Goal: Task Accomplishment & Management: Complete application form

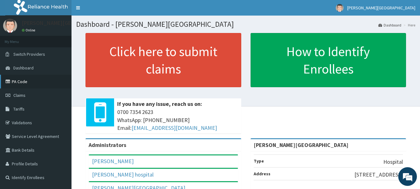
click at [21, 83] on link "PA Code" at bounding box center [36, 82] width 72 height 14
click at [23, 94] on span "Claims" at bounding box center [19, 95] width 12 height 6
click at [19, 94] on span "Claims" at bounding box center [19, 95] width 12 height 6
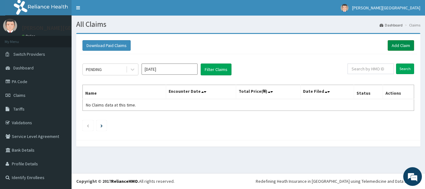
click at [401, 50] on link "Add Claim" at bounding box center [401, 45] width 26 height 11
click at [366, 71] on input "text" at bounding box center [371, 68] width 46 height 11
paste input "LGQ/10049/A"
click at [410, 77] on div "PENDING Sep 2025 Filter Claims LGQ/10049/A Search Name Encounter Date Total Pri…" at bounding box center [248, 95] width 338 height 83
click at [403, 69] on input "Search" at bounding box center [405, 68] width 18 height 11
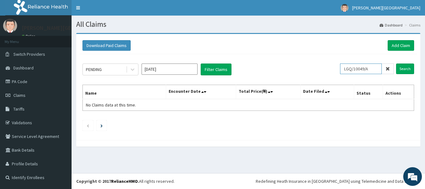
click at [350, 73] on input "LGQ/10049/A" at bounding box center [361, 68] width 42 height 11
paste input "SRH/10077"
type input "SRH/10077/A"
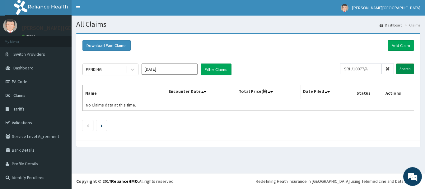
click at [402, 71] on input "Search" at bounding box center [405, 68] width 18 height 11
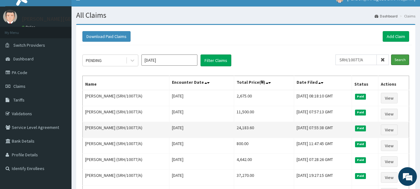
scroll to position [147, 0]
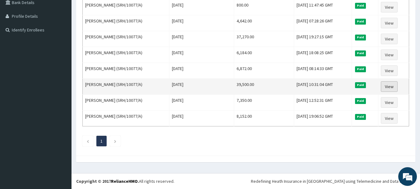
click at [397, 88] on link "View" at bounding box center [389, 86] width 17 height 11
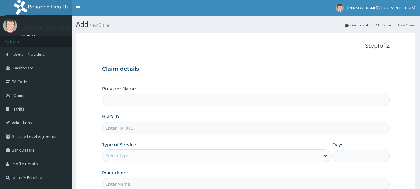
type input "[PERSON_NAME][GEOGRAPHIC_DATA]"
click at [133, 129] on input "HMO ID" at bounding box center [246, 128] width 288 height 12
paste input "LGQ/10049/A"
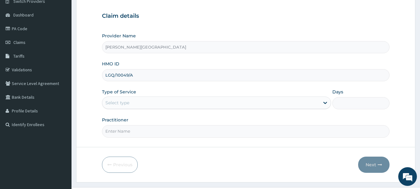
scroll to position [67, 0]
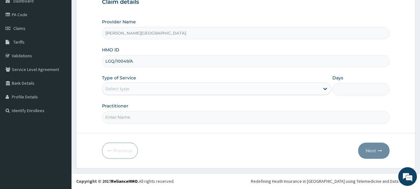
type input "LGQ/10049/A"
click at [138, 84] on div "Select type" at bounding box center [211, 89] width 218 height 10
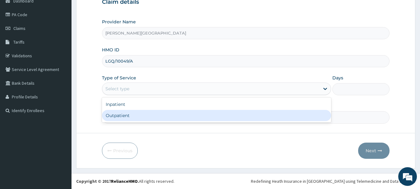
click at [132, 113] on div "Outpatient" at bounding box center [216, 115] width 229 height 11
type input "1"
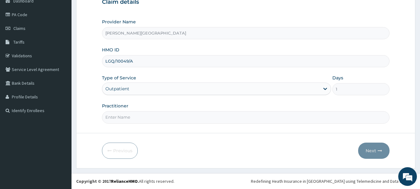
click at [132, 114] on input "Practitioner" at bounding box center [246, 117] width 288 height 12
type input "AA"
click at [363, 154] on button "Next" at bounding box center [373, 151] width 31 height 16
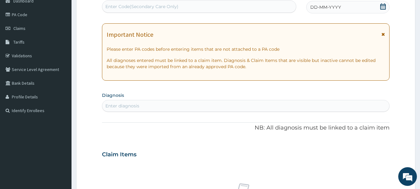
click at [384, 35] on icon at bounding box center [383, 34] width 3 height 4
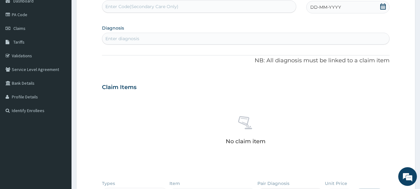
click at [381, 8] on icon at bounding box center [384, 6] width 6 height 6
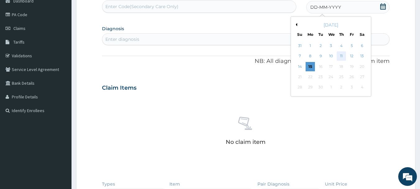
click at [340, 57] on div "11" at bounding box center [341, 56] width 9 height 9
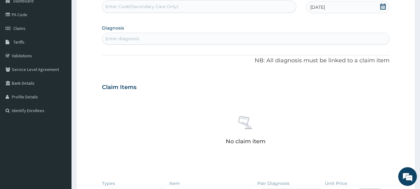
click at [145, 39] on div "Enter diagnosis" at bounding box center [246, 39] width 288 height 10
type input "SEPSIS"
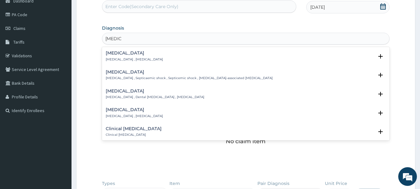
click at [136, 58] on p "Systemic infection , Sepsis" at bounding box center [134, 59] width 57 height 4
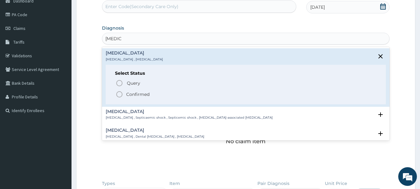
click at [148, 91] on p "Confirmed" at bounding box center [137, 94] width 23 height 6
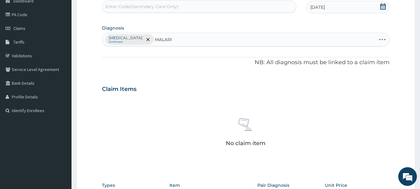
type input "MALARIA"
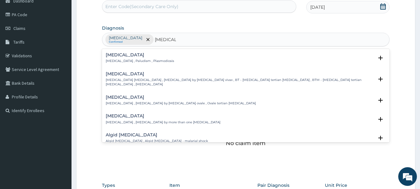
click at [143, 58] on div "Malaria Malaria , Paludism , Plasmodiosis" at bounding box center [140, 58] width 68 height 11
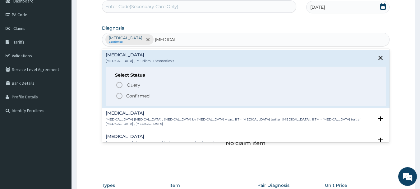
click at [138, 97] on p "Confirmed" at bounding box center [137, 96] width 23 height 6
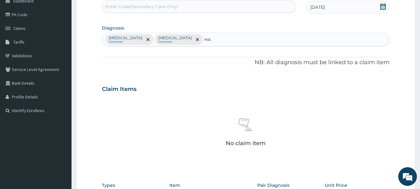
type input "H"
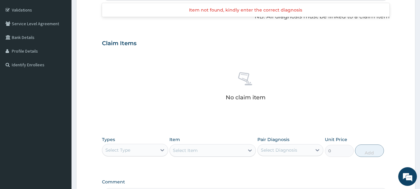
scroll to position [193, 0]
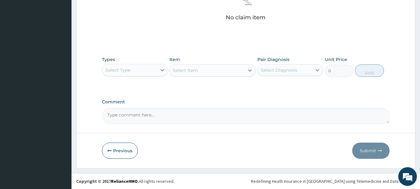
click at [147, 72] on div "Select Type" at bounding box center [129, 70] width 54 height 10
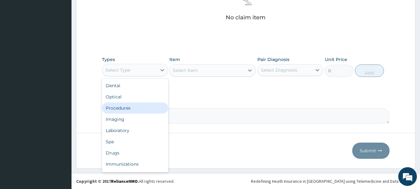
click at [139, 107] on div "Procedures" at bounding box center [135, 107] width 66 height 11
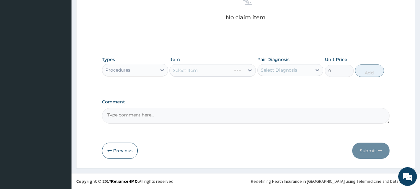
click at [194, 69] on div "Select Item" at bounding box center [213, 70] width 87 height 12
click at [193, 70] on div "Select Item" at bounding box center [185, 70] width 25 height 6
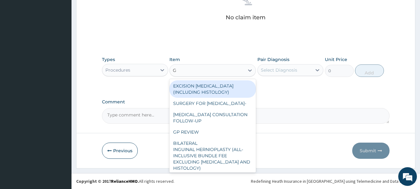
type input "GP"
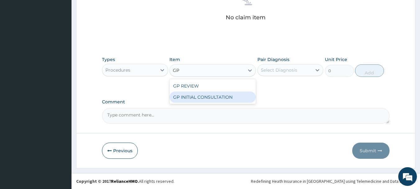
click at [204, 97] on div "GP INITIAL CONSULTATION" at bounding box center [213, 96] width 87 height 11
type input "2000"
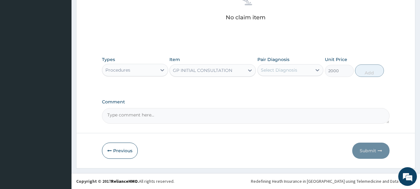
click at [265, 74] on div "Select Diagnosis" at bounding box center [285, 70] width 54 height 10
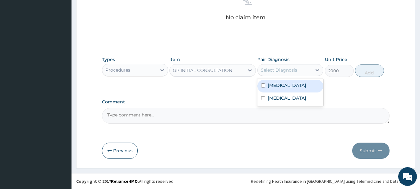
click at [268, 86] on label "Sepsis" at bounding box center [287, 85] width 39 height 6
checkbox input "true"
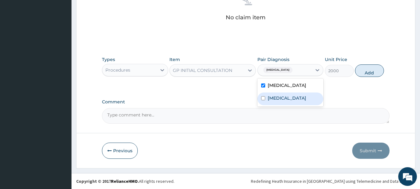
click at [271, 97] on label "Malaria" at bounding box center [287, 98] width 39 height 6
checkbox input "true"
click at [364, 73] on button "Add" at bounding box center [369, 70] width 29 height 12
type input "0"
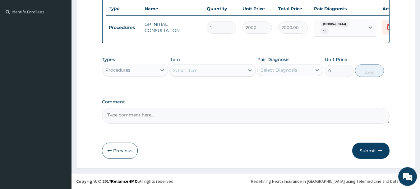
scroll to position [168, 0]
click at [151, 77] on div "Types Procedures" at bounding box center [135, 66] width 66 height 21
drag, startPoint x: 136, startPoint y: 69, endPoint x: 133, endPoint y: 78, distance: 9.1
click at [135, 70] on div "Procedures" at bounding box center [129, 70] width 54 height 10
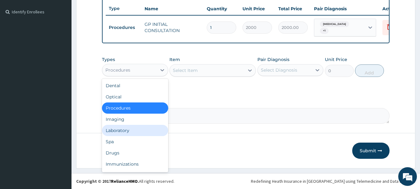
click at [123, 132] on div "Laboratory" at bounding box center [135, 130] width 66 height 11
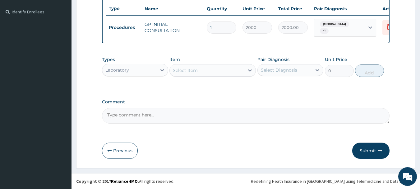
click at [189, 75] on div "Select Item" at bounding box center [213, 70] width 87 height 12
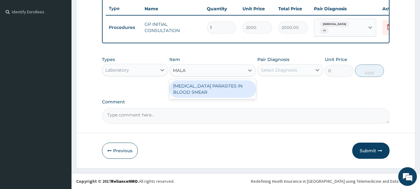
type input "MALAR"
click at [189, 88] on div "MALARIA PARASITES IN BLOOD SMEAR" at bounding box center [213, 88] width 87 height 17
type input "1000"
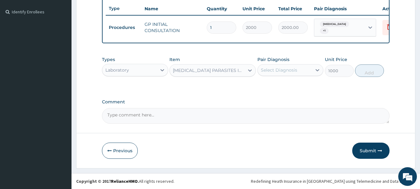
click at [276, 68] on div "Select Diagnosis" at bounding box center [279, 70] width 36 height 6
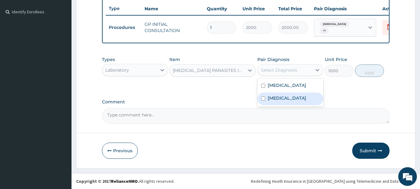
drag, startPoint x: 279, startPoint y: 101, endPoint x: 315, endPoint y: 92, distance: 37.2
click at [278, 101] on div "Malaria" at bounding box center [291, 98] width 66 height 13
checkbox input "true"
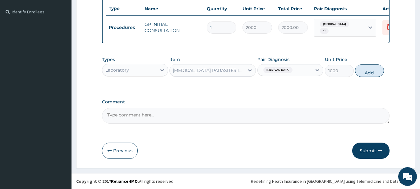
click at [365, 71] on button "Add" at bounding box center [369, 70] width 29 height 12
type input "0"
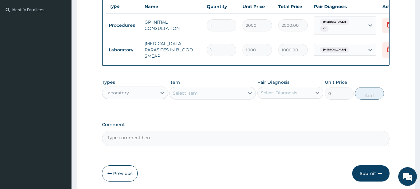
click at [213, 91] on div "Select Item" at bounding box center [207, 93] width 75 height 10
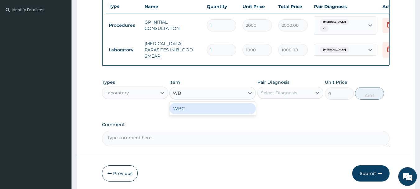
type input "WBC"
click at [200, 104] on div "WBC" at bounding box center [213, 108] width 87 height 11
type input "1350"
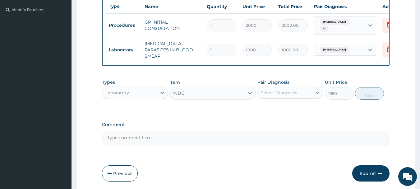
click at [270, 90] on div "Select Diagnosis" at bounding box center [279, 93] width 36 height 6
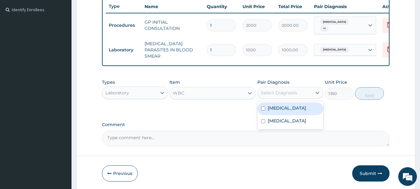
click at [270, 109] on label "Sepsis" at bounding box center [287, 108] width 39 height 6
checkbox input "true"
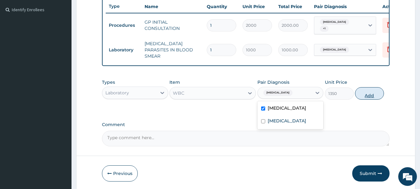
click at [366, 95] on button "Add" at bounding box center [369, 93] width 29 height 12
type input "0"
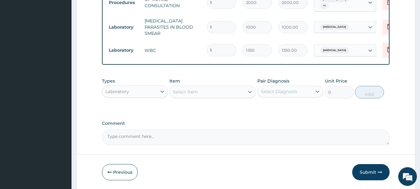
scroll to position [211, 0]
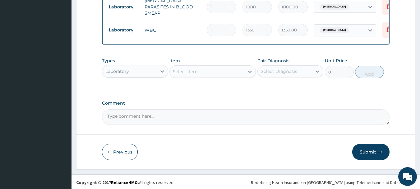
click at [140, 71] on div "Laboratory" at bounding box center [129, 71] width 54 height 10
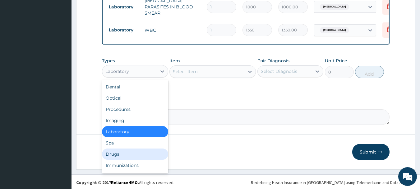
click at [116, 151] on div "Drugs" at bounding box center [135, 153] width 66 height 11
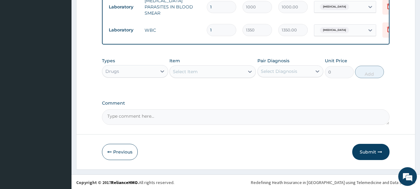
click at [198, 73] on div "Select Item" at bounding box center [207, 72] width 75 height 10
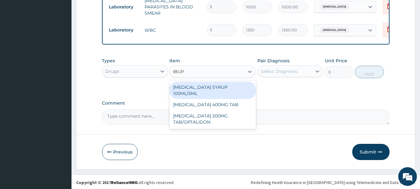
type input "IBUPR"
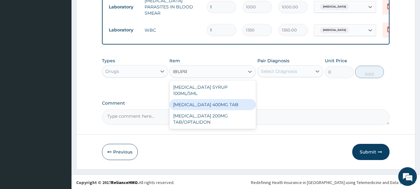
click at [204, 99] on div "[MEDICAL_DATA] 400MG TAB" at bounding box center [213, 104] width 87 height 11
type input "40"
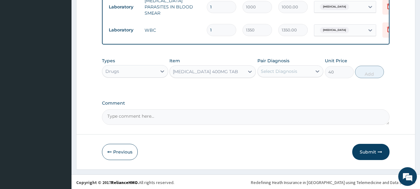
click at [286, 73] on div "Select Diagnosis" at bounding box center [285, 71] width 54 height 10
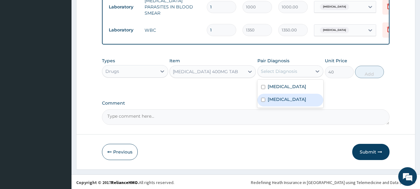
click at [282, 97] on label "[MEDICAL_DATA]" at bounding box center [287, 99] width 39 height 6
checkbox input "true"
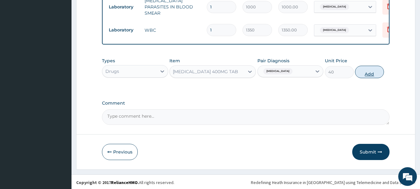
click at [369, 71] on button "Add" at bounding box center [369, 72] width 29 height 12
type input "0"
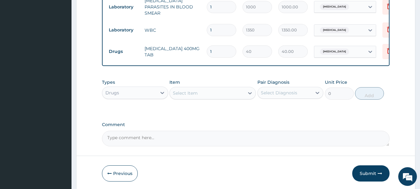
type input "15"
type input "600.00"
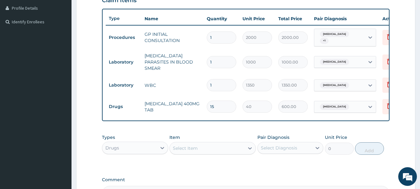
scroll to position [232, 0]
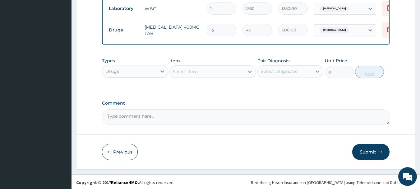
type input "15"
click at [364, 150] on button "Submit" at bounding box center [371, 152] width 37 height 16
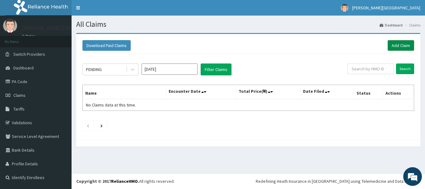
click at [397, 47] on link "Add Claim" at bounding box center [401, 45] width 26 height 11
click at [403, 69] on input "Search" at bounding box center [405, 68] width 18 height 11
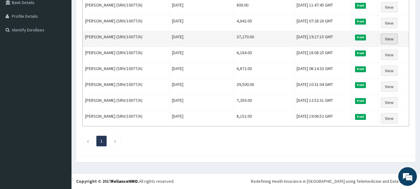
click at [392, 42] on link "View" at bounding box center [389, 39] width 17 height 11
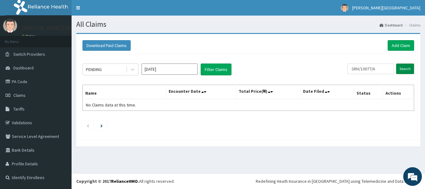
click at [402, 69] on input "Search" at bounding box center [405, 68] width 18 height 11
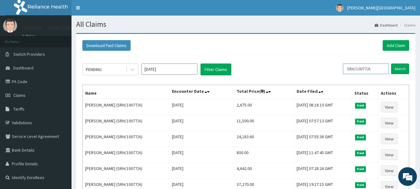
click at [366, 70] on input "SRH/10077/A" at bounding box center [366, 68] width 46 height 11
paste input "ISW/10495"
click at [406, 68] on input "Search" at bounding box center [400, 68] width 18 height 11
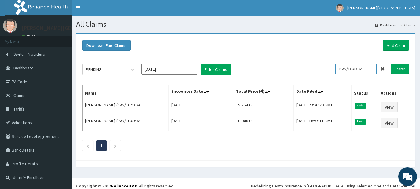
drag, startPoint x: 373, startPoint y: 70, endPoint x: 331, endPoint y: 67, distance: 41.5
click at [331, 68] on div "PENDING Sep 2025 Filter Claims ISW/10495/A Search" at bounding box center [245, 69] width 327 height 12
paste input "chl/10661/b"
type input "chl/10661/b"
click at [398, 69] on input "Search" at bounding box center [400, 68] width 18 height 11
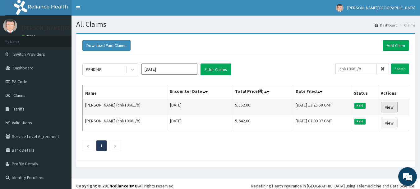
click at [388, 107] on link "View" at bounding box center [389, 107] width 17 height 11
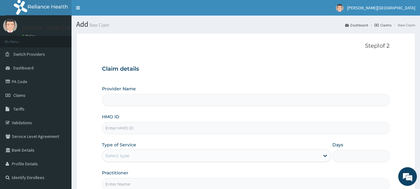
type input "[PERSON_NAME][GEOGRAPHIC_DATA]"
click at [138, 127] on input "HMO ID" at bounding box center [246, 128] width 288 height 12
paste input "SRH/10077/A"
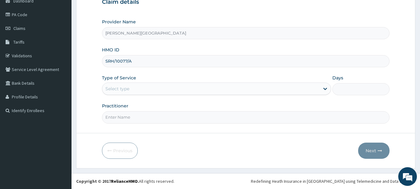
type input "SRH/10077/A"
click at [130, 91] on div "Select type" at bounding box center [211, 89] width 218 height 10
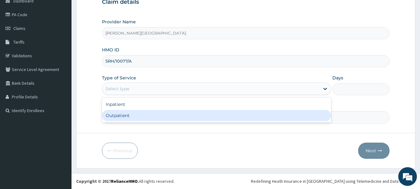
click at [125, 114] on div "Outpatient" at bounding box center [216, 115] width 229 height 11
type input "1"
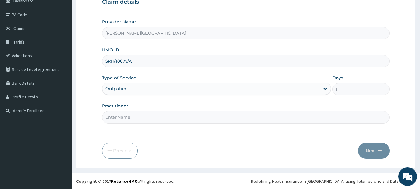
click at [125, 113] on input "Practitioner" at bounding box center [246, 117] width 288 height 12
type input "AA"
click at [372, 152] on button "Next" at bounding box center [373, 151] width 31 height 16
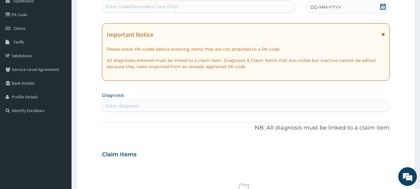
scroll to position [0, 0]
click at [384, 34] on icon at bounding box center [383, 34] width 3 height 4
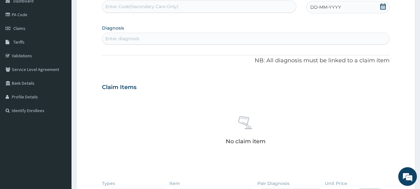
click at [386, 5] on icon at bounding box center [384, 6] width 6 height 6
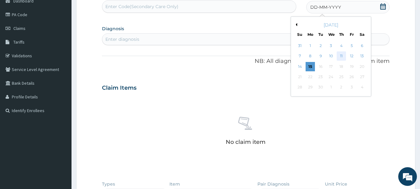
click at [338, 56] on div "11" at bounding box center [341, 56] width 9 height 9
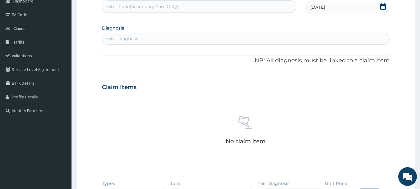
click at [152, 39] on div "Enter diagnosis" at bounding box center [246, 39] width 288 height 10
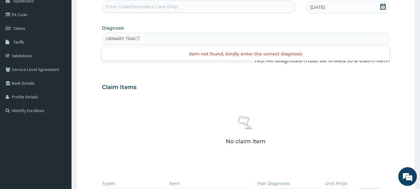
click at [113, 38] on input "URNARY TRACT" at bounding box center [123, 38] width 36 height 6
type input "URINARY TRACT"
click at [149, 38] on div "Enter diagnosis" at bounding box center [246, 39] width 288 height 10
type input "URINARY TRACT INFECTION"
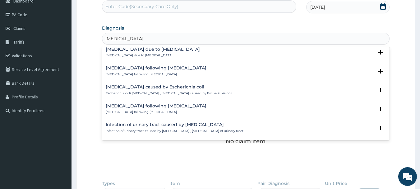
scroll to position [490, 0]
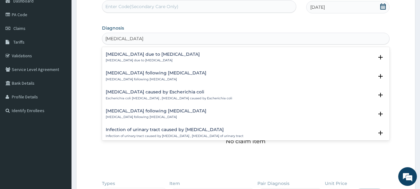
click at [151, 76] on div "Urinary tract infection following molar pregnancy Urinary tract infection follo…" at bounding box center [156, 76] width 101 height 11
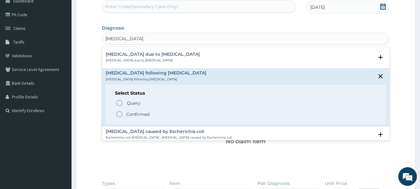
click at [148, 113] on p "Confirmed" at bounding box center [137, 114] width 23 height 6
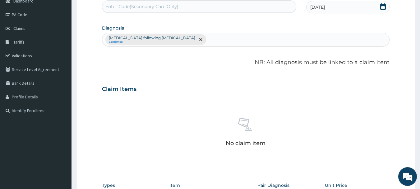
scroll to position [193, 0]
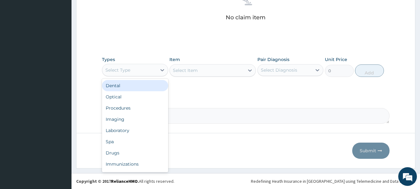
click at [144, 72] on div "Select Type" at bounding box center [129, 70] width 54 height 10
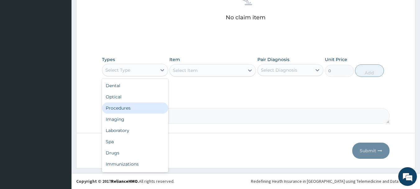
click at [135, 107] on div "Procedures" at bounding box center [135, 107] width 66 height 11
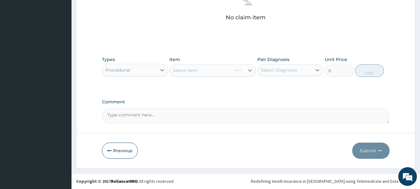
click at [187, 72] on div "Select Item" at bounding box center [213, 70] width 87 height 12
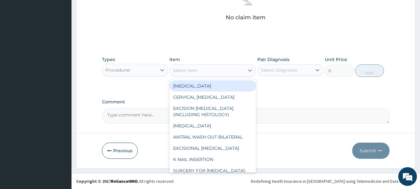
click at [187, 72] on div "Select Item" at bounding box center [185, 70] width 25 height 6
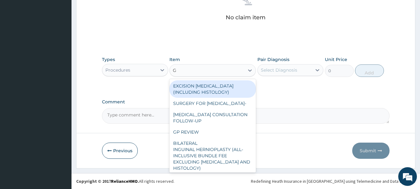
type input "GP"
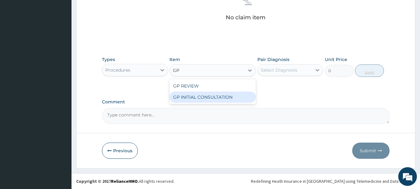
click at [194, 97] on div "GP INITIAL CONSULTATION" at bounding box center [213, 96] width 87 height 11
type input "2000"
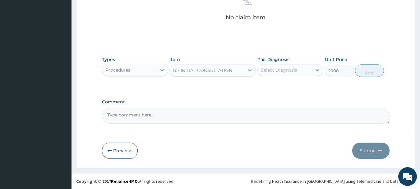
click at [267, 69] on div "Select Diagnosis" at bounding box center [279, 70] width 36 height 6
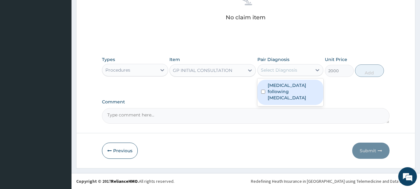
click at [272, 89] on label "Urinary tract infection following molar pregnancy" at bounding box center [294, 91] width 52 height 19
checkbox input "true"
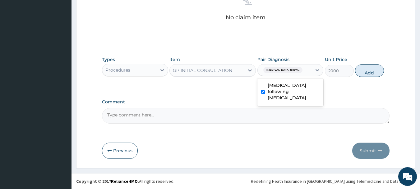
click at [369, 73] on button "Add" at bounding box center [369, 70] width 29 height 12
type input "0"
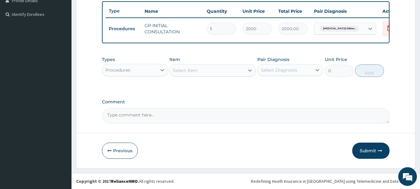
scroll to position [168, 0]
drag, startPoint x: 157, startPoint y: 71, endPoint x: 155, endPoint y: 74, distance: 3.9
click at [157, 71] on div at bounding box center [162, 69] width 11 height 11
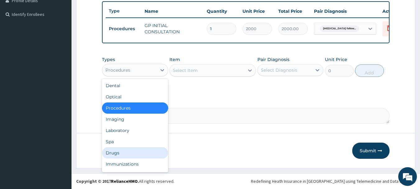
click at [126, 152] on div "Drugs" at bounding box center [135, 152] width 66 height 11
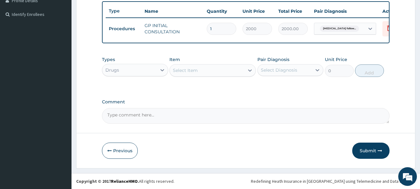
click at [208, 73] on div "Select Item" at bounding box center [207, 70] width 75 height 10
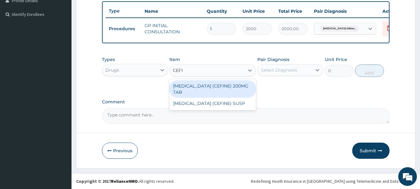
type input "CEFIX"
click at [211, 84] on div "CEFIXIME (CEFINE) 200MG TAB" at bounding box center [213, 88] width 87 height 17
type input "600"
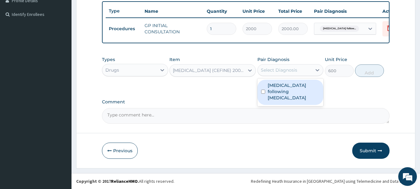
click at [265, 70] on div "Select Diagnosis" at bounding box center [279, 70] width 36 height 6
click at [274, 90] on label "Urinary tract infection following molar pregnancy" at bounding box center [294, 91] width 52 height 19
checkbox input "true"
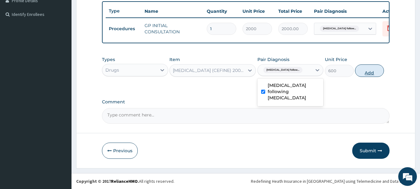
click at [367, 74] on button "Add" at bounding box center [369, 70] width 29 height 12
type input "0"
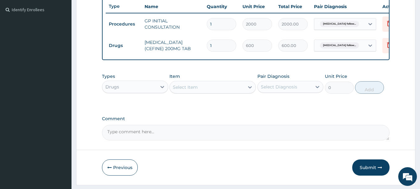
drag, startPoint x: 220, startPoint y: 44, endPoint x: 202, endPoint y: 44, distance: 17.7
click at [202, 44] on tr "Drugs CEFIXIME (CEFINE) 200MG TAB 1 600 600.00 Urinary tract infection follow..…" at bounding box center [258, 45] width 305 height 21
type input "14"
type input "8400.00"
type input "14"
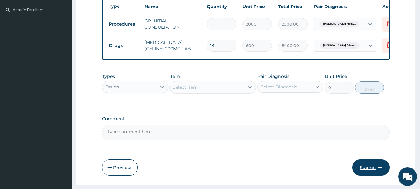
click at [365, 172] on button "Submit" at bounding box center [371, 167] width 37 height 16
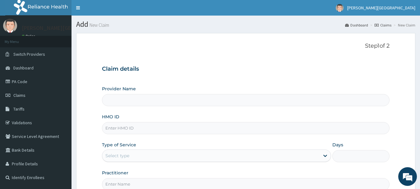
click at [138, 125] on input "HMO ID" at bounding box center [246, 128] width 288 height 12
paste input "ISW/10495/A"
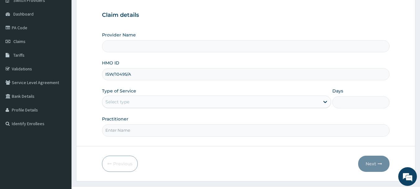
scroll to position [67, 0]
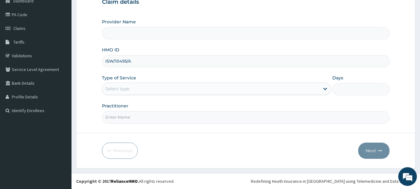
type input "ISW/10495/A"
click at [138, 88] on div "Select type" at bounding box center [211, 89] width 218 height 10
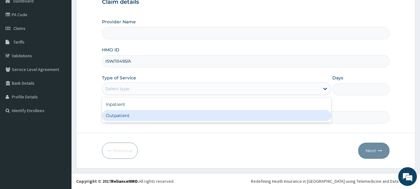
click at [138, 113] on div "Outpatient" at bounding box center [216, 115] width 229 height 11
type input "1"
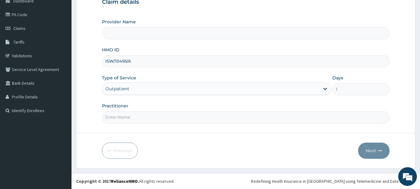
click at [137, 115] on input "Practitioner" at bounding box center [246, 117] width 288 height 12
type input "AA"
click at [369, 153] on button "Next" at bounding box center [373, 151] width 31 height 16
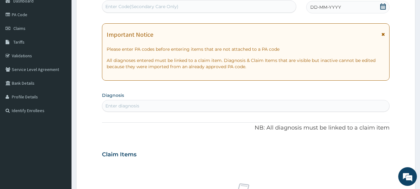
scroll to position [0, 0]
click at [383, 34] on icon at bounding box center [383, 34] width 3 height 4
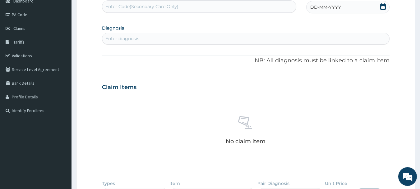
click at [383, 8] on icon at bounding box center [383, 6] width 6 height 6
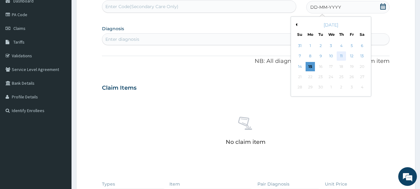
click at [339, 56] on div "11" at bounding box center [341, 56] width 9 height 9
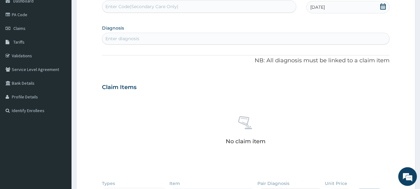
click at [155, 37] on div "Enter diagnosis" at bounding box center [246, 39] width 288 height 10
type input "[MEDICAL_DATA]"
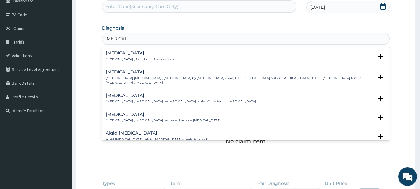
click at [136, 58] on p "Malaria , Paludism , Plasmodiosis" at bounding box center [140, 59] width 68 height 4
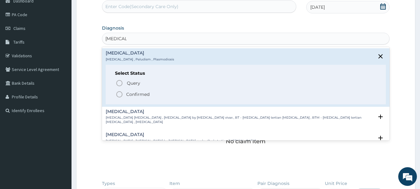
click at [146, 95] on p "Confirmed" at bounding box center [137, 94] width 23 height 6
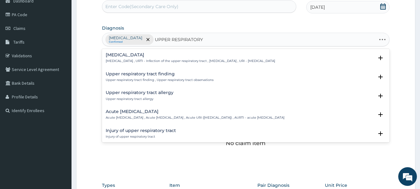
type input "UPPER RESPIRATORY"
click at [160, 61] on p "Upper respiratory infection , URTI - Infection of the upper respiratory tract ,…" at bounding box center [191, 61] width 170 height 4
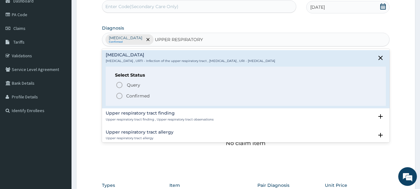
click at [153, 97] on span "Confirmed" at bounding box center [246, 95] width 261 height 7
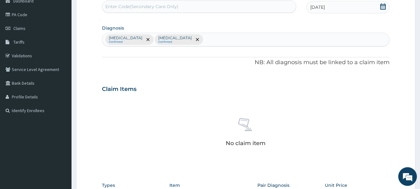
scroll to position [193, 0]
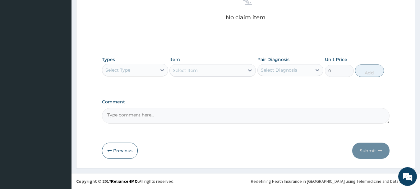
click at [150, 76] on div "Select Type" at bounding box center [135, 70] width 66 height 12
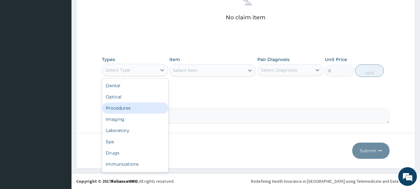
click at [144, 105] on div "Procedures" at bounding box center [135, 107] width 66 height 11
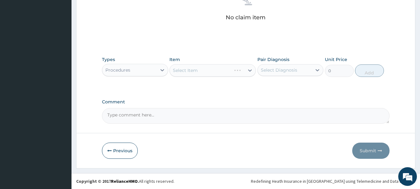
click at [194, 69] on div "Select Item" at bounding box center [213, 70] width 87 height 12
click at [194, 70] on div "Select Item" at bounding box center [213, 70] width 87 height 12
click at [194, 70] on div "Select Item" at bounding box center [185, 70] width 25 height 6
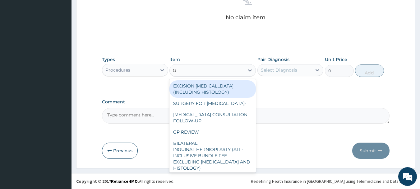
type input "GP"
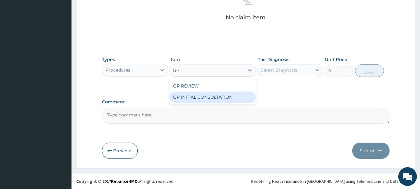
click at [207, 99] on div "GP INITIAL CONSULTATION" at bounding box center [213, 96] width 87 height 11
type input "2000"
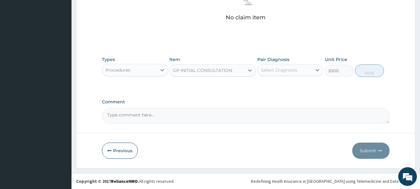
click at [282, 67] on div "Select Diagnosis" at bounding box center [279, 70] width 36 height 6
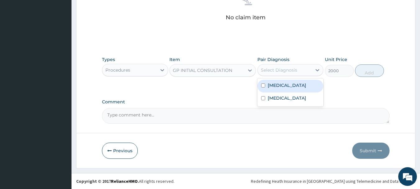
click at [281, 84] on label "Malaria" at bounding box center [287, 85] width 39 height 6
checkbox input "true"
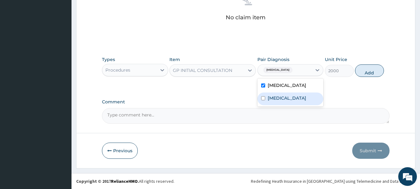
click at [286, 101] on label "Upper respiratory infection" at bounding box center [287, 98] width 39 height 6
checkbox input "true"
click at [365, 74] on button "Add" at bounding box center [369, 70] width 29 height 12
type input "0"
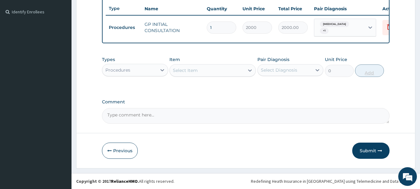
scroll to position [168, 0]
click at [150, 73] on div "Procedures" at bounding box center [129, 70] width 54 height 10
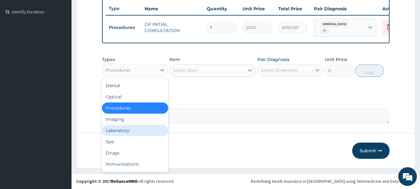
click at [140, 132] on div "Laboratory" at bounding box center [135, 130] width 66 height 11
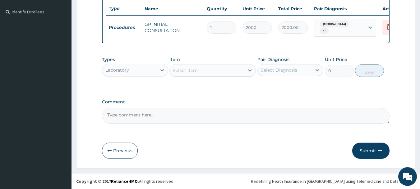
click at [197, 70] on div "Select Item" at bounding box center [185, 70] width 25 height 6
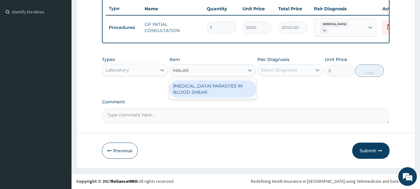
type input "MALARI"
click at [205, 89] on div "MALARIA PARASITES IN BLOOD SMEAR" at bounding box center [213, 88] width 87 height 17
type input "1000"
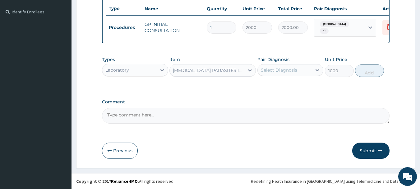
click at [273, 70] on div "Select Diagnosis" at bounding box center [279, 70] width 36 height 6
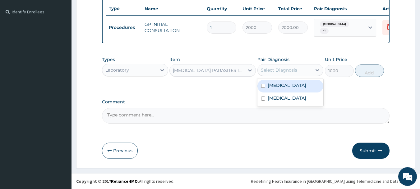
click at [277, 86] on label "Malaria" at bounding box center [287, 85] width 39 height 6
checkbox input "true"
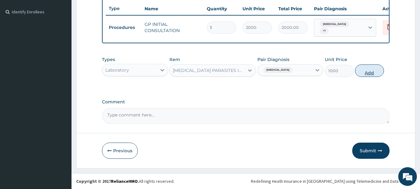
click at [366, 75] on button "Add" at bounding box center [369, 70] width 29 height 12
type input "0"
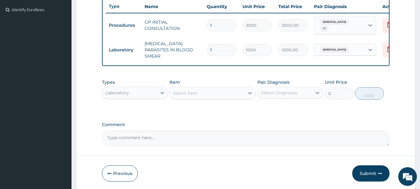
click at [207, 90] on div "Select Item" at bounding box center [207, 93] width 75 height 10
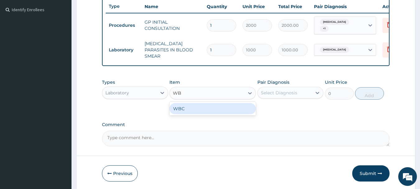
type input "WBC"
click at [203, 110] on div "WBC" at bounding box center [213, 108] width 87 height 11
type input "1350"
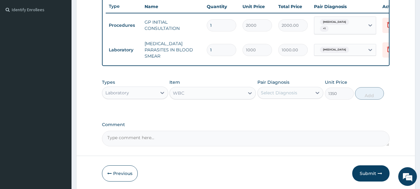
click at [266, 91] on div "Select Diagnosis" at bounding box center [279, 93] width 36 height 6
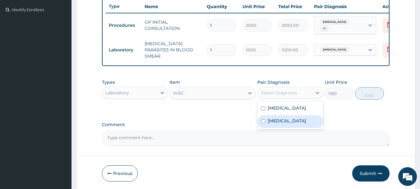
click at [278, 120] on label "Upper respiratory infection" at bounding box center [287, 121] width 39 height 6
checkbox input "true"
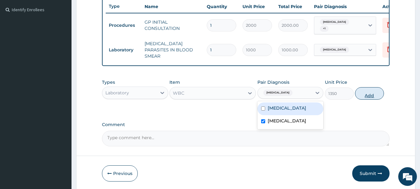
click at [365, 96] on button "Add" at bounding box center [369, 93] width 29 height 12
type input "0"
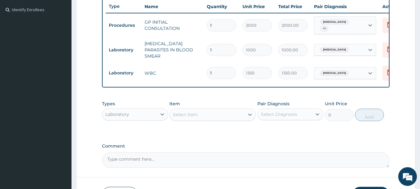
scroll to position [211, 0]
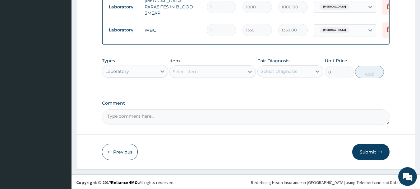
click at [147, 72] on div "Laboratory" at bounding box center [129, 71] width 54 height 10
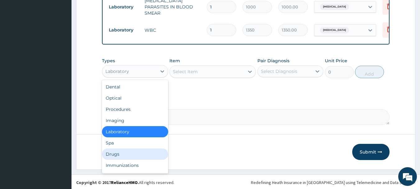
click at [125, 152] on div "Drugs" at bounding box center [135, 153] width 66 height 11
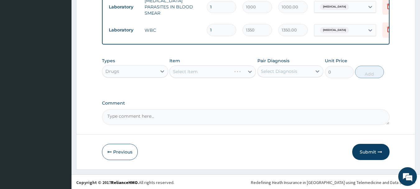
click at [195, 74] on div "Select Item" at bounding box center [213, 71] width 87 height 12
click at [202, 68] on div "Select Item" at bounding box center [207, 72] width 75 height 10
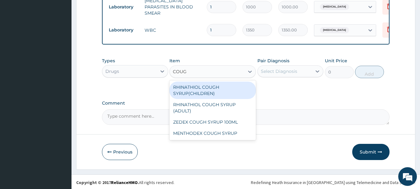
type input "COUGH"
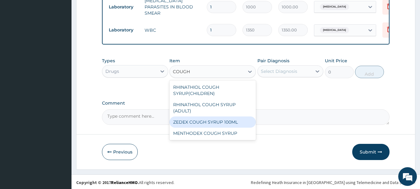
click at [204, 123] on div "ZEDEX COUGH SYRUP 100ML" at bounding box center [213, 121] width 87 height 11
type input "660"
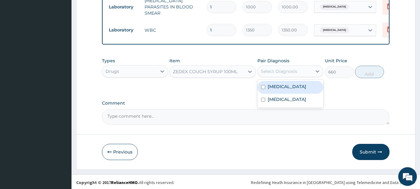
click at [268, 69] on div "Select Diagnosis" at bounding box center [279, 71] width 36 height 6
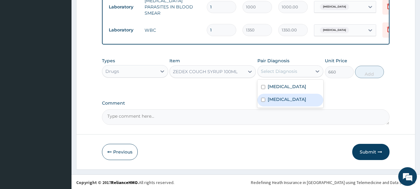
click at [282, 102] on label "Upper respiratory infection" at bounding box center [287, 99] width 39 height 6
checkbox input "true"
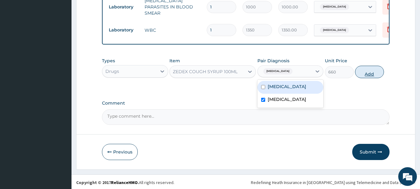
click at [367, 74] on button "Add" at bounding box center [369, 72] width 29 height 12
type input "0"
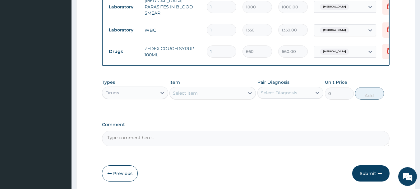
click at [209, 88] on div "Select Item" at bounding box center [207, 93] width 75 height 10
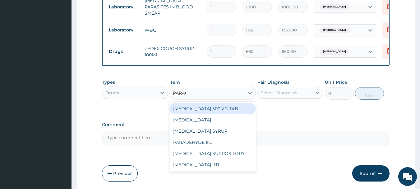
type input "PARACE"
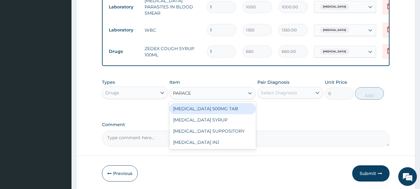
click at [231, 108] on div "PARACETAMOL 500MG TAB" at bounding box center [213, 108] width 87 height 11
type input "15"
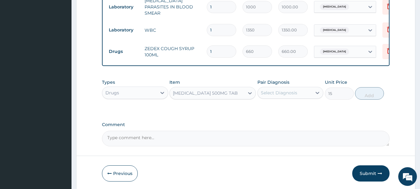
click at [282, 92] on div "Select Diagnosis" at bounding box center [279, 93] width 36 height 6
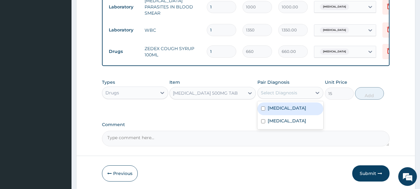
click at [283, 108] on label "Malaria" at bounding box center [287, 108] width 39 height 6
checkbox input "true"
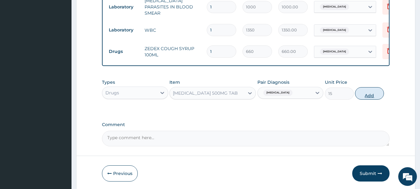
click at [367, 95] on button "Add" at bounding box center [369, 93] width 29 height 12
type input "0"
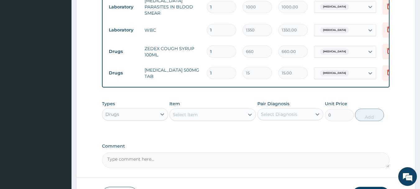
type input "18"
type input "270.00"
type input "18"
click at [203, 112] on div "Select Item" at bounding box center [207, 115] width 75 height 10
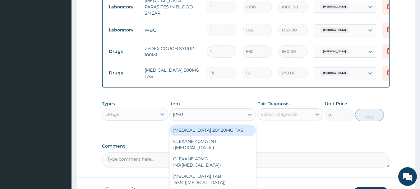
type input "COART"
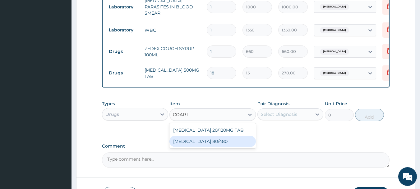
click at [199, 139] on div "COARTEM 80/480" at bounding box center [213, 141] width 87 height 11
type input "312"
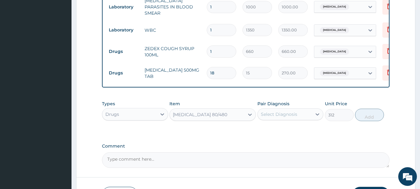
click at [272, 116] on div "Select Diagnosis" at bounding box center [285, 114] width 54 height 10
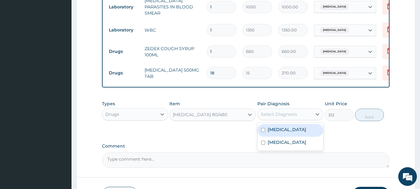
click at [274, 129] on label "Malaria" at bounding box center [287, 129] width 39 height 6
checkbox input "true"
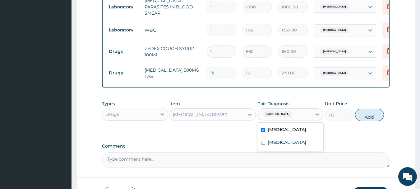
click at [362, 116] on button "Add" at bounding box center [369, 115] width 29 height 12
type input "0"
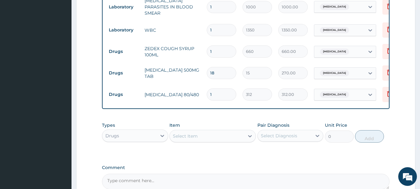
drag, startPoint x: 218, startPoint y: 89, endPoint x: 199, endPoint y: 88, distance: 19.3
click at [199, 88] on tr "Drugs COARTEM 80/480 1 312 312.00 Malaria Delete" at bounding box center [258, 94] width 305 height 21
type input "6"
type input "1872.00"
type input "6"
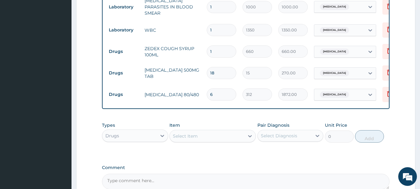
click at [203, 135] on div "Select Item" at bounding box center [207, 136] width 75 height 10
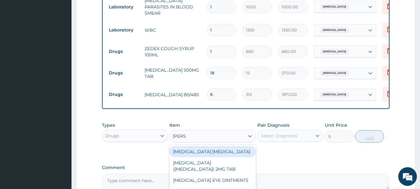
type input "LORAT"
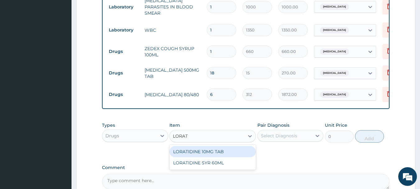
click at [209, 150] on div "LORATIDINE 10MG TAB" at bounding box center [213, 151] width 87 height 11
type input "42"
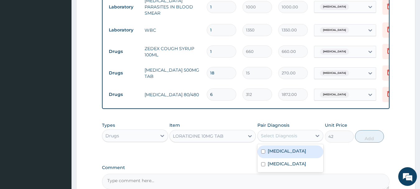
click at [278, 136] on div "Select Diagnosis" at bounding box center [279, 136] width 36 height 6
click at [279, 151] on label "Malaria" at bounding box center [287, 151] width 39 height 6
checkbox input "true"
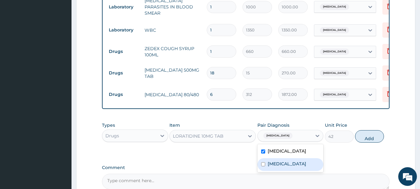
click at [306, 161] on label "Upper respiratory infection" at bounding box center [287, 164] width 39 height 6
checkbox input "true"
click at [370, 138] on button "Add" at bounding box center [369, 136] width 29 height 12
type input "0"
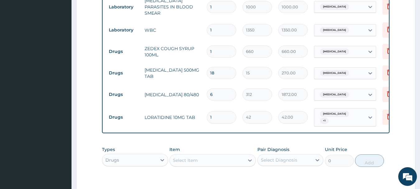
drag, startPoint x: 225, startPoint y: 111, endPoint x: 199, endPoint y: 109, distance: 26.3
click at [200, 109] on tr "Drugs LORATIDINE 10MG TAB 1 42 42.00 Malaria + 1 Delete" at bounding box center [258, 117] width 305 height 24
type input "5"
type input "210.00"
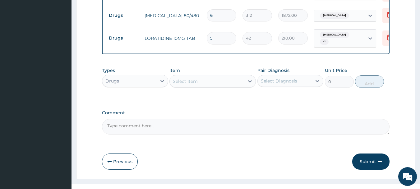
scroll to position [297, 0]
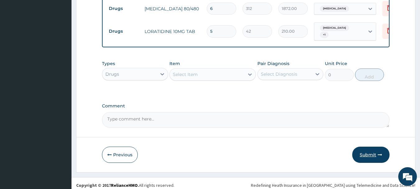
type input "5"
click at [370, 151] on button "Submit" at bounding box center [371, 155] width 37 height 16
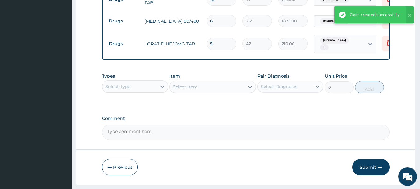
scroll to position [364, 0]
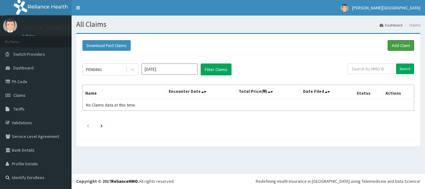
click at [404, 44] on link "Add Claim" at bounding box center [401, 45] width 26 height 11
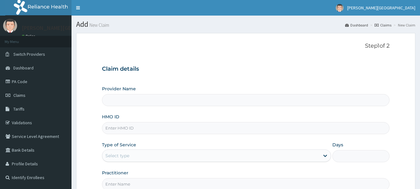
type input "[PERSON_NAME][GEOGRAPHIC_DATA]"
click at [133, 128] on input "HMO ID" at bounding box center [246, 128] width 288 height 12
paste input "chl/10661/b"
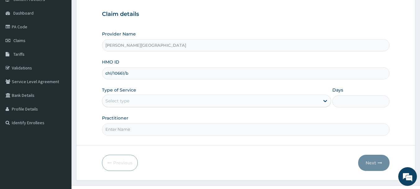
scroll to position [67, 0]
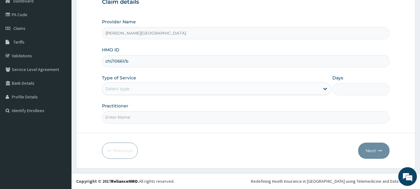
type input "chl/10661/b"
click at [136, 90] on div "Select type" at bounding box center [211, 89] width 218 height 10
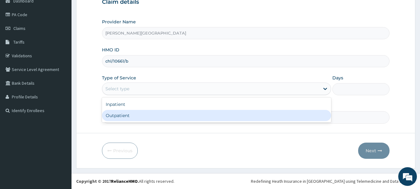
click at [133, 115] on div "Outpatient" at bounding box center [216, 115] width 229 height 11
type input "1"
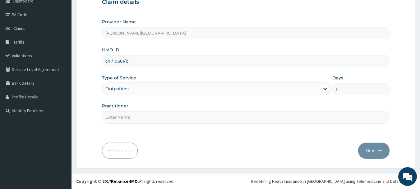
click at [132, 118] on input "Practitioner" at bounding box center [246, 117] width 288 height 12
type input "AA"
click at [370, 149] on button "Next" at bounding box center [373, 151] width 31 height 16
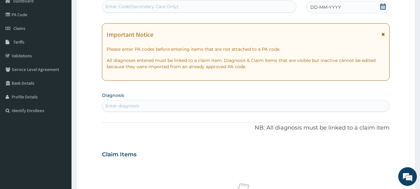
click at [384, 32] on icon at bounding box center [383, 34] width 3 height 4
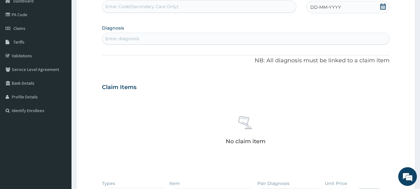
click at [385, 7] on icon at bounding box center [384, 6] width 6 height 6
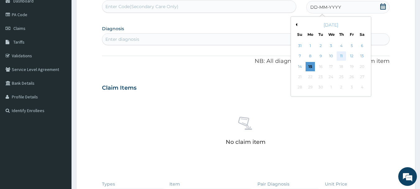
scroll to position [0, 0]
click at [341, 55] on div "11" at bounding box center [341, 56] width 9 height 9
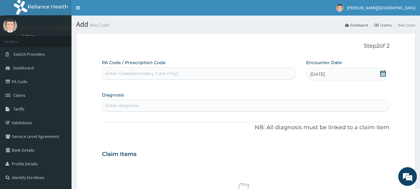
click at [140, 75] on div "Enter Code(Secondary Care Only)" at bounding box center [141, 73] width 73 height 6
paste input "PA/36F2ED"
type input "PA/36F2ED"
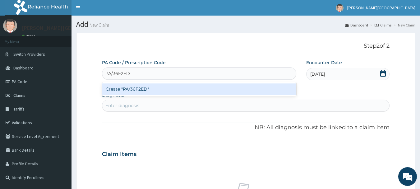
click at [146, 88] on div "Create "PA/36F2ED"" at bounding box center [199, 88] width 195 height 11
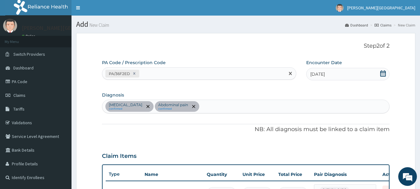
click at [174, 75] on div "PA/36F2ED" at bounding box center [193, 73] width 183 height 10
paste input "PA/BD5C6B"
type input "PA/BD5C6B"
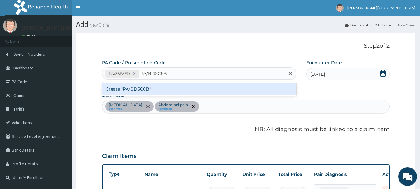
click at [162, 86] on div "Create "PA/BD5C6B"" at bounding box center [199, 88] width 195 height 11
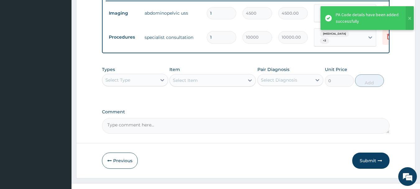
scroll to position [189, 0]
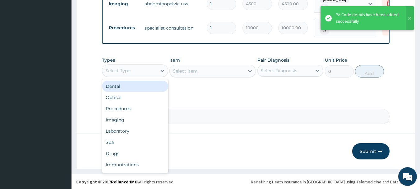
click at [149, 70] on div "Select Type" at bounding box center [129, 71] width 54 height 10
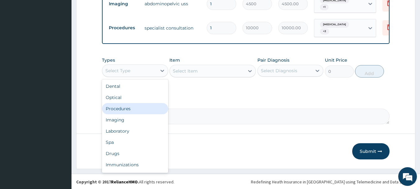
click at [140, 110] on div "Procedures" at bounding box center [135, 108] width 66 height 11
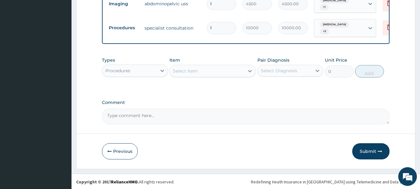
click at [198, 72] on div "Select Item" at bounding box center [185, 71] width 25 height 6
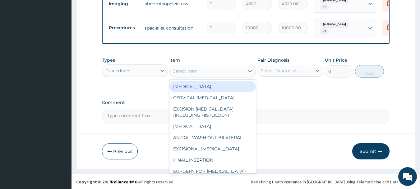
click at [154, 73] on div "Procedures" at bounding box center [129, 71] width 54 height 10
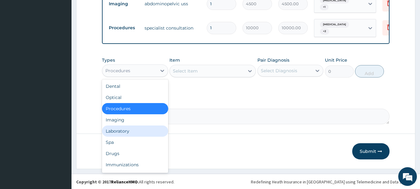
drag, startPoint x: 138, startPoint y: 132, endPoint x: 134, endPoint y: 130, distance: 3.6
click at [137, 132] on div "Laboratory" at bounding box center [135, 130] width 66 height 11
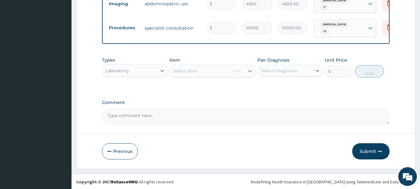
scroll to position [34, 0]
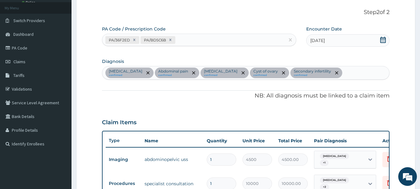
click at [339, 74] on div "Acute abdomen confirmed Abdominal pain confirmed Leiomyoma confirmed Cyst of ov…" at bounding box center [246, 72] width 288 height 13
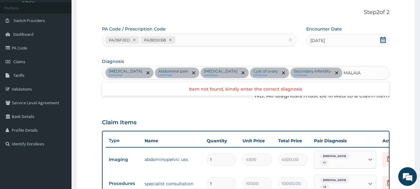
type input "MALARIA"
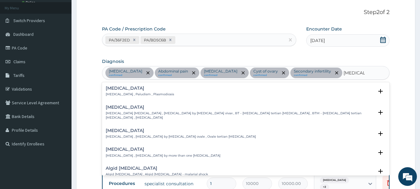
click at [158, 91] on div "Malaria Malaria , Paludism , Plasmodiosis" at bounding box center [246, 91] width 281 height 11
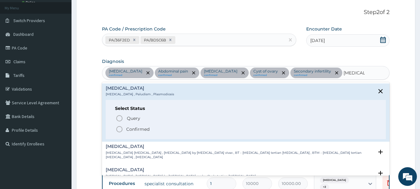
click at [145, 131] on p "Confirmed" at bounding box center [137, 129] width 23 height 6
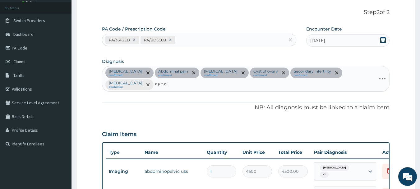
type input "SEPSIS"
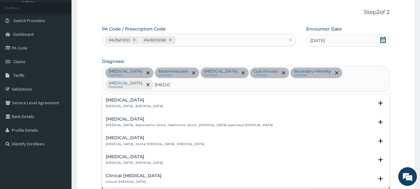
click at [154, 98] on div "Sepsis Systemic infection , Sepsis Select Status Query Query covers suspected (…" at bounding box center [246, 105] width 281 height 14
click at [145, 104] on p "Systemic infection , Sepsis" at bounding box center [134, 106] width 57 height 4
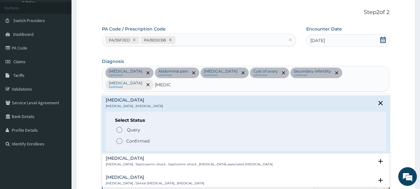
click at [140, 138] on p "Confirmed" at bounding box center [137, 141] width 23 height 6
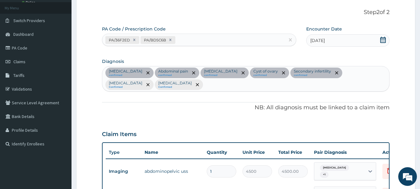
scroll to position [189, 0]
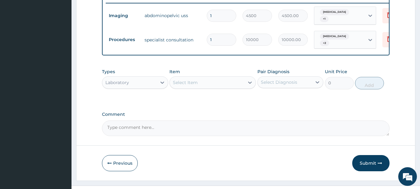
click at [193, 79] on div "Select Item" at bounding box center [185, 82] width 25 height 6
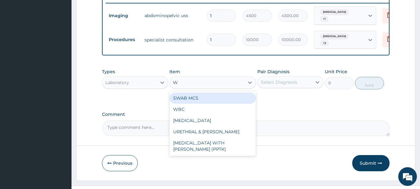
type input "WB"
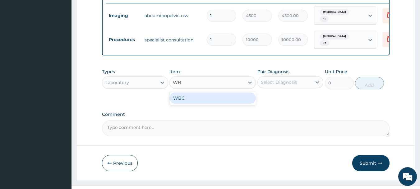
click at [193, 93] on div "WBC" at bounding box center [213, 97] width 87 height 11
type input "1350"
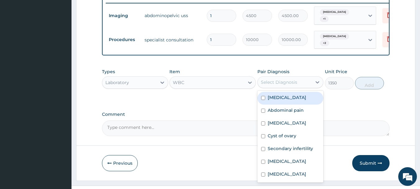
click at [267, 79] on div "Select Diagnosis" at bounding box center [279, 82] width 36 height 6
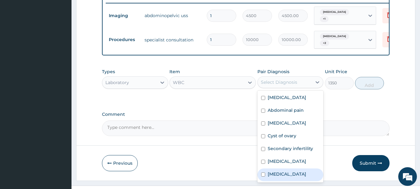
click at [279, 174] on div "Sepsis" at bounding box center [291, 174] width 66 height 13
checkbox input "true"
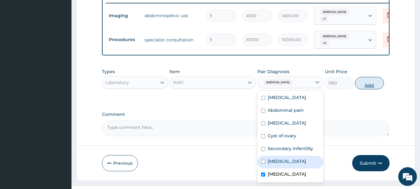
click at [373, 82] on button "Add" at bounding box center [369, 83] width 29 height 12
type input "0"
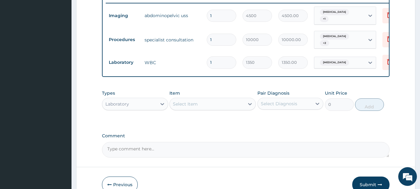
click at [156, 100] on div "Laboratory" at bounding box center [129, 104] width 54 height 10
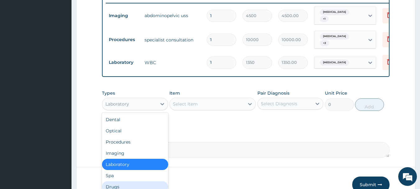
click at [127, 184] on div "Drugs" at bounding box center [135, 186] width 66 height 11
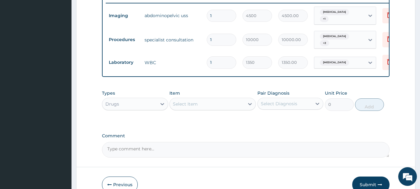
click at [197, 102] on div "Select Item" at bounding box center [185, 104] width 25 height 6
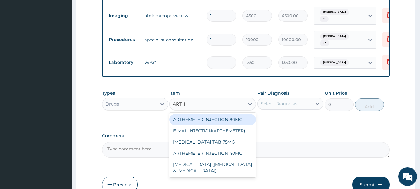
type input "ARTHE"
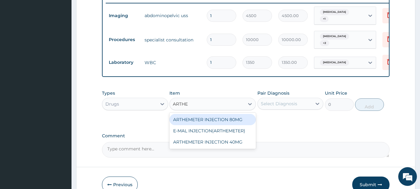
click at [202, 115] on div "ARTHEMETER INJECTION 80MG" at bounding box center [213, 119] width 87 height 11
type input "500"
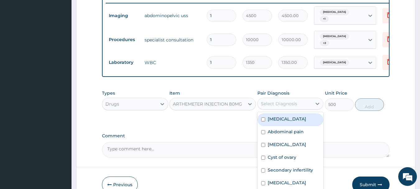
click at [276, 101] on div "Select Diagnosis" at bounding box center [279, 104] width 36 height 6
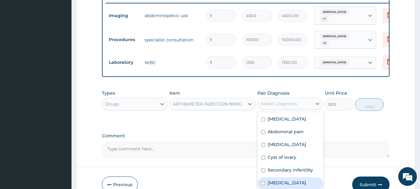
click at [281, 180] on label "Malaria" at bounding box center [287, 183] width 39 height 6
checkbox input "true"
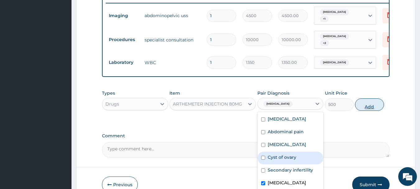
click at [371, 100] on button "Add" at bounding box center [369, 104] width 29 height 12
type input "0"
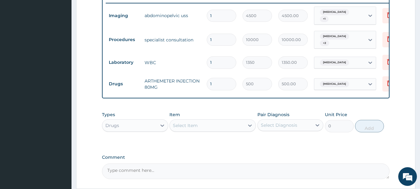
drag, startPoint x: 225, startPoint y: 77, endPoint x: 205, endPoint y: 74, distance: 19.8
click at [205, 75] on td "1" at bounding box center [222, 84] width 36 height 18
type input "6"
type input "3000.00"
type input "6"
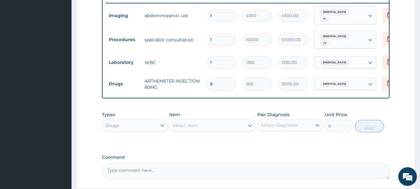
click at [184, 122] on div "Select Item" at bounding box center [185, 125] width 25 height 6
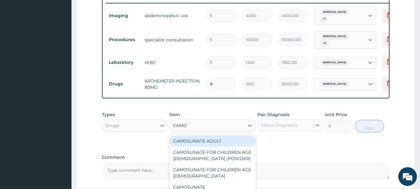
type input "CAMOQ"
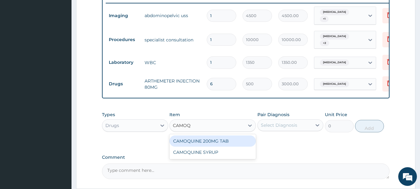
click at [199, 137] on div "CAMOQUINE 200MG TAB" at bounding box center [213, 140] width 87 height 11
type input "180"
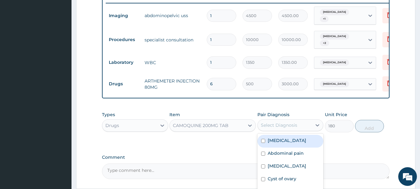
click at [280, 122] on div "Select Diagnosis" at bounding box center [279, 125] width 36 height 6
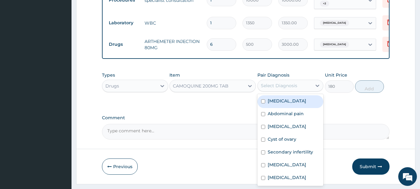
scroll to position [241, 0]
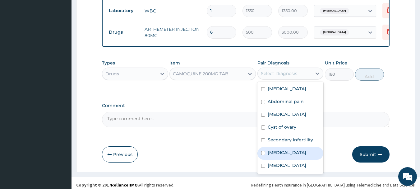
click at [287, 151] on div "Malaria" at bounding box center [291, 153] width 66 height 13
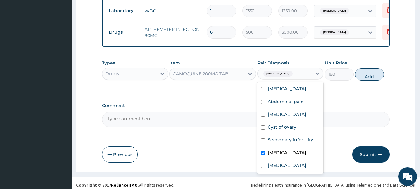
checkbox input "true"
click at [366, 74] on button "Add" at bounding box center [369, 74] width 29 height 12
type input "0"
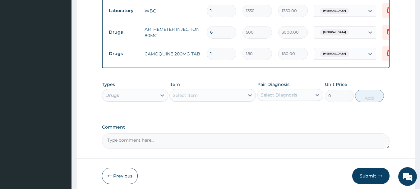
drag, startPoint x: 220, startPoint y: 44, endPoint x: 200, endPoint y: 44, distance: 19.6
click at [200, 44] on tr "Drugs CAMOQUINE 200MG TAB 1 180 180.00 Malaria Delete" at bounding box center [258, 53] width 305 height 21
type input "9"
type input "1620.00"
type input "9"
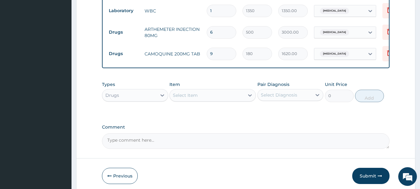
click at [221, 90] on div "Select Item" at bounding box center [207, 95] width 75 height 10
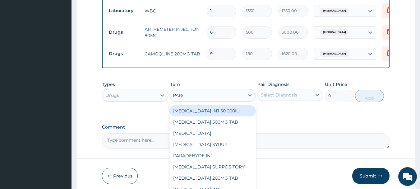
type input "PARAC"
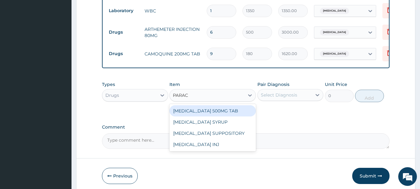
click at [225, 108] on div "PARACETAMOL 500MG TAB" at bounding box center [213, 110] width 87 height 11
type input "15"
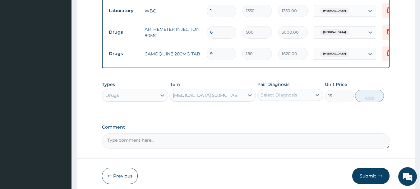
click at [285, 92] on div "Select Diagnosis" at bounding box center [279, 95] width 36 height 6
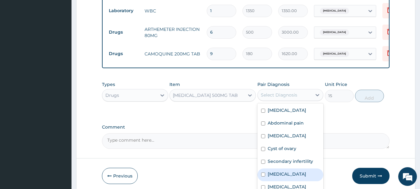
click at [291, 170] on div "[MEDICAL_DATA]" at bounding box center [291, 174] width 66 height 13
checkbox input "true"
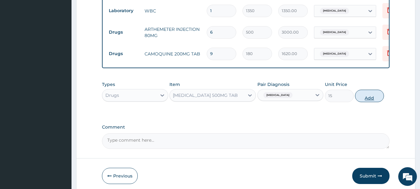
click at [376, 94] on button "Add" at bounding box center [369, 96] width 29 height 12
type input "0"
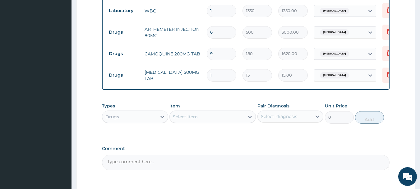
drag, startPoint x: 210, startPoint y: 68, endPoint x: 186, endPoint y: 65, distance: 24.2
click at [186, 65] on tr "Drugs PARACETAMOL 500MG TAB 1 15 15.00 Malaria Delete" at bounding box center [258, 74] width 305 height 21
type input "2"
type input "30.00"
type input "2"
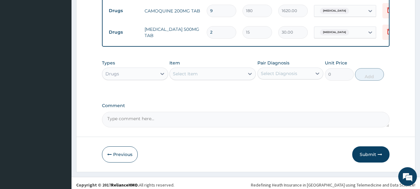
click at [366, 151] on button "Submit" at bounding box center [371, 154] width 37 height 16
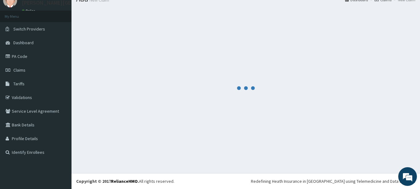
scroll to position [25, 0]
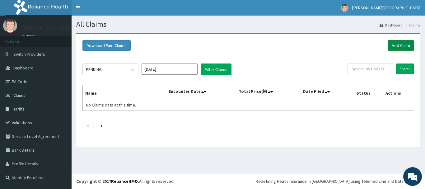
click at [409, 46] on link "Add Claim" at bounding box center [401, 45] width 26 height 11
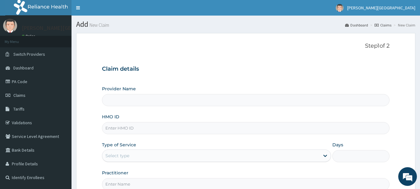
type input "[PERSON_NAME][GEOGRAPHIC_DATA]"
click at [141, 127] on input "HMO ID" at bounding box center [246, 128] width 288 height 12
paste input "OPX/10038/B"
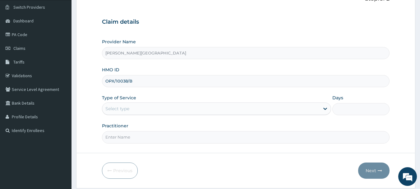
scroll to position [67, 0]
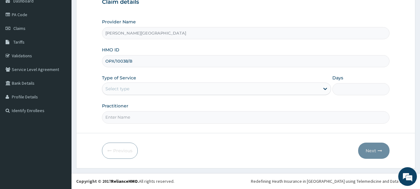
type input "OPX/10038/B"
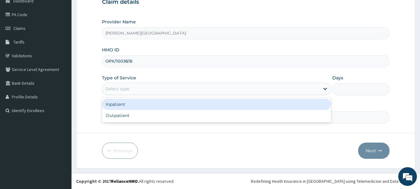
scroll to position [0, 0]
click at [135, 90] on div "Select type" at bounding box center [211, 89] width 218 height 10
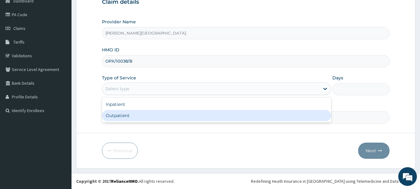
click at [136, 116] on div "Outpatient" at bounding box center [216, 115] width 229 height 11
type input "1"
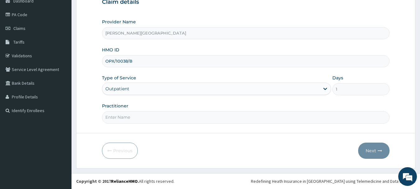
click at [134, 115] on input "Practitioner" at bounding box center [246, 117] width 288 height 12
type input "AA"
click at [370, 150] on button "Next" at bounding box center [373, 151] width 31 height 16
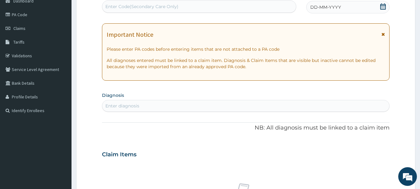
click at [385, 35] on icon at bounding box center [383, 34] width 3 height 4
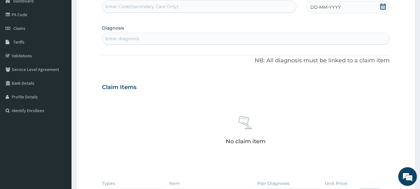
click at [159, 40] on div "Enter diagnosis" at bounding box center [246, 39] width 288 height 10
click at [150, 9] on div "Enter Code(Secondary Care Only)" at bounding box center [141, 6] width 73 height 6
paste input "PA/34DA57"
type input "PA/34DA57"
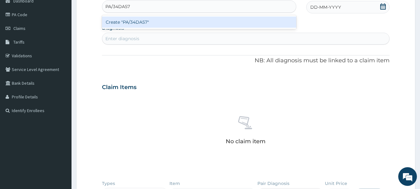
click at [146, 22] on div "Create "PA/34DA57"" at bounding box center [199, 21] width 195 height 11
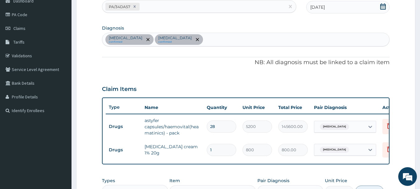
drag, startPoint x: 223, startPoint y: 125, endPoint x: 208, endPoint y: 124, distance: 15.3
click at [208, 124] on input "28" at bounding box center [222, 126] width 30 height 12
type input "1"
type input "5200.00"
type input "1"
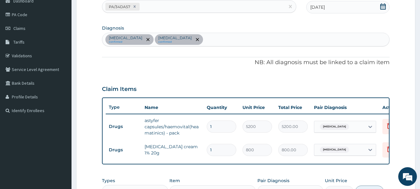
scroll to position [193, 0]
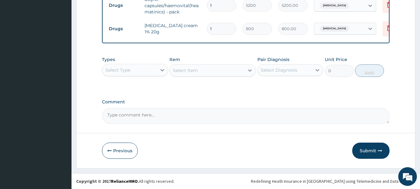
click at [148, 72] on div "Select Type" at bounding box center [129, 70] width 54 height 10
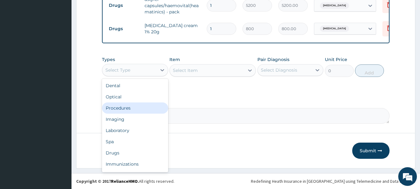
click at [136, 109] on div "Procedures" at bounding box center [135, 107] width 66 height 11
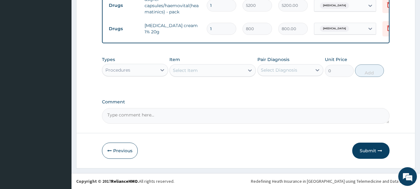
click at [202, 72] on div "Select Item" at bounding box center [207, 70] width 75 height 10
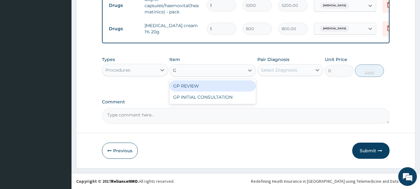
type input "GP"
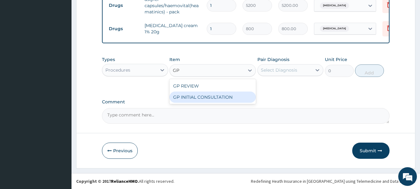
click at [210, 97] on div "GP INITIAL CONSULTATION" at bounding box center [213, 96] width 87 height 11
type input "2000"
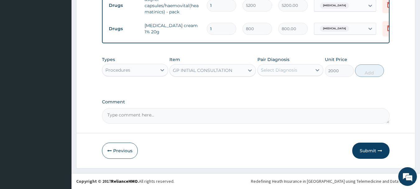
click at [285, 69] on div "Select Diagnosis" at bounding box center [279, 70] width 36 height 6
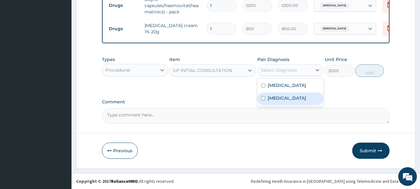
click at [281, 98] on label "Candidiasis" at bounding box center [287, 98] width 39 height 6
checkbox input "true"
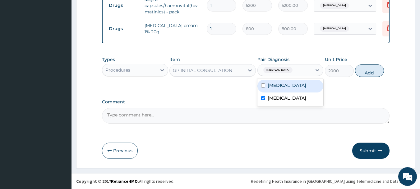
click at [283, 85] on label "Anemia" at bounding box center [287, 85] width 39 height 6
checkbox input "true"
click at [366, 72] on button "Add" at bounding box center [369, 70] width 29 height 12
type input "0"
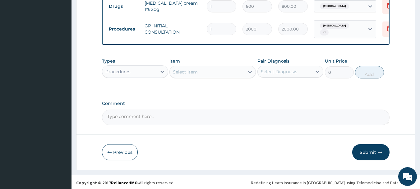
scroll to position [214, 0]
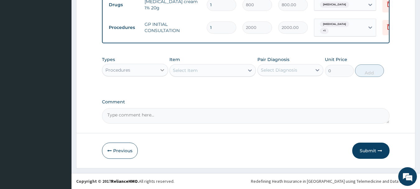
click at [158, 71] on div at bounding box center [162, 69] width 11 height 11
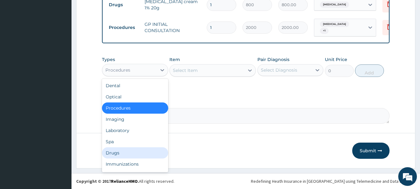
click at [130, 153] on div "Drugs" at bounding box center [135, 152] width 66 height 11
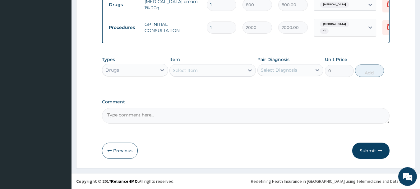
click at [182, 71] on div "Select Item" at bounding box center [185, 70] width 25 height 6
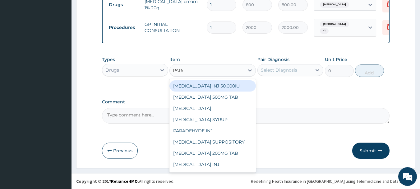
type input "PARAC"
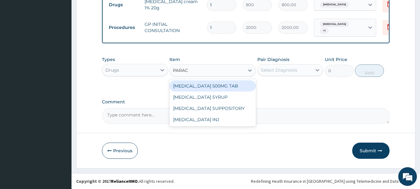
click at [197, 88] on div "PARACETAMOL 500MG TAB" at bounding box center [213, 85] width 87 height 11
type input "15"
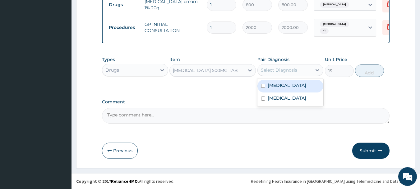
click at [275, 71] on div "Select Diagnosis" at bounding box center [279, 70] width 36 height 6
click at [281, 86] on label "Anemia" at bounding box center [287, 85] width 39 height 6
checkbox input "true"
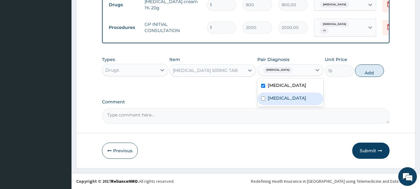
click at [281, 100] on label "Candidiasis" at bounding box center [287, 98] width 39 height 6
checkbox input "true"
click at [365, 70] on button "Add" at bounding box center [369, 70] width 29 height 12
type input "0"
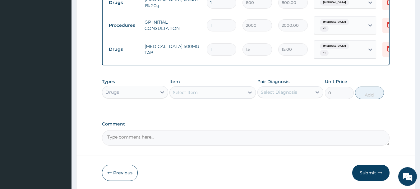
type input "18"
type input "270.00"
type input "18"
click at [153, 92] on div "Drugs" at bounding box center [129, 92] width 54 height 10
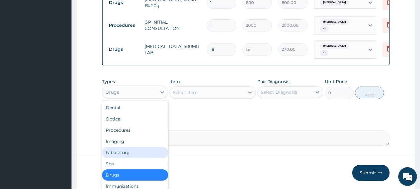
click at [129, 149] on div "Laboratory" at bounding box center [135, 152] width 66 height 11
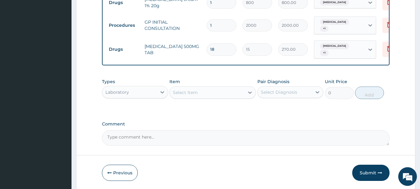
scroll to position [58, 0]
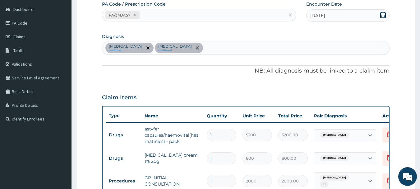
click at [197, 50] on div "Anemia confirmed Candidiasis confirmed" at bounding box center [246, 47] width 288 height 13
type input "SEPSIS"
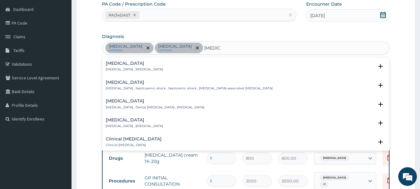
click at [153, 68] on div "Sepsis Systemic infection , Sepsis" at bounding box center [246, 66] width 281 height 11
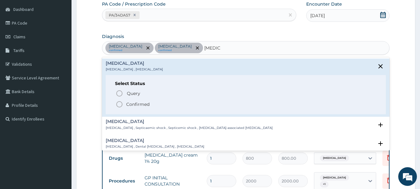
drag, startPoint x: 148, startPoint y: 105, endPoint x: 156, endPoint y: 102, distance: 8.5
click at [148, 105] on p "Confirmed" at bounding box center [137, 104] width 23 height 6
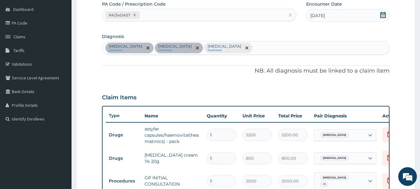
click at [221, 50] on div "Anemia confirmed Candidiasis confirmed Sepsis Confirmed" at bounding box center [246, 47] width 288 height 13
type input "MELLITU"
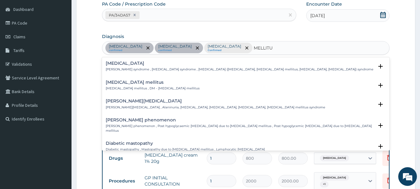
click at [152, 87] on p "Diabetes mellitus , DM - Diabetes mellitus" at bounding box center [153, 88] width 94 height 4
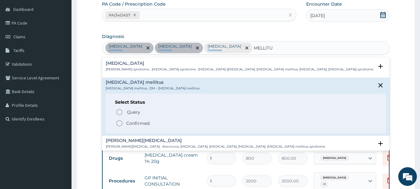
click at [144, 122] on p "Confirmed" at bounding box center [137, 123] width 23 height 6
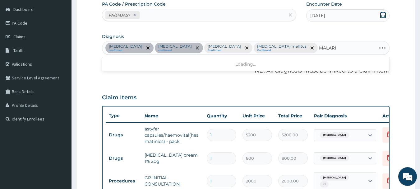
type input "[MEDICAL_DATA]"
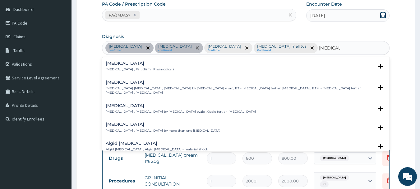
click at [145, 70] on p "[MEDICAL_DATA] , Paludism , Plasmodiosis" at bounding box center [140, 69] width 68 height 4
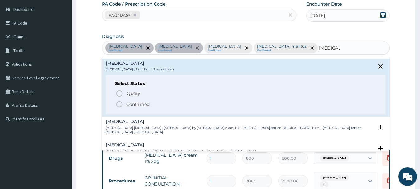
click at [137, 102] on p "Confirmed" at bounding box center [137, 104] width 23 height 6
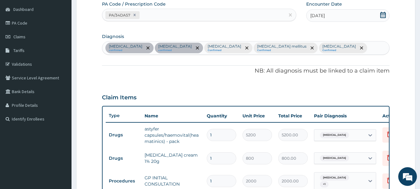
scroll to position [214, 0]
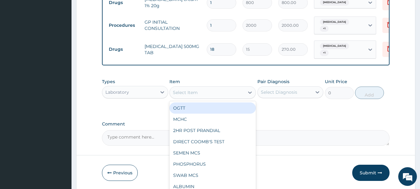
click at [210, 91] on div "Select Item" at bounding box center [207, 92] width 75 height 10
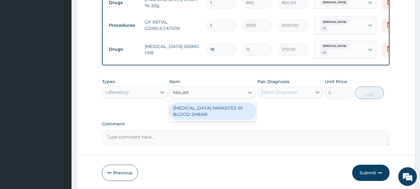
type input "MALARI"
click at [215, 109] on div "MALARIA PARASITES IN BLOOD SMEAR" at bounding box center [213, 110] width 87 height 17
type input "1000"
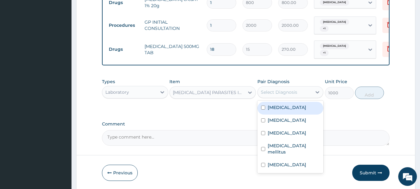
click at [274, 94] on div "Select Diagnosis" at bounding box center [279, 92] width 36 height 6
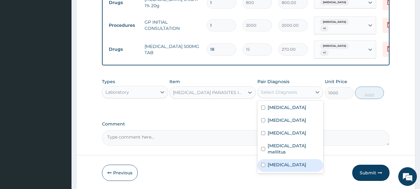
click at [284, 161] on label "Malaria" at bounding box center [287, 164] width 39 height 6
checkbox input "true"
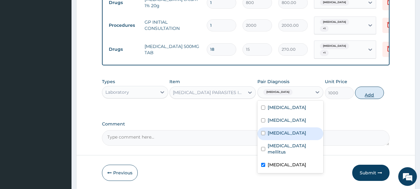
click at [369, 95] on button "Add" at bounding box center [369, 93] width 29 height 12
type input "0"
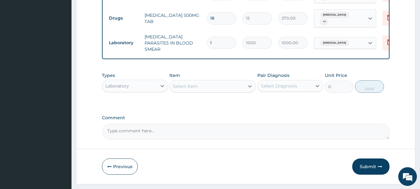
scroll to position [257, 0]
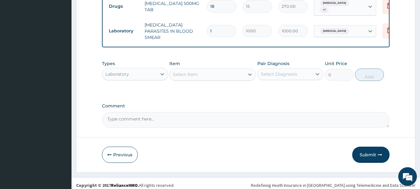
click at [197, 63] on div "Item Select Item" at bounding box center [213, 70] width 87 height 21
click at [203, 71] on div "Select Item" at bounding box center [207, 74] width 75 height 10
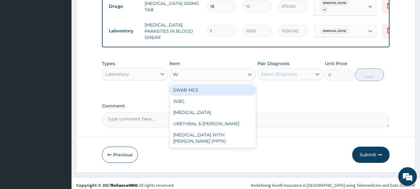
type input "WBC"
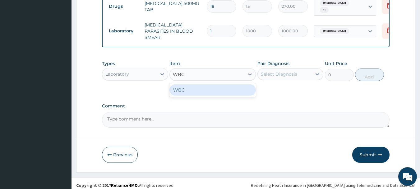
click at [214, 84] on div "WBC" at bounding box center [213, 89] width 87 height 11
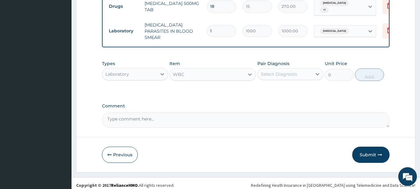
type input "1350"
click at [279, 73] on div "Select Diagnosis" at bounding box center [285, 74] width 54 height 10
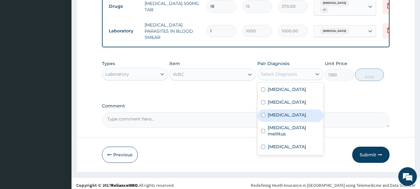
click at [281, 112] on label "Sepsis" at bounding box center [287, 115] width 39 height 6
checkbox input "true"
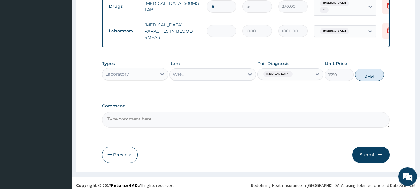
click at [363, 73] on button "Add" at bounding box center [369, 74] width 29 height 12
type input "0"
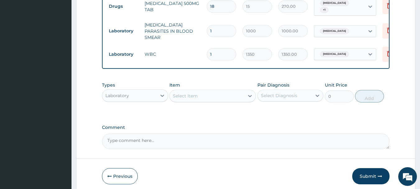
click at [186, 93] on div "Select Item" at bounding box center [185, 96] width 25 height 6
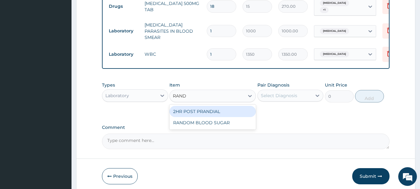
type input "RANDO"
click at [193, 107] on div "RANDOM BLOOD SUGAR" at bounding box center [213, 111] width 87 height 11
type input "500"
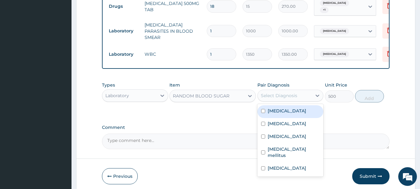
click at [270, 92] on div "Select Diagnosis" at bounding box center [279, 95] width 36 height 6
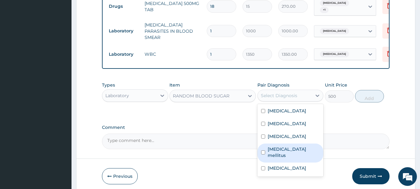
click at [296, 146] on label "Diabetes mellitus" at bounding box center [294, 152] width 52 height 12
checkbox input "true"
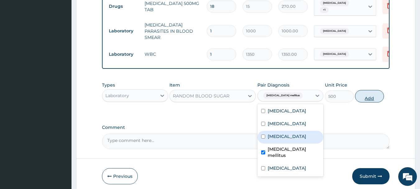
click at [375, 92] on button "Add" at bounding box center [369, 96] width 29 height 12
type input "0"
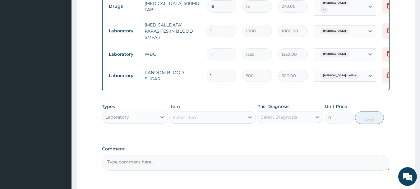
click at [202, 114] on div "Select Item" at bounding box center [207, 117] width 75 height 10
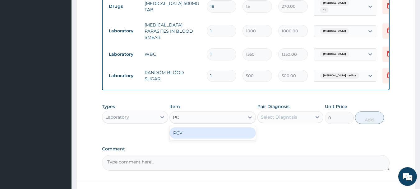
type input "PCV"
click at [229, 128] on div "PCV" at bounding box center [213, 132] width 87 height 11
type input "750"
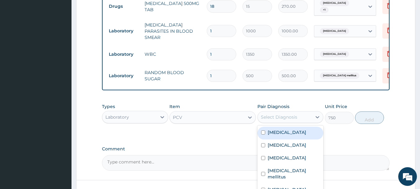
click at [292, 116] on div "Select Diagnosis" at bounding box center [285, 117] width 54 height 10
click at [284, 184] on div "Malaria" at bounding box center [291, 190] width 66 height 13
checkbox input "true"
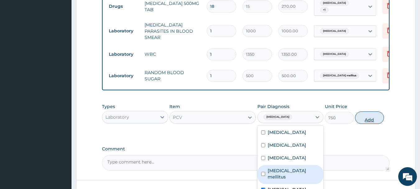
click at [367, 116] on button "Add" at bounding box center [369, 117] width 29 height 12
type input "0"
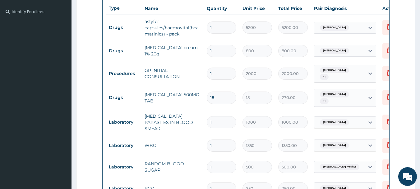
scroll to position [321, 0]
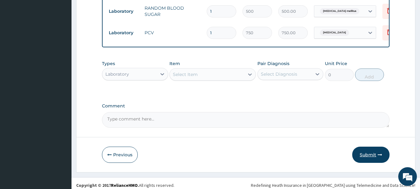
click at [377, 152] on button "Submit" at bounding box center [371, 155] width 37 height 16
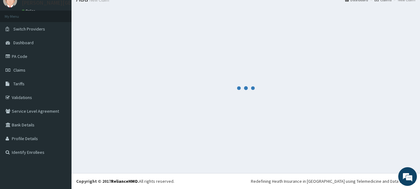
scroll to position [25, 0]
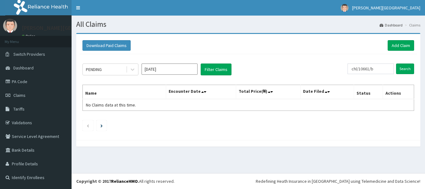
click at [363, 68] on input "chl/10661/b" at bounding box center [371, 68] width 46 height 11
click at [406, 70] on input "Search" at bounding box center [405, 68] width 18 height 11
click at [359, 70] on input "OPX/10038/B" at bounding box center [361, 68] width 42 height 11
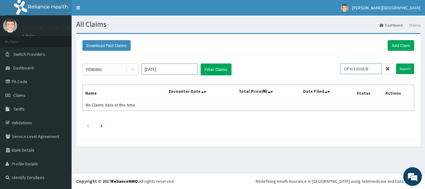
paste input "LTR/10155/A"
click at [405, 72] on input "Search" at bounding box center [405, 68] width 18 height 11
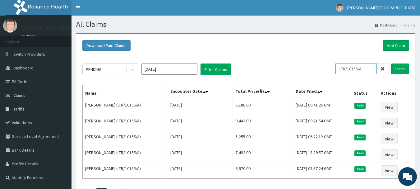
drag, startPoint x: 364, startPoint y: 68, endPoint x: 338, endPoint y: 67, distance: 26.2
click at [339, 67] on div "PENDING [DATE] Filter Claims LTR/10155/A Search" at bounding box center [245, 69] width 327 height 12
paste input "ETN/10001/B"
click at [398, 70] on input "Search" at bounding box center [400, 68] width 18 height 11
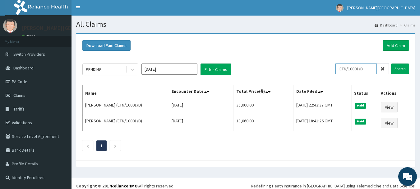
drag, startPoint x: 368, startPoint y: 70, endPoint x: 335, endPoint y: 69, distance: 33.6
click at [335, 69] on div "PENDING [DATE] Filter Claims ETN/10001/B Search" at bounding box center [245, 69] width 327 height 12
paste input "LAC/10056/C"
click at [404, 71] on input "Search" at bounding box center [400, 68] width 18 height 11
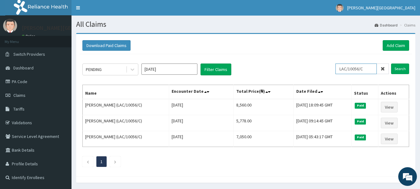
drag, startPoint x: 368, startPoint y: 68, endPoint x: 306, endPoint y: 67, distance: 62.9
click at [306, 67] on div "PENDING [DATE] Filter Claims LAC/10056/C Search" at bounding box center [245, 69] width 327 height 12
paste input "CHL/10231/B"
click at [403, 70] on input "Search" at bounding box center [400, 68] width 18 height 11
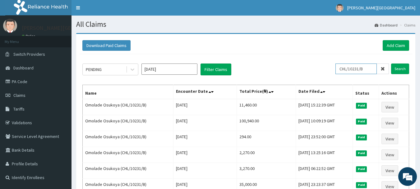
click at [307, 62] on div "PENDING Sep 2025 Filter Claims CHL/10231/B Search Name Encounter Date Total Pri…" at bounding box center [245, 137] width 333 height 166
paste input "806/B"
click at [399, 70] on input "Search" at bounding box center [400, 68] width 18 height 11
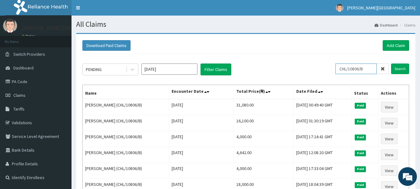
drag, startPoint x: 371, startPoint y: 67, endPoint x: 321, endPoint y: 67, distance: 49.2
click at [321, 67] on div "PENDING Sep 2025 Filter Claims CHL/10806/B Search" at bounding box center [245, 69] width 327 height 12
paste input "WIU/10048/E"
type input "WIU/10048/E"
click at [410, 70] on div "PENDING Sep 2025 Filter Claims WIU/10048/E Search Name Encounter Date Total Pri…" at bounding box center [245, 169] width 333 height 230
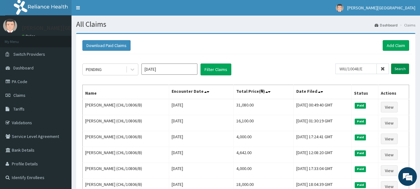
click at [407, 70] on input "Search" at bounding box center [400, 68] width 18 height 11
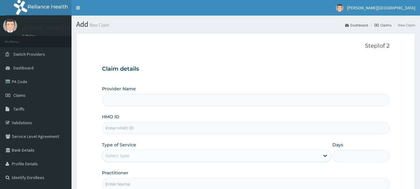
click at [156, 123] on input "HMO ID" at bounding box center [246, 128] width 288 height 12
paste input "LTR/10155/A"
type input "LTR/10155/A"
click at [138, 151] on div "Select type" at bounding box center [211, 156] width 218 height 10
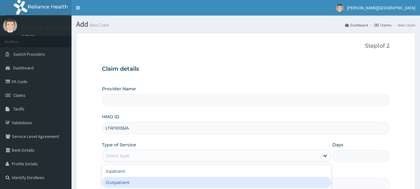
scroll to position [67, 0]
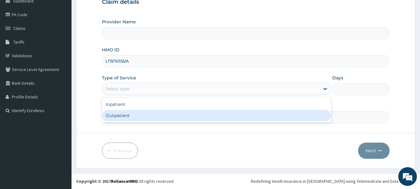
click at [133, 117] on div "Outpatient" at bounding box center [216, 115] width 229 height 11
type input "1"
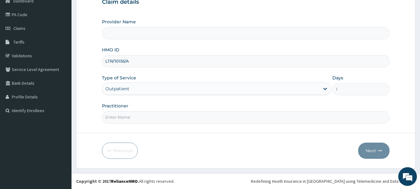
type input "[PERSON_NAME][GEOGRAPHIC_DATA]"
click at [132, 117] on input "Practitioner" at bounding box center [246, 117] width 288 height 12
type input "AA"
click at [366, 150] on button "Next" at bounding box center [373, 151] width 31 height 16
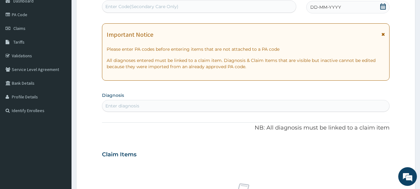
click at [383, 34] on icon at bounding box center [383, 34] width 3 height 4
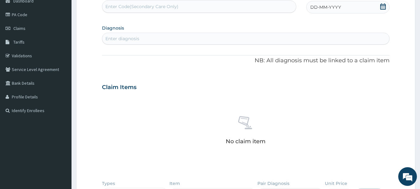
click at [384, 9] on icon at bounding box center [383, 6] width 6 height 6
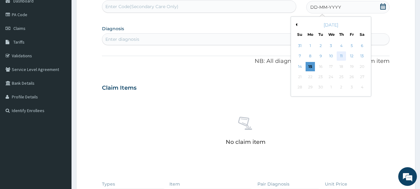
click at [341, 58] on div "11" at bounding box center [341, 56] width 9 height 9
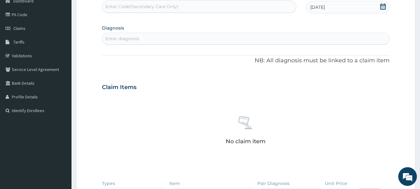
click at [161, 39] on div "Enter diagnosis" at bounding box center [246, 39] width 288 height 10
type input "[MEDICAL_DATA]"
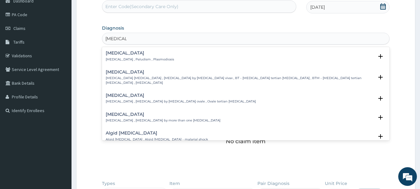
click at [134, 59] on p "[MEDICAL_DATA] , Paludism , Plasmodiosis" at bounding box center [140, 59] width 68 height 4
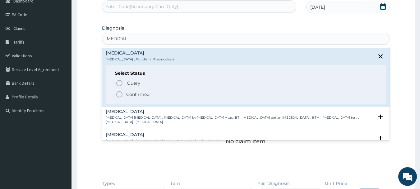
click at [135, 95] on p "Confirmed" at bounding box center [137, 94] width 23 height 6
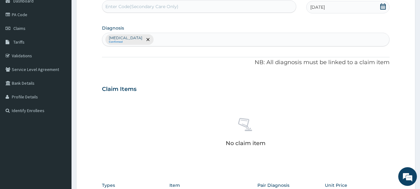
scroll to position [193, 0]
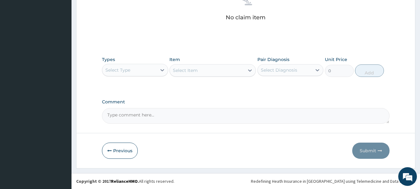
click at [148, 71] on div "Select Type" at bounding box center [129, 70] width 54 height 10
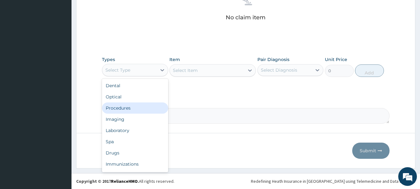
click at [134, 109] on div "Procedures" at bounding box center [135, 107] width 66 height 11
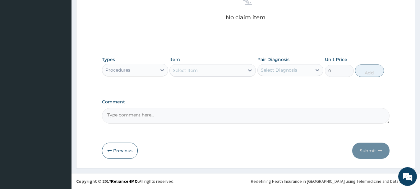
click at [192, 67] on div "Select Item" at bounding box center [185, 70] width 25 height 6
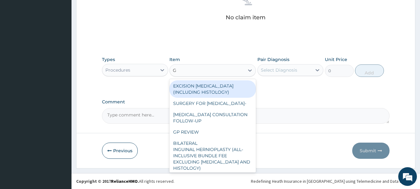
type input "GP"
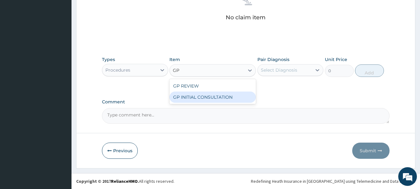
click at [205, 95] on div "GP INITIAL CONSULTATION" at bounding box center [213, 96] width 87 height 11
type input "2000"
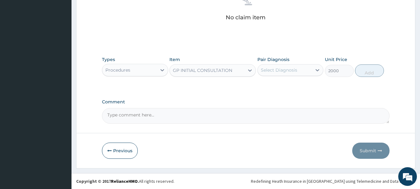
click at [277, 70] on div "Select Diagnosis" at bounding box center [279, 70] width 36 height 6
click at [279, 86] on label "[MEDICAL_DATA]" at bounding box center [287, 85] width 39 height 6
checkbox input "true"
click at [369, 75] on button "Add" at bounding box center [369, 70] width 29 height 12
type input "0"
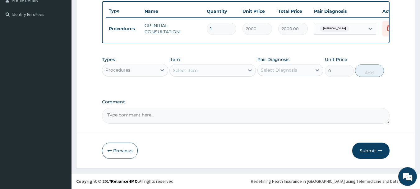
scroll to position [0, 0]
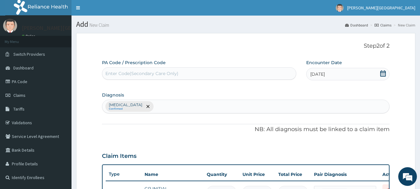
click at [186, 74] on div "Enter Code(Secondary Care Only)" at bounding box center [199, 73] width 194 height 10
paste input "PA/02D9F1"
type input "PA/02D9F1"
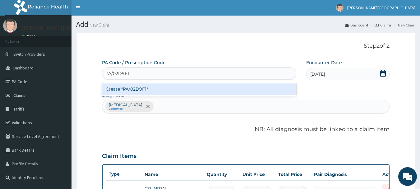
click at [150, 89] on div "Create "PA/02D9F1"" at bounding box center [199, 88] width 195 height 11
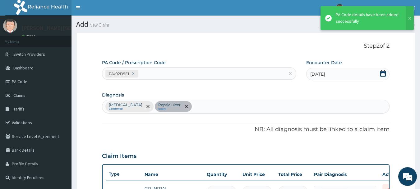
scroll to position [119, 0]
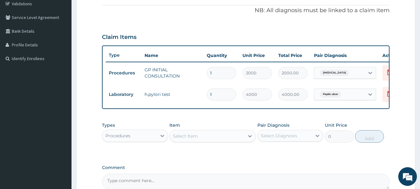
click at [150, 140] on div "Procedures" at bounding box center [129, 136] width 54 height 10
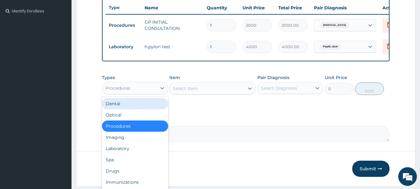
scroll to position [189, 0]
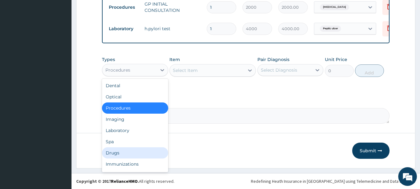
click at [124, 154] on div "Drugs" at bounding box center [135, 152] width 66 height 11
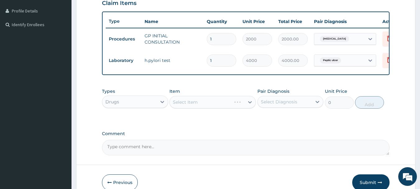
scroll to position [0, 0]
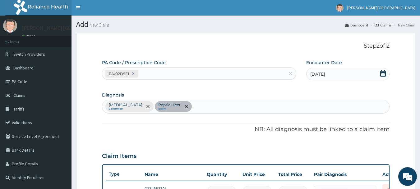
click at [192, 104] on div "[MEDICAL_DATA] Confirmed [MEDICAL_DATA] query" at bounding box center [246, 106] width 288 height 13
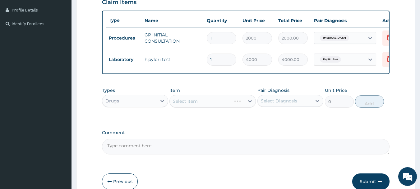
scroll to position [189, 0]
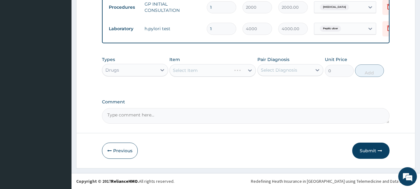
click at [201, 72] on div "Select Item" at bounding box center [213, 70] width 87 height 12
click at [213, 73] on div "Select Item" at bounding box center [207, 70] width 75 height 10
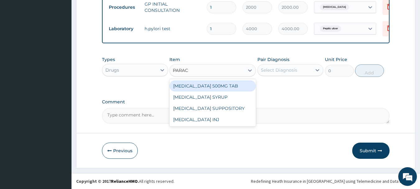
type input "PARACE"
click at [216, 85] on div "PARACETAMOL 500MG TAB" at bounding box center [213, 85] width 87 height 11
type input "15"
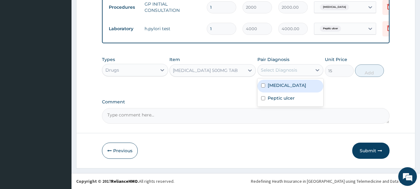
click at [273, 73] on div "Select Diagnosis" at bounding box center [285, 70] width 54 height 10
click at [274, 88] on label "Malaria" at bounding box center [287, 85] width 39 height 6
checkbox input "true"
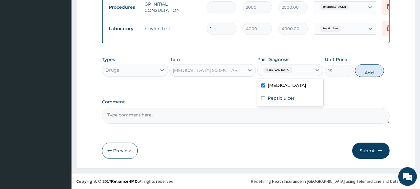
click at [367, 72] on button "Add" at bounding box center [369, 70] width 29 height 12
type input "0"
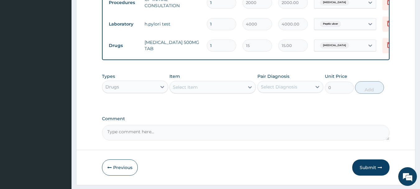
type input "18"
type input "270.00"
type input "18"
click at [202, 92] on div "Select Item" at bounding box center [207, 87] width 75 height 10
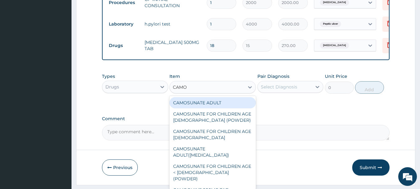
type input "CAMOQ"
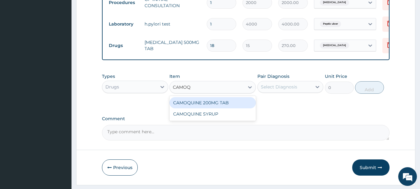
click at [205, 106] on div "CAMOQUINE 200MG TAB" at bounding box center [213, 102] width 87 height 11
type input "180"
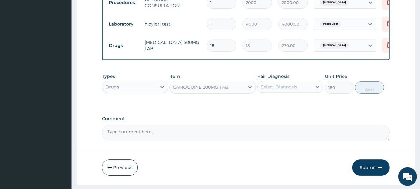
click at [281, 90] on div "Select Diagnosis" at bounding box center [279, 87] width 36 height 6
click at [280, 105] on label "Malaria" at bounding box center [287, 102] width 39 height 6
checkbox input "true"
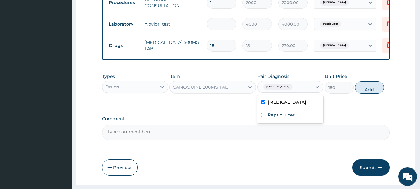
click at [368, 94] on button "Add" at bounding box center [369, 87] width 29 height 12
type input "0"
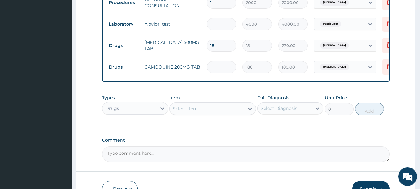
drag, startPoint x: 219, startPoint y: 68, endPoint x: 201, endPoint y: 66, distance: 18.3
click at [201, 66] on tr "Drugs CAMOQUINE 200MG TAB 1 180 180.00 Malaria Delete" at bounding box center [258, 66] width 305 height 21
type input "9"
type input "1620.00"
type input "9"
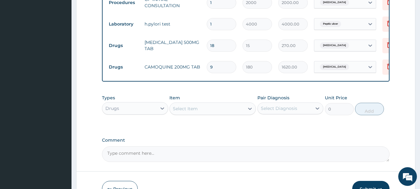
click at [206, 110] on div "Select Item" at bounding box center [207, 109] width 75 height 10
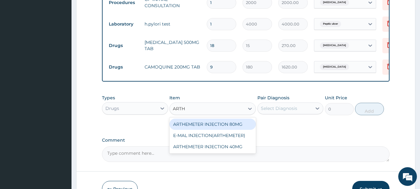
type input "ARTHE"
click at [217, 127] on div "ARTHEMETER INJECTION 80MG" at bounding box center [213, 124] width 87 height 11
type input "500"
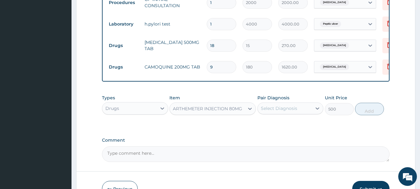
click at [277, 113] on div "Select Diagnosis" at bounding box center [285, 108] width 54 height 10
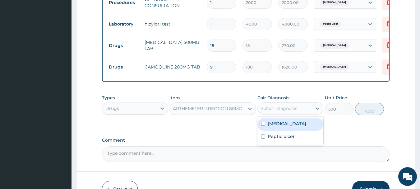
click at [277, 127] on label "Malaria" at bounding box center [287, 123] width 39 height 6
checkbox input "true"
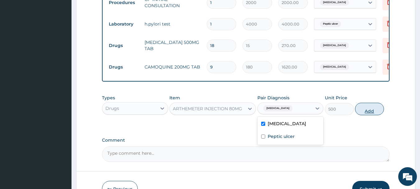
click at [367, 113] on button "Add" at bounding box center [369, 109] width 29 height 12
type input "0"
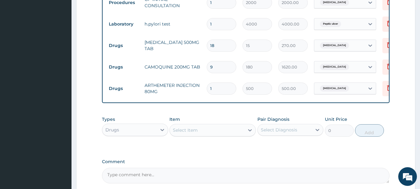
drag, startPoint x: 212, startPoint y: 89, endPoint x: 200, endPoint y: 89, distance: 11.8
click at [201, 88] on tr "Drugs ARTHEMETER INJECTION 80MG 1 500 500.00 Malaria Delete" at bounding box center [258, 88] width 305 height 21
type input "6"
type input "3000.00"
type input "6"
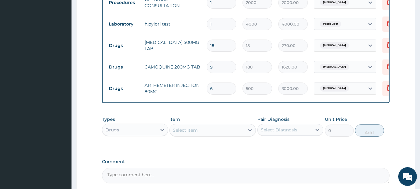
click at [204, 134] on div "Select Item" at bounding box center [207, 130] width 75 height 10
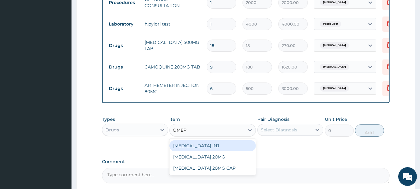
type input "OMEPR"
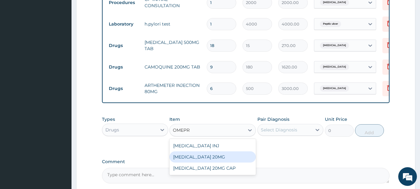
click at [216, 160] on div "OMEPRAZOLE 20MG" at bounding box center [213, 156] width 87 height 11
type input "70"
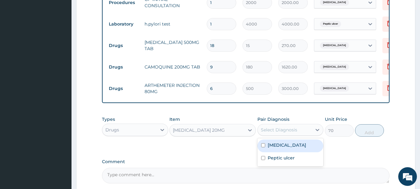
click at [264, 135] on div "Select Diagnosis" at bounding box center [285, 130] width 54 height 10
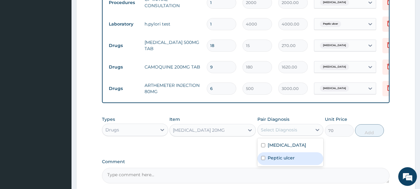
click at [272, 159] on label "Peptic ulcer" at bounding box center [281, 158] width 27 height 6
checkbox input "true"
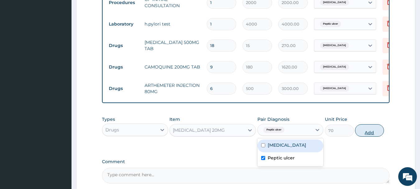
click at [356, 137] on button "Add" at bounding box center [369, 130] width 29 height 12
type input "0"
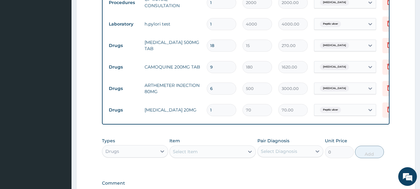
drag, startPoint x: 218, startPoint y: 111, endPoint x: 194, endPoint y: 111, distance: 23.7
click at [194, 111] on tr "Drugs OMEPRAZOLE 20MG 1 70 70.00 Peptic ulcer Delete" at bounding box center [258, 109] width 305 height 21
type input "2"
type input "140.00"
type input "20"
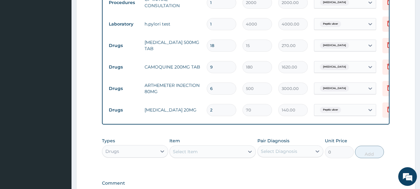
type input "1400.00"
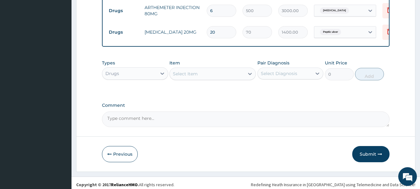
scroll to position [275, 0]
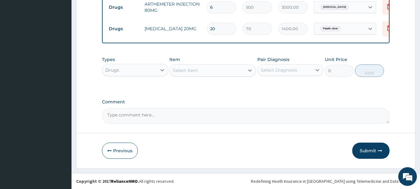
type input "20"
click at [214, 73] on div "Select Item" at bounding box center [207, 70] width 75 height 10
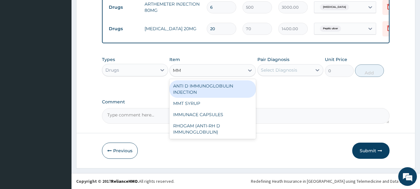
type input "MMT"
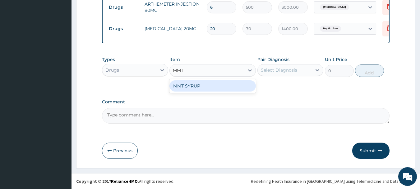
click at [208, 83] on div "MMT SYRUP" at bounding box center [213, 85] width 87 height 11
type input "504"
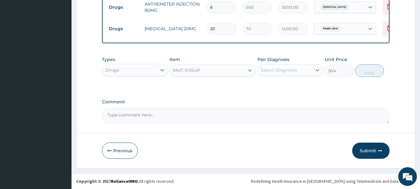
click at [290, 70] on div "Select Diagnosis" at bounding box center [279, 70] width 36 height 6
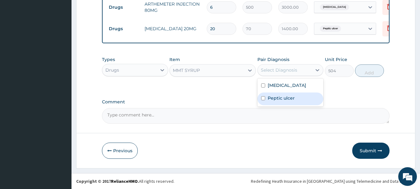
click at [285, 99] on label "Peptic ulcer" at bounding box center [281, 98] width 27 height 6
checkbox input "true"
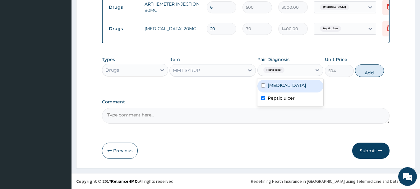
click at [368, 69] on button "Add" at bounding box center [369, 70] width 29 height 12
type input "0"
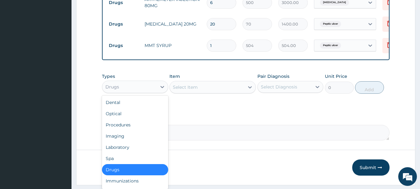
drag, startPoint x: 130, startPoint y: 94, endPoint x: 130, endPoint y: 106, distance: 12.1
click at [130, 92] on div "Drugs" at bounding box center [129, 87] width 54 height 10
click at [133, 152] on div "Laboratory" at bounding box center [135, 147] width 66 height 11
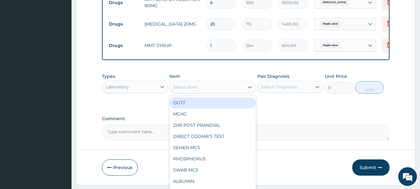
click at [219, 91] on div "Select Item" at bounding box center [207, 87] width 75 height 10
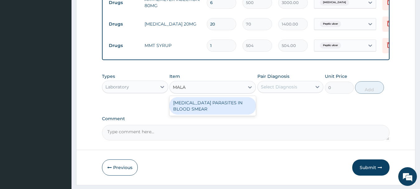
type input "MALAR"
click at [216, 113] on div "[MEDICAL_DATA] PARASITES IN BLOOD SMEAR" at bounding box center [213, 105] width 87 height 17
type input "1000"
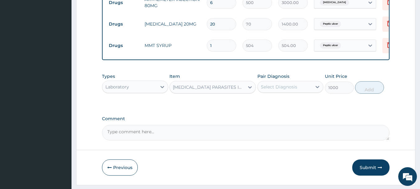
click at [274, 90] on div "Select Diagnosis" at bounding box center [279, 87] width 36 height 6
click at [277, 109] on div "Malaria" at bounding box center [291, 102] width 66 height 13
checkbox input "true"
click at [368, 88] on button "Add" at bounding box center [369, 87] width 29 height 12
type input "0"
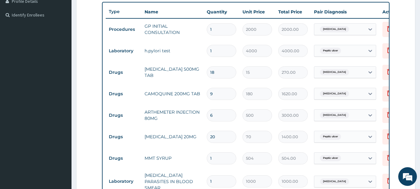
scroll to position [318, 0]
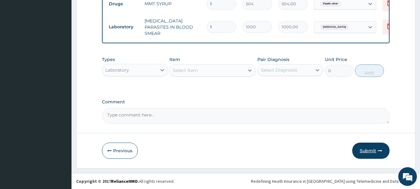
click at [361, 149] on button "Submit" at bounding box center [371, 151] width 37 height 16
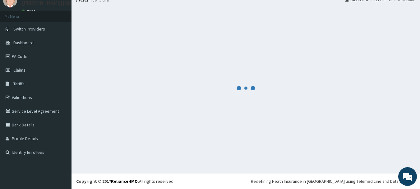
scroll to position [25, 0]
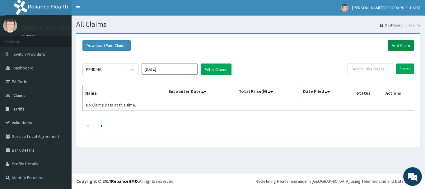
click at [398, 47] on link "Add Claim" at bounding box center [401, 45] width 26 height 11
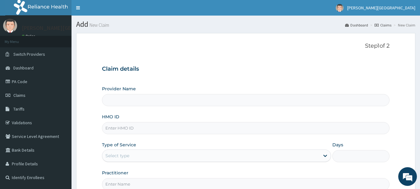
type input "[PERSON_NAME][GEOGRAPHIC_DATA]"
click at [126, 127] on input "HMO ID" at bounding box center [246, 128] width 288 height 12
paste input "LAC/10056/C"
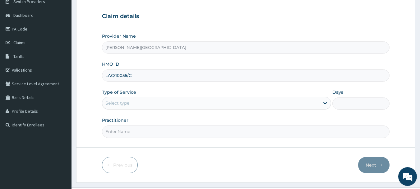
scroll to position [67, 0]
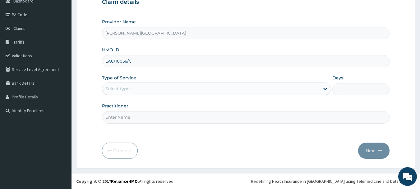
type input "LAC/10056/C"
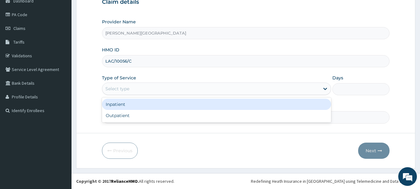
click at [132, 88] on div "Select type" at bounding box center [211, 89] width 218 height 10
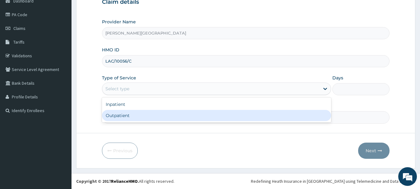
click at [131, 114] on div "Outpatient" at bounding box center [216, 115] width 229 height 11
type input "1"
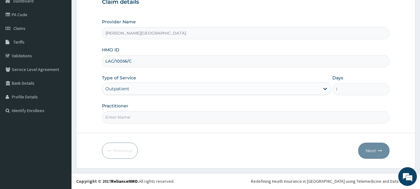
click at [131, 114] on input "Practitioner" at bounding box center [246, 117] width 288 height 12
type input "AA"
click at [375, 150] on button "Next" at bounding box center [373, 151] width 31 height 16
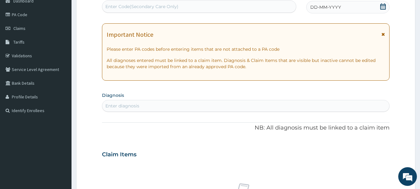
click at [383, 34] on icon at bounding box center [383, 34] width 3 height 4
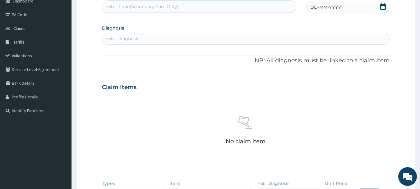
click at [384, 8] on icon at bounding box center [383, 6] width 6 height 6
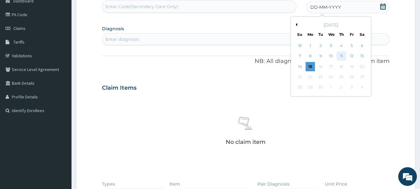
click at [342, 55] on div "11" at bounding box center [341, 56] width 9 height 9
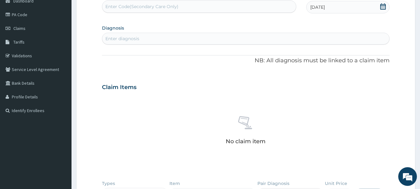
click at [146, 39] on div "Enter diagnosis" at bounding box center [246, 39] width 288 height 10
type input "MALARIA"
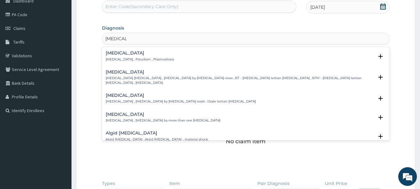
click at [128, 54] on h4 "Malaria" at bounding box center [140, 53] width 68 height 5
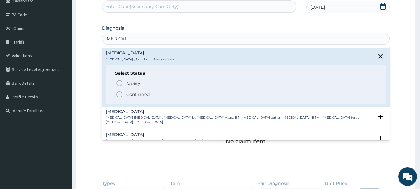
click at [143, 94] on p "Confirmed" at bounding box center [137, 94] width 23 height 6
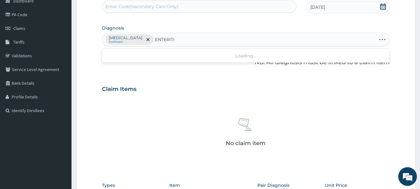
type input "ENTERITIS"
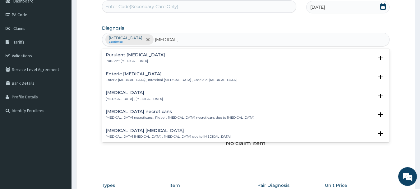
click at [147, 96] on div "Adenoviral enteritis Adenoviral enteritis , Enteritis due to adenovirus" at bounding box center [134, 95] width 57 height 11
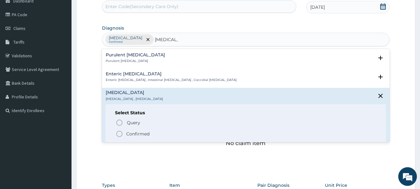
drag, startPoint x: 140, startPoint y: 131, endPoint x: 154, endPoint y: 126, distance: 14.9
click at [139, 131] on p "Confirmed" at bounding box center [137, 134] width 23 height 6
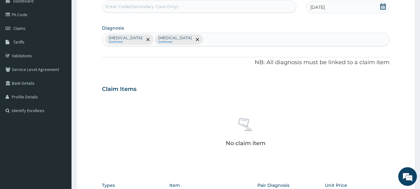
scroll to position [193, 0]
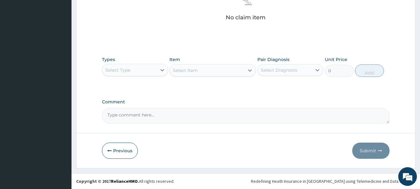
click at [139, 70] on div "Select Type" at bounding box center [129, 70] width 54 height 10
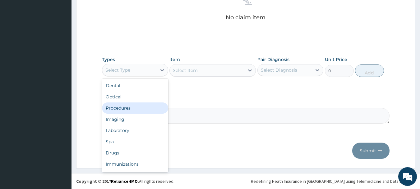
click at [133, 109] on div "Procedures" at bounding box center [135, 107] width 66 height 11
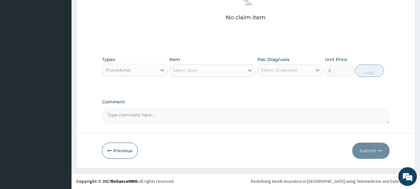
click at [197, 70] on div "Select Item" at bounding box center [185, 70] width 25 height 6
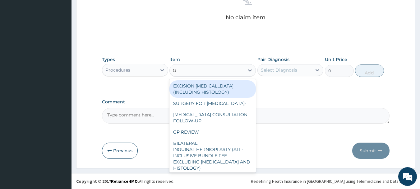
type input "GP"
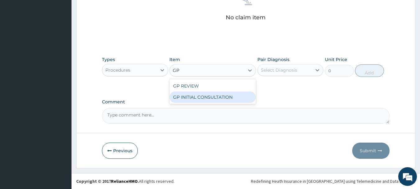
click at [209, 100] on div "GP INITIAL CONSULTATION" at bounding box center [213, 96] width 87 height 11
type input "2000"
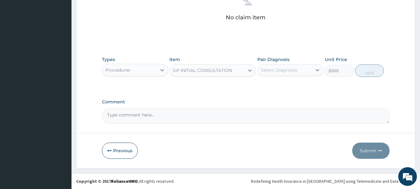
click at [280, 75] on div "Select Diagnosis" at bounding box center [291, 70] width 66 height 12
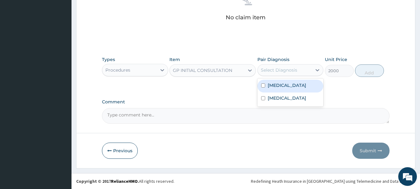
click at [279, 85] on label "Malaria" at bounding box center [287, 85] width 39 height 6
checkbox input "true"
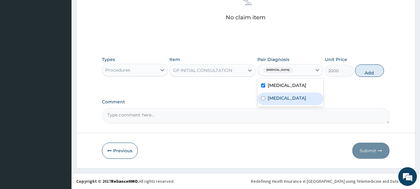
click at [282, 97] on label "Adenoviral enteritis" at bounding box center [287, 98] width 39 height 6
checkbox input "true"
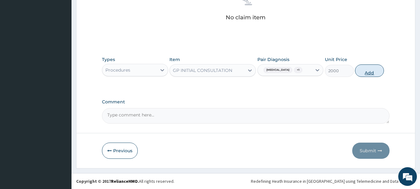
click at [365, 75] on button "Add" at bounding box center [369, 70] width 29 height 12
type input "0"
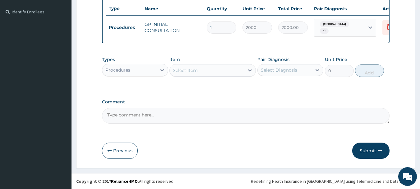
drag, startPoint x: 153, startPoint y: 70, endPoint x: 149, endPoint y: 76, distance: 6.8
click at [152, 70] on div "Procedures" at bounding box center [129, 70] width 54 height 10
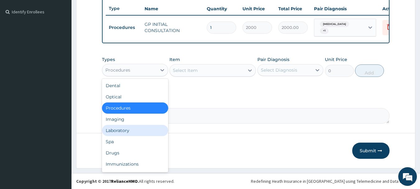
click at [139, 132] on div "Laboratory" at bounding box center [135, 130] width 66 height 11
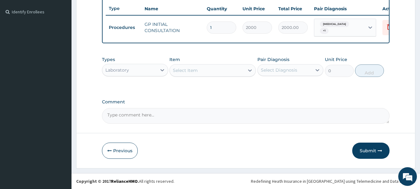
click at [186, 73] on div "Select Item" at bounding box center [185, 70] width 25 height 6
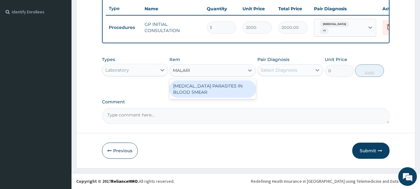
type input "MALARIA"
click at [194, 88] on div "[MEDICAL_DATA] PARASITES IN BLOOD SMEAR" at bounding box center [213, 88] width 87 height 17
type input "1000"
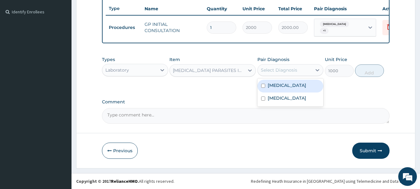
click at [291, 70] on div "Select Diagnosis" at bounding box center [279, 70] width 36 height 6
click at [286, 89] on div "Malaria" at bounding box center [291, 86] width 66 height 13
checkbox input "true"
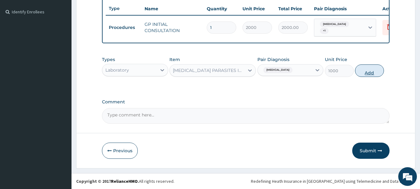
click at [367, 70] on button "Add" at bounding box center [369, 70] width 29 height 12
type input "0"
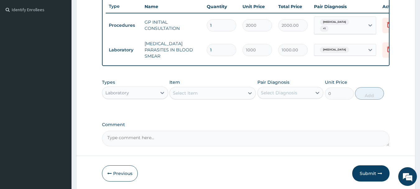
click at [208, 91] on div "Select Item" at bounding box center [207, 93] width 75 height 10
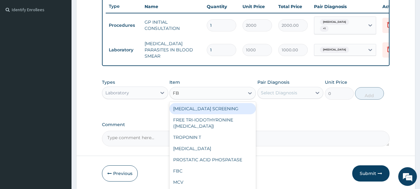
type input "FBC"
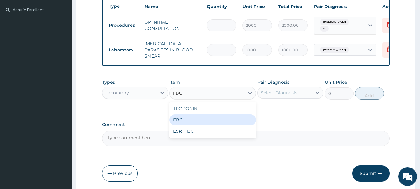
click at [214, 118] on div "FBC" at bounding box center [213, 119] width 87 height 11
type input "2000"
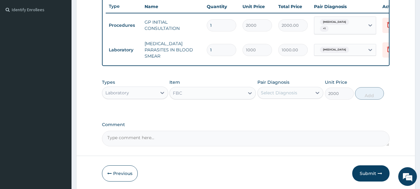
click at [288, 88] on div "Select Diagnosis" at bounding box center [285, 93] width 54 height 10
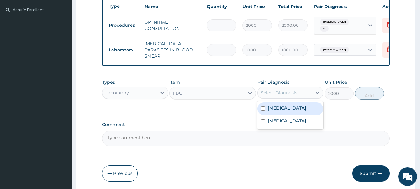
click at [281, 107] on label "Malaria" at bounding box center [287, 108] width 39 height 6
checkbox input "true"
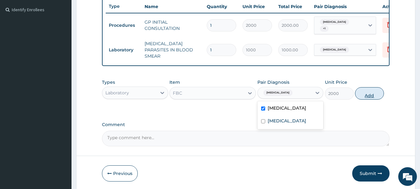
click at [357, 92] on button "Add" at bounding box center [369, 93] width 29 height 12
type input "0"
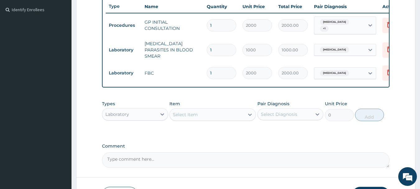
type input "2"
type input "4000.00"
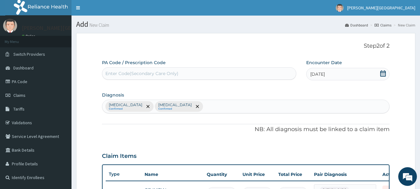
type input "2"
click at [203, 105] on div "Malaria Confirmed Adenoviral enteritis Confirmed" at bounding box center [246, 106] width 288 height 13
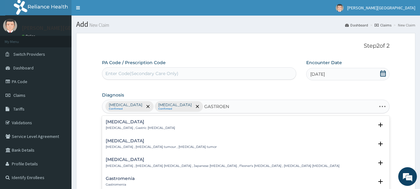
type input "GASTROENT"
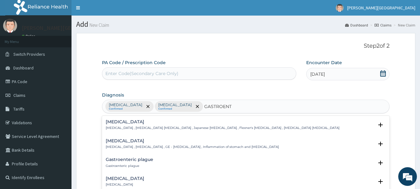
click at [137, 145] on p "Gastroenteritis , Gastroenteropathy , GE - Gastroenteritis , Inflammation of st…" at bounding box center [192, 147] width 173 height 4
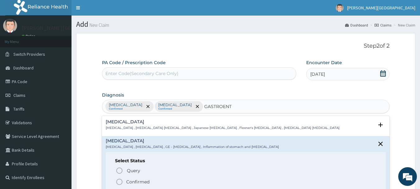
click at [125, 179] on span "Confirmed" at bounding box center [246, 181] width 261 height 7
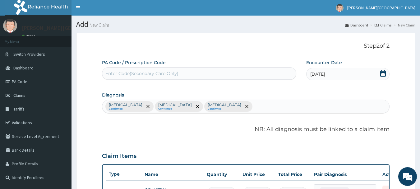
scroll to position [156, 0]
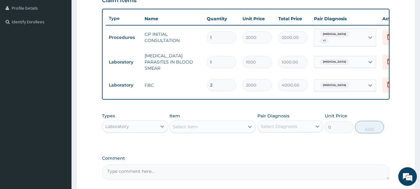
drag, startPoint x: 217, startPoint y: 82, endPoint x: 202, endPoint y: 77, distance: 14.9
click at [204, 77] on td "2" at bounding box center [222, 85] width 36 height 18
type input "1"
type input "2000.00"
type input "1"
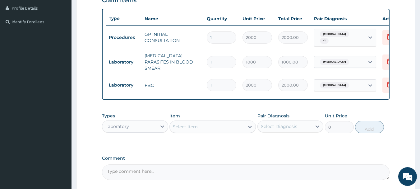
click at [205, 127] on div "Select Item" at bounding box center [207, 127] width 75 height 10
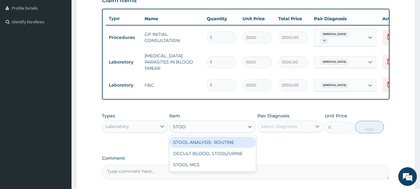
type input "STOOL"
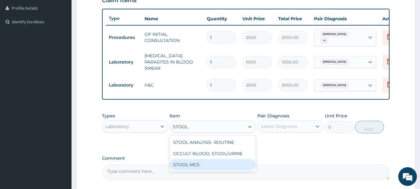
click at [213, 164] on div "STOOL MCS" at bounding box center [213, 164] width 87 height 11
type input "2000"
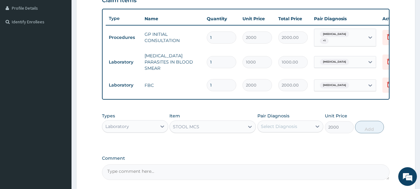
click at [280, 128] on div "Select Diagnosis" at bounding box center [285, 126] width 54 height 10
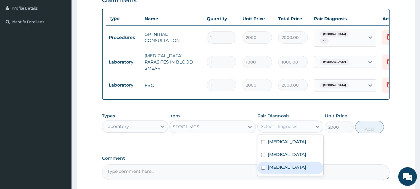
drag, startPoint x: 286, startPoint y: 168, endPoint x: 317, endPoint y: 160, distance: 32.1
click at [286, 168] on label "Gastroenteritis" at bounding box center [287, 167] width 39 height 6
checkbox input "true"
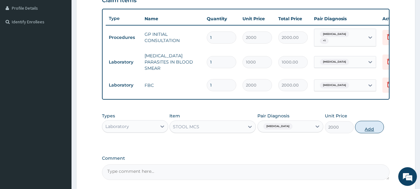
click at [372, 131] on button "Add" at bounding box center [369, 127] width 29 height 12
type input "0"
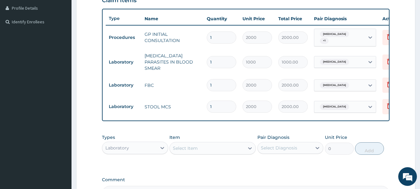
scroll to position [232, 0]
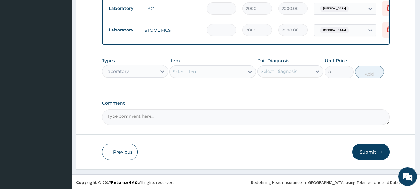
click at [153, 72] on div "Laboratory" at bounding box center [129, 71] width 54 height 10
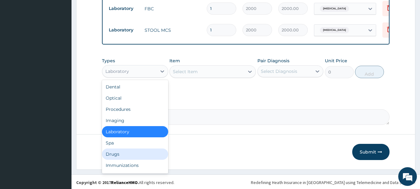
click at [140, 152] on div "Drugs" at bounding box center [135, 153] width 66 height 11
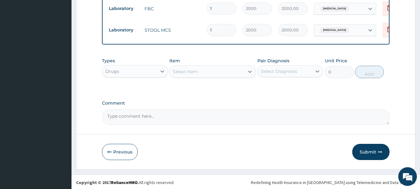
click at [220, 73] on div "Select Item" at bounding box center [207, 72] width 75 height 10
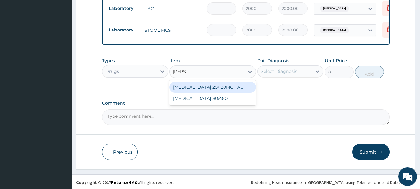
type input "COART"
click at [227, 84] on div "COARTEM 20/120MG TAB" at bounding box center [213, 87] width 87 height 11
type input "78"
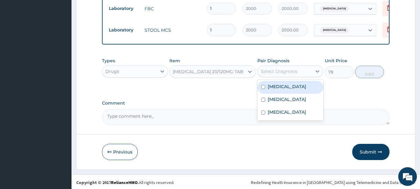
click at [277, 72] on div "Select Diagnosis" at bounding box center [279, 71] width 36 height 6
click at [279, 85] on label "Malaria" at bounding box center [287, 86] width 39 height 6
checkbox input "true"
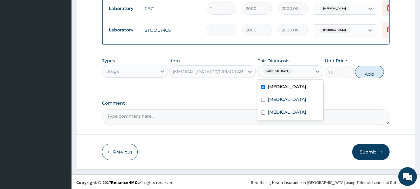
click at [368, 73] on button "Add" at bounding box center [369, 72] width 29 height 12
type input "0"
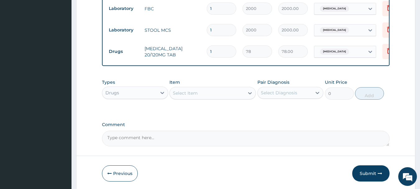
drag, startPoint x: 218, startPoint y: 44, endPoint x: 190, endPoint y: 39, distance: 28.8
click at [190, 41] on tr "Drugs COARTEM 20/120MG TAB 1 78 78.00 Malaria Delete" at bounding box center [258, 51] width 305 height 21
type input "6"
type input "468.00"
type input "6"
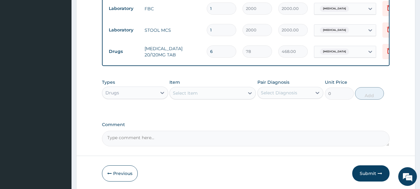
click at [205, 93] on div "Select Item" at bounding box center [207, 93] width 75 height 10
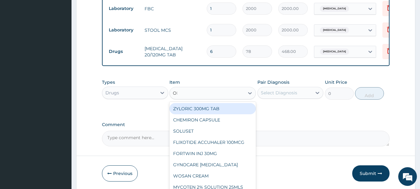
type input "ORS"
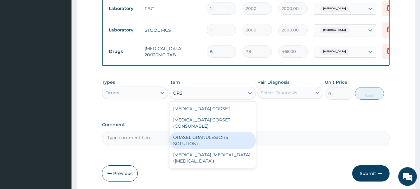
click at [198, 135] on div "ORASEL GRANULES(ORS SOLUTION)" at bounding box center [213, 140] width 87 height 17
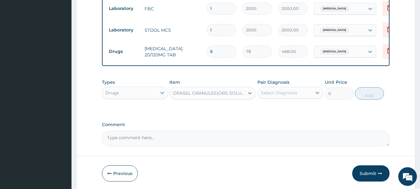
type input "240"
click at [270, 96] on div "Select Diagnosis" at bounding box center [285, 93] width 54 height 10
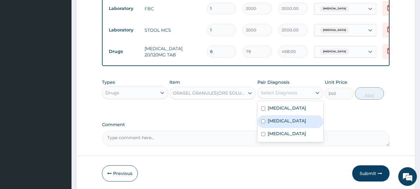
click at [282, 121] on label "Adenoviral enteritis" at bounding box center [287, 121] width 39 height 6
checkbox input "true"
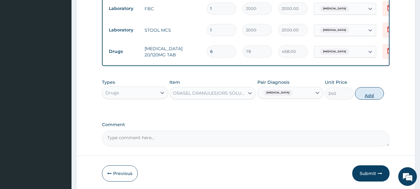
click at [372, 94] on button "Add" at bounding box center [369, 93] width 29 height 12
type input "0"
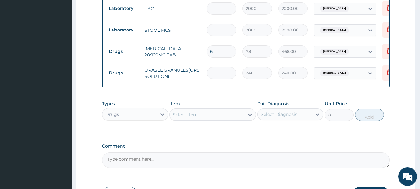
drag, startPoint x: 212, startPoint y: 65, endPoint x: 204, endPoint y: 65, distance: 8.4
click at [204, 65] on td "1" at bounding box center [222, 73] width 36 height 18
type input "3"
type input "720.00"
type input "3"
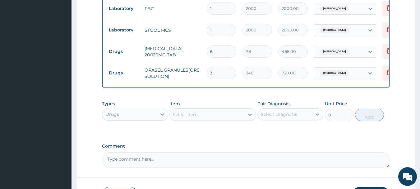
click at [204, 116] on div "Select Item" at bounding box center [207, 115] width 75 height 10
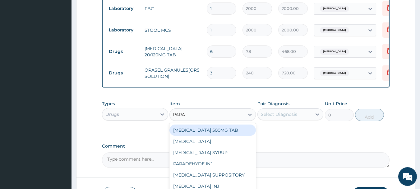
type input "PARAC"
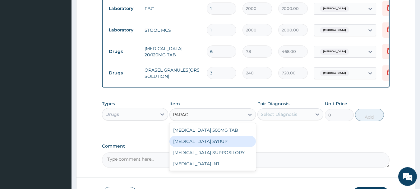
click at [222, 142] on div "PARACETAMOL SYRUP" at bounding box center [213, 141] width 87 height 11
type input "300"
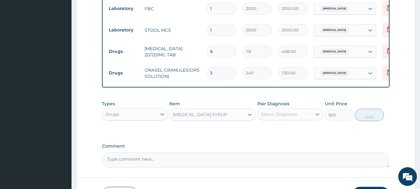
click at [287, 114] on div "Select Diagnosis" at bounding box center [279, 114] width 36 height 6
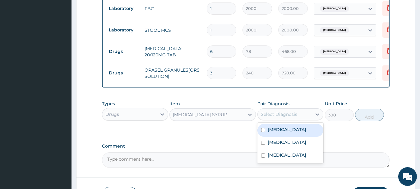
click at [288, 131] on div "Malaria" at bounding box center [291, 130] width 66 height 13
checkbox input "true"
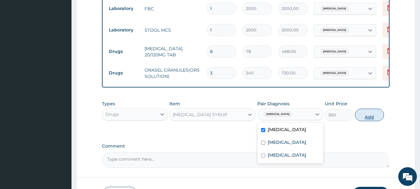
click at [370, 112] on button "Add" at bounding box center [369, 115] width 29 height 12
type input "0"
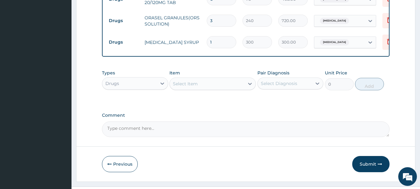
scroll to position [297, 0]
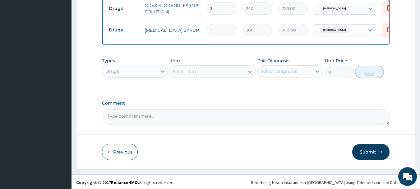
click at [197, 71] on div "Select Item" at bounding box center [185, 71] width 25 height 6
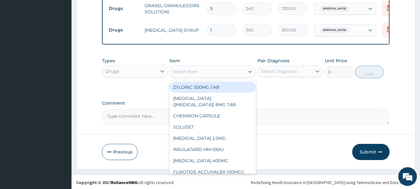
click at [295, 112] on textarea "Comment" at bounding box center [246, 117] width 288 height 16
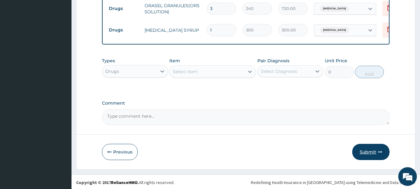
click at [370, 153] on button "Submit" at bounding box center [371, 152] width 37 height 16
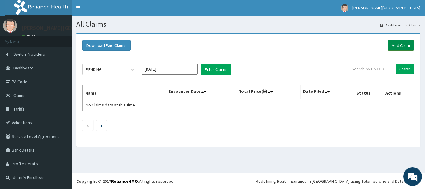
click at [392, 45] on link "Add Claim" at bounding box center [401, 45] width 26 height 11
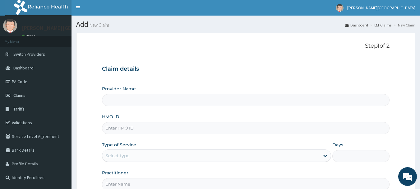
click at [139, 124] on input "HMO ID" at bounding box center [246, 128] width 288 height 12
paste input "CHL/10231/B"
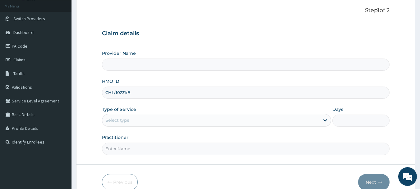
scroll to position [67, 0]
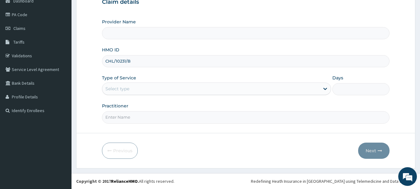
type input "CHL/10231/B"
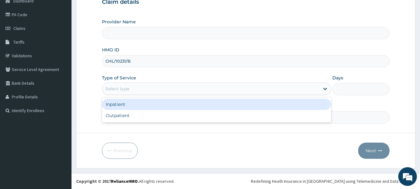
click at [134, 88] on div "Select type" at bounding box center [211, 89] width 218 height 10
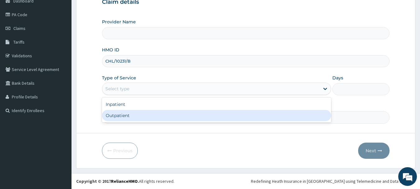
click at [126, 119] on div "Outpatient" at bounding box center [216, 115] width 229 height 11
type input "1"
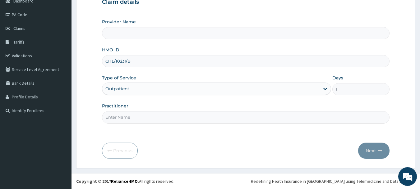
click at [125, 121] on input "Practitioner" at bounding box center [246, 117] width 288 height 12
type input "AA"
click at [378, 152] on icon "button" at bounding box center [380, 150] width 4 height 4
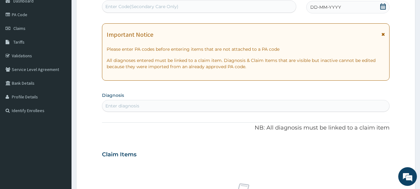
click at [384, 34] on icon at bounding box center [383, 34] width 3 height 4
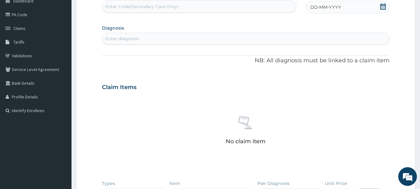
scroll to position [0, 0]
click at [384, 7] on icon at bounding box center [383, 6] width 6 height 6
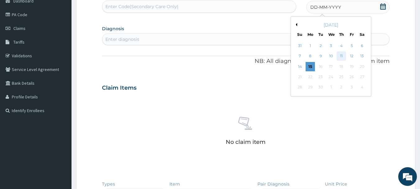
click at [341, 56] on div "11" at bounding box center [341, 56] width 9 height 9
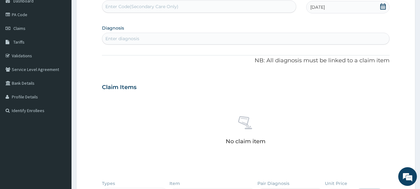
click at [172, 39] on div "Enter diagnosis" at bounding box center [246, 39] width 288 height 10
type input "MALARIA"
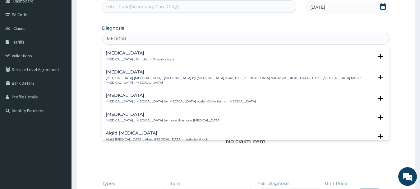
click at [132, 58] on p "Malaria , Paludism , Plasmodiosis" at bounding box center [140, 59] width 68 height 4
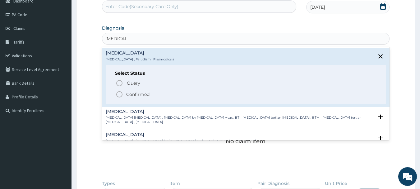
click at [138, 91] on p "Confirmed" at bounding box center [137, 94] width 23 height 6
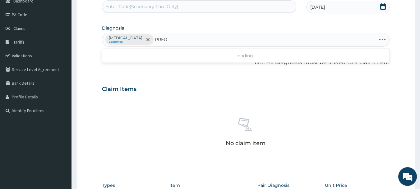
type input "PREGN"
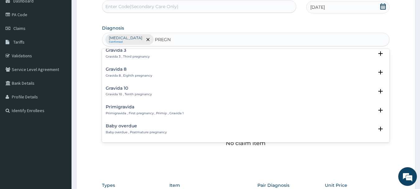
scroll to position [311, 0]
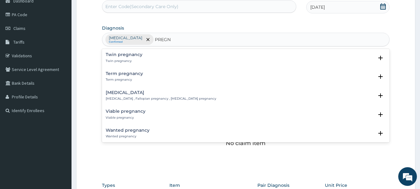
click at [135, 79] on p "Term pregnancy" at bounding box center [124, 79] width 37 height 4
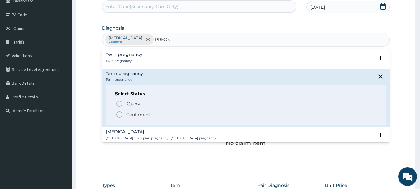
click at [138, 113] on p "Confirmed" at bounding box center [137, 114] width 23 height 6
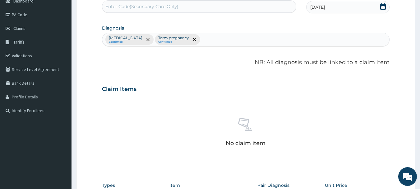
scroll to position [193, 0]
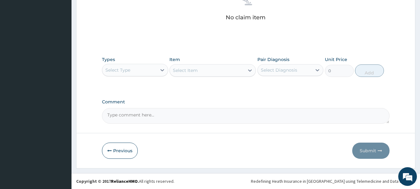
click at [153, 74] on div "Select Type" at bounding box center [129, 70] width 54 height 10
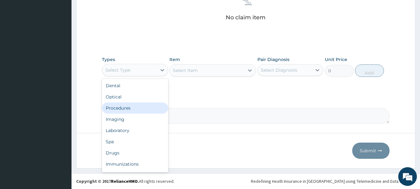
click at [146, 109] on div "Procedures" at bounding box center [135, 107] width 66 height 11
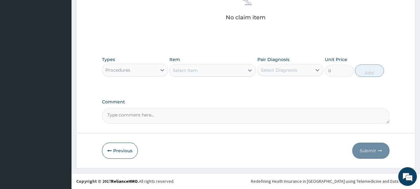
click at [203, 67] on div "Select Item" at bounding box center [207, 70] width 75 height 10
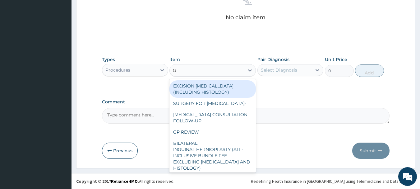
type input "GP"
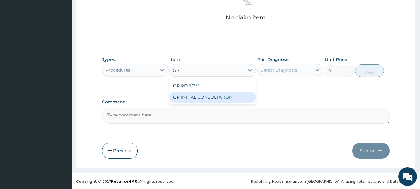
click at [208, 95] on div "GP INITIAL CONSULTATION" at bounding box center [213, 96] width 87 height 11
type input "2000"
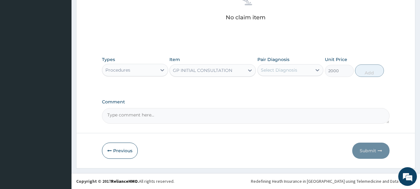
click at [282, 71] on div "Select Diagnosis" at bounding box center [279, 70] width 36 height 6
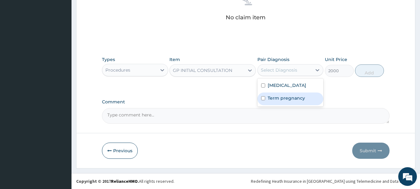
click at [288, 98] on label "Term pregnancy" at bounding box center [286, 98] width 37 height 6
checkbox input "true"
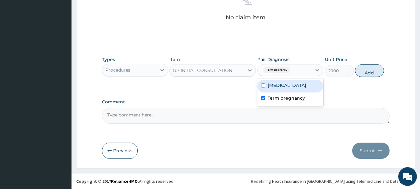
click at [288, 87] on div "Malaria" at bounding box center [291, 86] width 66 height 13
checkbox input "true"
click at [368, 73] on button "Add" at bounding box center [369, 70] width 29 height 12
type input "0"
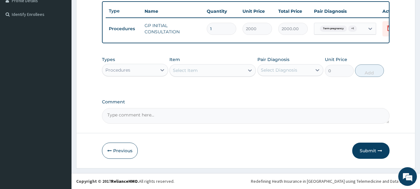
scroll to position [168, 0]
drag, startPoint x: 146, startPoint y: 70, endPoint x: 143, endPoint y: 77, distance: 8.3
click at [145, 70] on div "Procedures" at bounding box center [129, 70] width 54 height 10
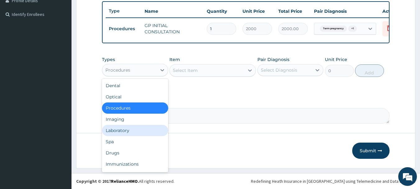
click at [137, 132] on div "Laboratory" at bounding box center [135, 130] width 66 height 11
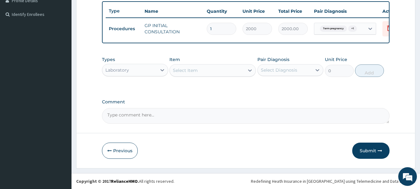
click at [197, 73] on div "Select Item" at bounding box center [185, 70] width 25 height 6
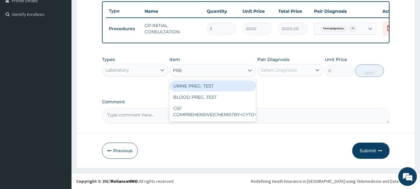
type input "PREG"
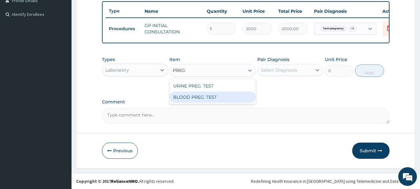
click at [201, 97] on div "BLOOD PREG. TEST" at bounding box center [213, 96] width 87 height 11
type input "1000"
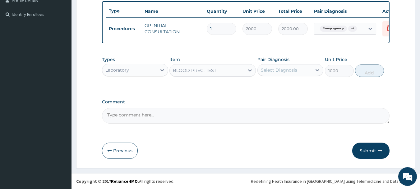
click at [285, 71] on div "Select Diagnosis" at bounding box center [279, 70] width 36 height 6
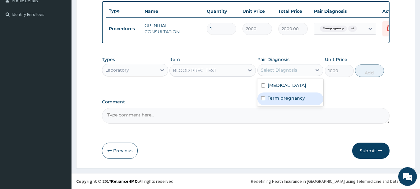
click at [282, 97] on label "Term pregnancy" at bounding box center [286, 98] width 37 height 6
checkbox input "true"
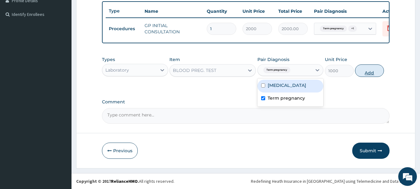
click at [368, 68] on button "Add" at bounding box center [369, 70] width 29 height 12
type input "0"
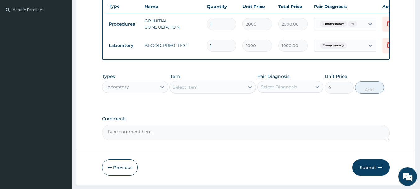
click at [198, 90] on div "Select Item" at bounding box center [185, 87] width 25 height 6
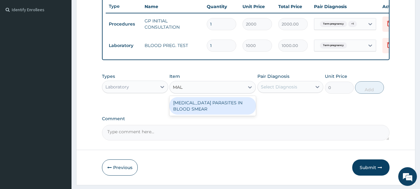
type input "MALA"
click at [207, 109] on div "MALARIA PARASITES IN BLOOD SMEAR" at bounding box center [213, 105] width 87 height 17
type input "1000"
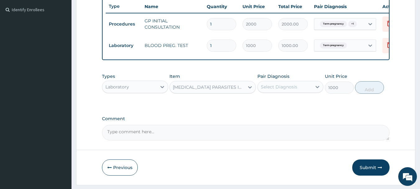
click at [283, 92] on div "Select Diagnosis" at bounding box center [285, 87] width 54 height 10
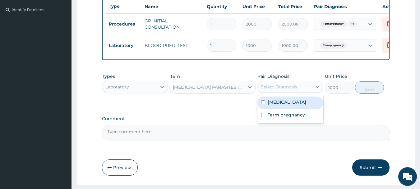
click at [287, 107] on div "Malaria" at bounding box center [291, 102] width 66 height 13
checkbox input "true"
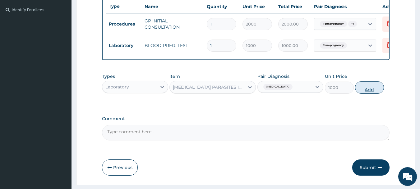
click at [367, 93] on button "Add" at bounding box center [369, 87] width 29 height 12
type input "0"
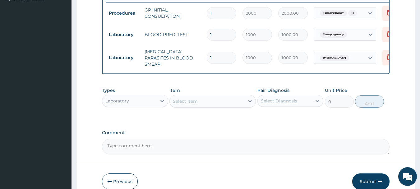
scroll to position [211, 0]
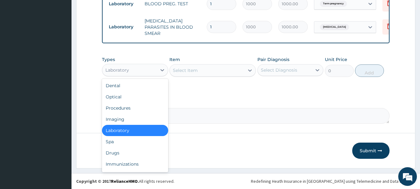
click at [133, 73] on div "Laboratory" at bounding box center [129, 70] width 54 height 10
click at [128, 151] on div "Drugs" at bounding box center [135, 152] width 66 height 11
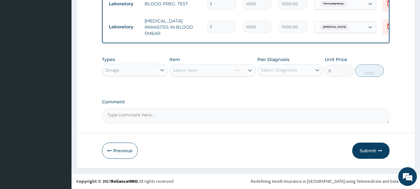
click at [201, 72] on div "Select Item" at bounding box center [213, 70] width 87 height 12
click at [211, 74] on div "Select Item" at bounding box center [207, 70] width 75 height 10
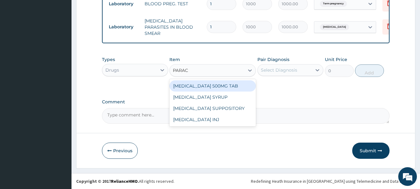
type input "PARACE"
click at [225, 83] on div "PARACETAMOL 500MG TAB" at bounding box center [213, 85] width 87 height 11
type input "15"
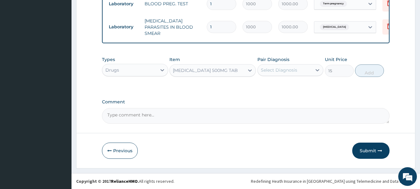
click at [286, 72] on div "Select Diagnosis" at bounding box center [279, 70] width 36 height 6
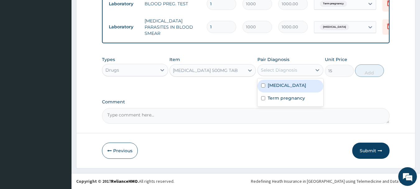
click at [285, 87] on div "Malaria" at bounding box center [291, 86] width 66 height 13
checkbox input "true"
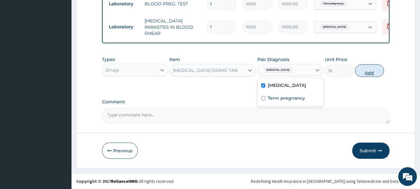
click at [371, 75] on button "Add" at bounding box center [369, 70] width 29 height 12
type input "0"
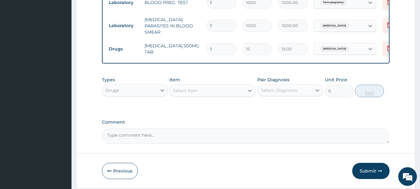
type input "18"
type input "270.00"
type input "18"
click at [199, 92] on div "Select Item" at bounding box center [207, 91] width 75 height 10
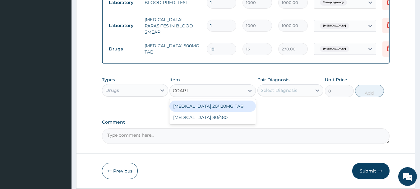
type input "COARTE"
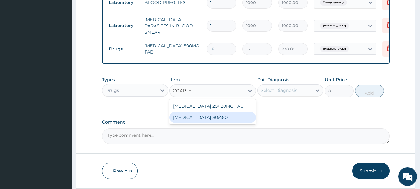
click at [201, 119] on div "COARTEM 80/480" at bounding box center [213, 117] width 87 height 11
type input "312"
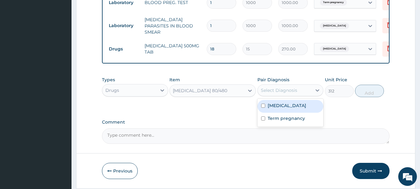
click at [280, 92] on div "Select Diagnosis" at bounding box center [279, 90] width 36 height 6
click at [279, 108] on label "Malaria" at bounding box center [287, 105] width 39 height 6
checkbox input "true"
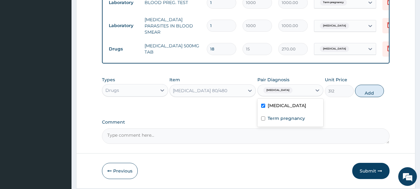
click at [372, 94] on button "Add" at bounding box center [369, 91] width 29 height 12
type input "0"
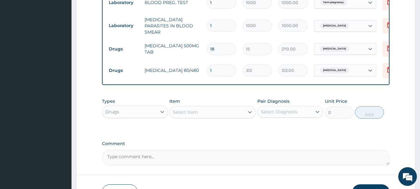
drag, startPoint x: 222, startPoint y: 68, endPoint x: 201, endPoint y: 66, distance: 21.3
click at [201, 66] on tr "Drugs COARTEM 80/480 1 312 312.00 Malaria Delete" at bounding box center [258, 70] width 305 height 21
type input "6"
type input "1872.00"
type input "6"
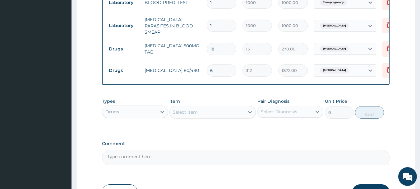
click at [153, 115] on div "Drugs" at bounding box center [129, 112] width 54 height 10
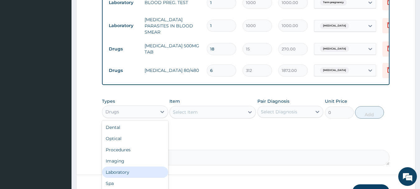
click at [137, 173] on div "Laboratory" at bounding box center [135, 171] width 66 height 11
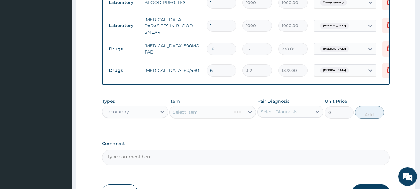
scroll to position [0, 0]
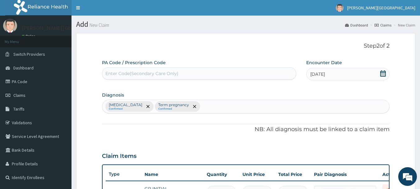
click at [199, 104] on div "Malaria Confirmed Term pregnancy Confirmed" at bounding box center [246, 106] width 288 height 13
type input "HYPOGL"
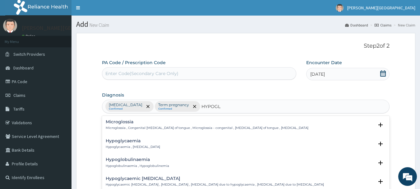
click at [147, 146] on p "Hypoglycaemia , Hypoglycemia" at bounding box center [133, 147] width 54 height 4
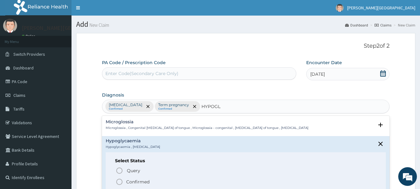
click at [165, 182] on span "Confirmed" at bounding box center [246, 181] width 261 height 7
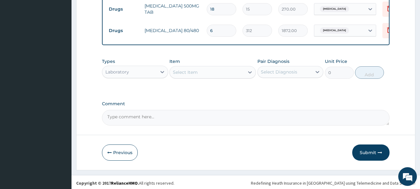
scroll to position [254, 0]
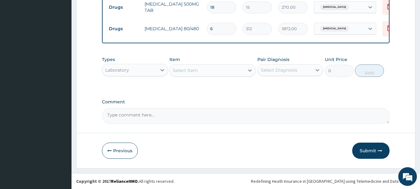
click at [180, 70] on div "Select Item" at bounding box center [185, 70] width 25 height 6
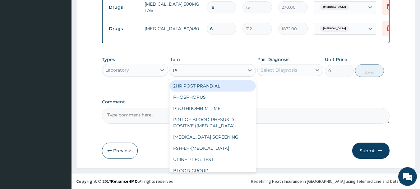
type input "PCV"
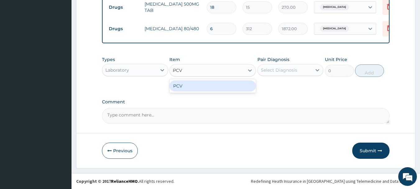
click at [182, 86] on div "PCV" at bounding box center [213, 85] width 87 height 11
type input "750"
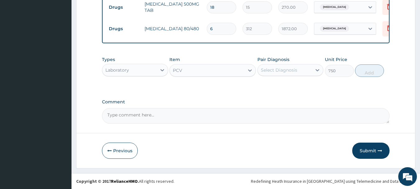
click at [269, 71] on div "Select Diagnosis" at bounding box center [279, 70] width 36 height 6
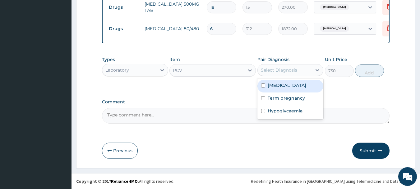
click at [285, 87] on div "Malaria" at bounding box center [291, 86] width 66 height 13
checkbox input "true"
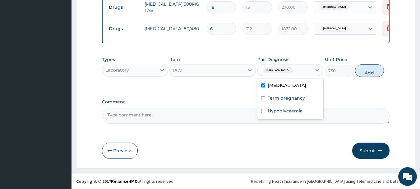
click at [369, 75] on button "Add" at bounding box center [369, 70] width 29 height 12
type input "0"
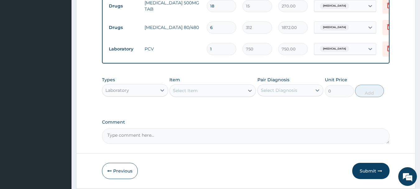
click at [207, 91] on div "Select Item" at bounding box center [207, 91] width 75 height 10
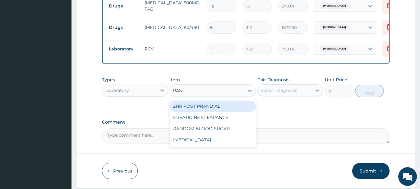
type input "RAND"
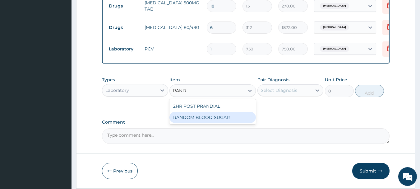
click at [206, 117] on div "RANDOM BLOOD SUGAR" at bounding box center [213, 117] width 87 height 11
type input "500"
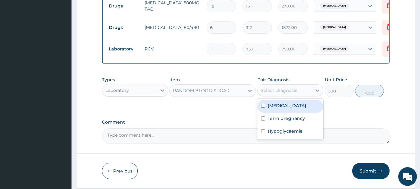
click at [293, 91] on div "Select Diagnosis" at bounding box center [279, 90] width 36 height 6
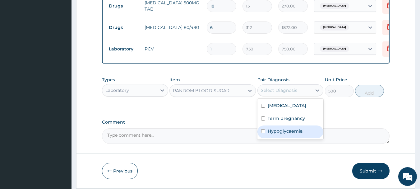
click at [283, 134] on label "Hypoglycaemia" at bounding box center [285, 131] width 35 height 6
checkbox input "true"
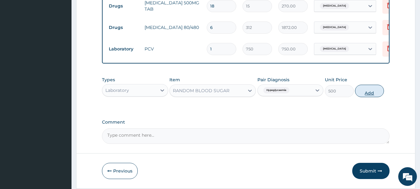
click at [363, 96] on button "Add" at bounding box center [369, 91] width 29 height 12
type input "0"
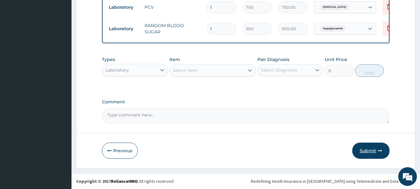
click at [373, 151] on button "Submit" at bounding box center [371, 151] width 37 height 16
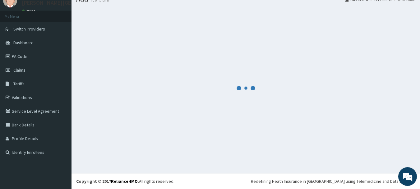
scroll to position [25, 0]
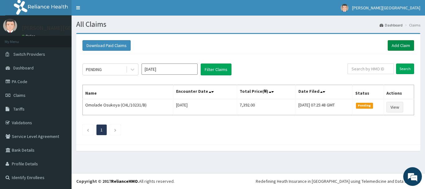
click at [399, 48] on link "Add Claim" at bounding box center [401, 45] width 26 height 11
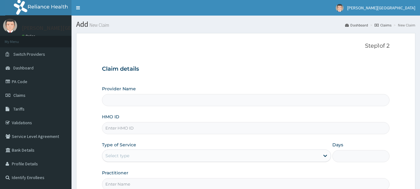
click at [127, 127] on input "HMO ID" at bounding box center [246, 128] width 288 height 12
paste input "CHL/10806/B"
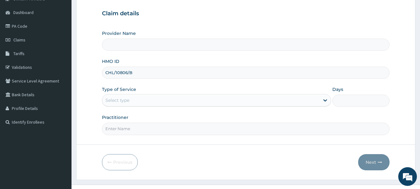
scroll to position [67, 0]
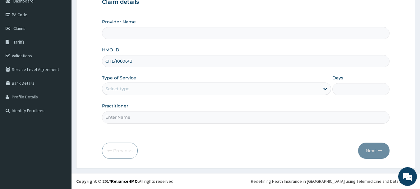
type input "CHL/10806/B"
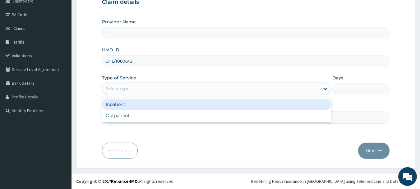
click at [146, 87] on div "Select type" at bounding box center [211, 89] width 218 height 10
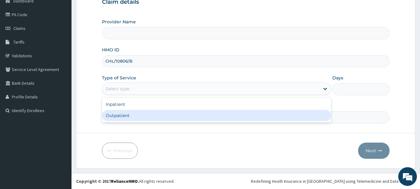
click at [140, 118] on div "Outpatient" at bounding box center [216, 115] width 229 height 11
type input "1"
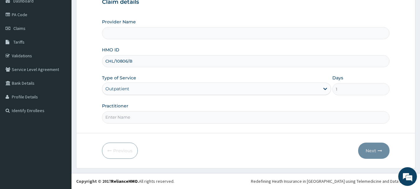
click at [139, 118] on input "Practitioner" at bounding box center [246, 117] width 288 height 12
type input "[PERSON_NAME][GEOGRAPHIC_DATA]"
type input "AA"
click at [367, 150] on button "Next" at bounding box center [373, 151] width 31 height 16
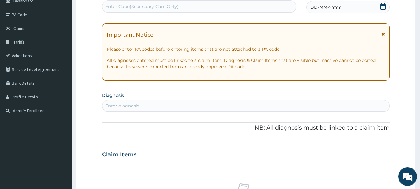
click at [383, 34] on icon at bounding box center [383, 34] width 3 height 4
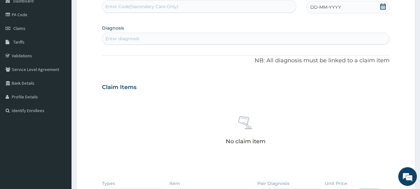
drag, startPoint x: 385, startPoint y: 8, endPoint x: 385, endPoint y: 4, distance: 3.7
click at [385, 4] on icon at bounding box center [384, 6] width 6 height 6
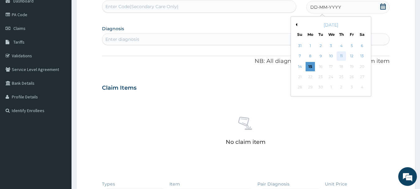
click at [342, 55] on div "11" at bounding box center [341, 56] width 9 height 9
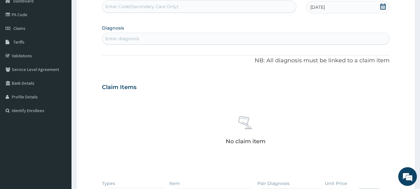
scroll to position [0, 0]
click at [176, 42] on div "Enter diagnosis" at bounding box center [246, 39] width 288 height 10
type input "CHEMOT"
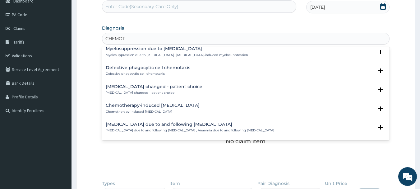
scroll to position [246, 0]
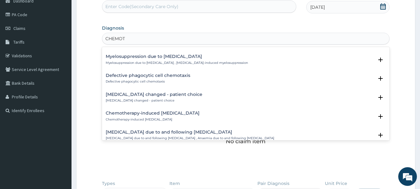
click at [185, 136] on div "Anemia due to and following chemotherapy Anemia due to and following chemothera…" at bounding box center [190, 135] width 169 height 11
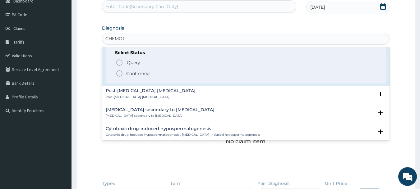
scroll to position [343, 0]
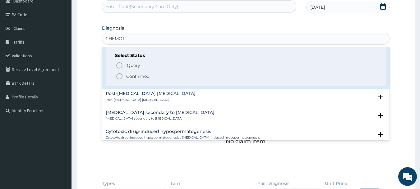
click at [172, 75] on span "Confirmed" at bounding box center [246, 76] width 261 height 7
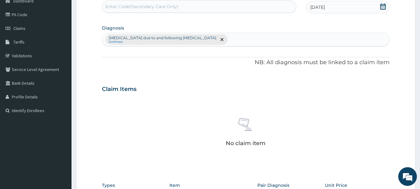
scroll to position [193, 0]
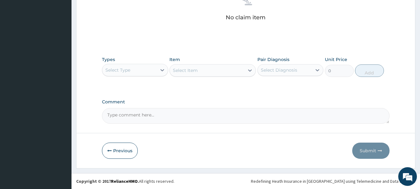
click at [144, 70] on div "Select Type" at bounding box center [129, 70] width 54 height 10
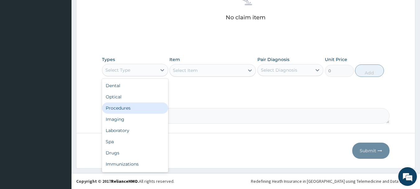
click at [131, 110] on div "Procedures" at bounding box center [135, 107] width 66 height 11
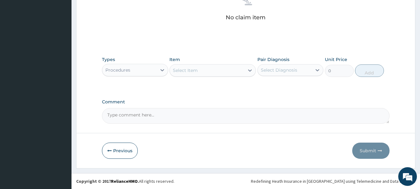
click at [204, 71] on div "Select Item" at bounding box center [207, 70] width 75 height 10
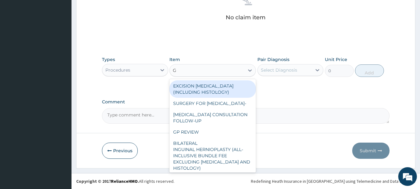
type input "GP"
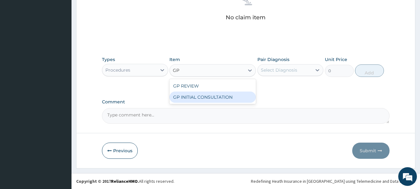
click at [223, 96] on div "GP INITIAL CONSULTATION" at bounding box center [213, 96] width 87 height 11
type input "2000"
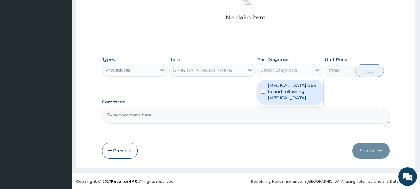
click at [269, 73] on div "Select Diagnosis" at bounding box center [279, 70] width 36 height 6
click at [273, 89] on label "Anemia due to and following chemotherapy" at bounding box center [294, 91] width 52 height 19
checkbox input "true"
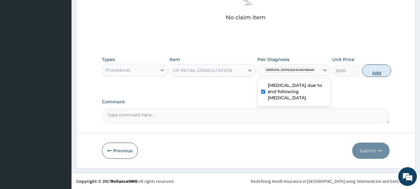
click at [363, 72] on button "Add" at bounding box center [377, 70] width 29 height 12
type input "0"
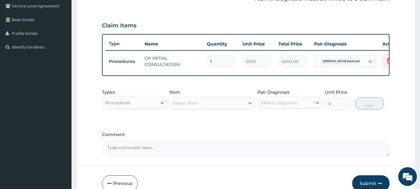
scroll to position [12, 0]
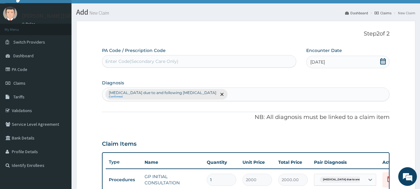
click at [213, 92] on div "Anemia due to and following chemotherapy Confirmed" at bounding box center [246, 94] width 288 height 13
type input "URTICARI"
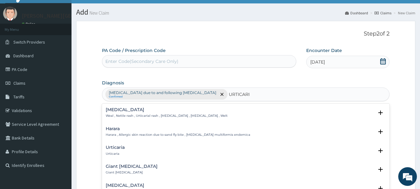
click at [129, 147] on div "Urticaria Urticaria" at bounding box center [246, 150] width 281 height 11
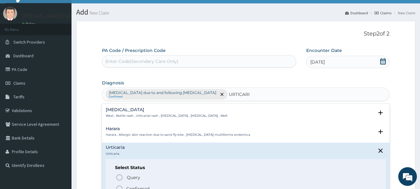
click at [132, 185] on p "Confirmed" at bounding box center [137, 188] width 23 height 6
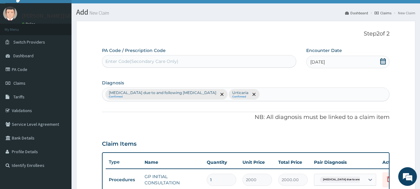
scroll to position [168, 0]
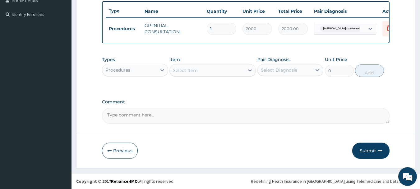
click at [154, 73] on div "Procedures" at bounding box center [129, 70] width 54 height 10
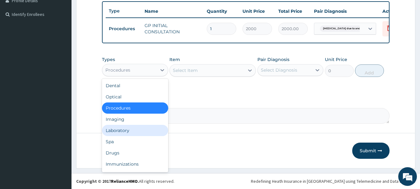
click at [140, 134] on div "Laboratory" at bounding box center [135, 130] width 66 height 11
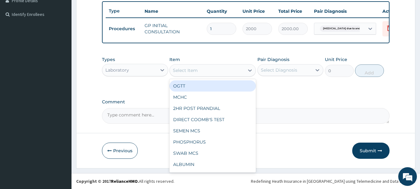
click at [204, 72] on div "Select Item" at bounding box center [207, 70] width 75 height 10
type input "FBC"
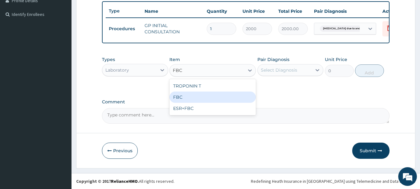
click at [204, 100] on div "FBC" at bounding box center [213, 96] width 87 height 11
type input "2000"
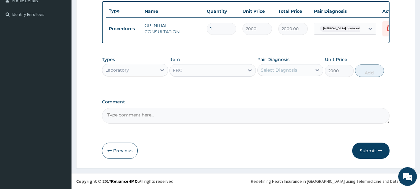
click at [276, 73] on div "Select Diagnosis" at bounding box center [285, 70] width 54 height 10
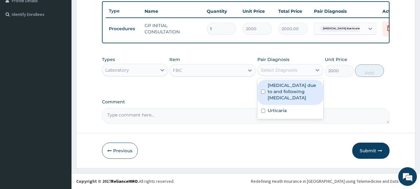
click at [283, 96] on label "Anemia due to and following chemotherapy" at bounding box center [294, 91] width 52 height 19
checkbox input "true"
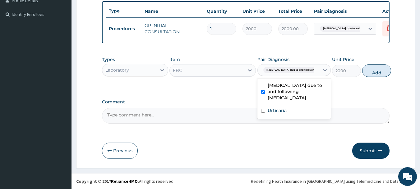
click at [368, 73] on button "Add" at bounding box center [377, 70] width 29 height 12
type input "0"
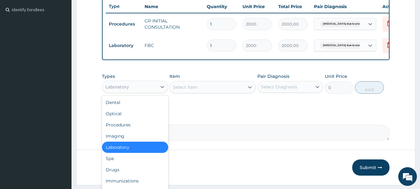
click at [146, 92] on div "Laboratory" at bounding box center [129, 87] width 54 height 10
click at [131, 172] on div "Drugs" at bounding box center [135, 169] width 66 height 11
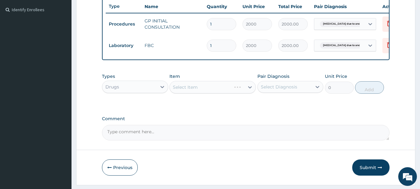
click at [210, 93] on div "Select Item" at bounding box center [213, 87] width 87 height 12
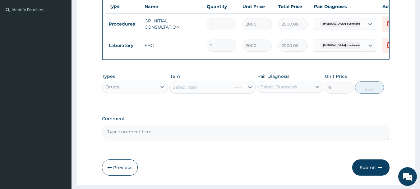
click at [210, 93] on div "Select Item" at bounding box center [213, 87] width 87 height 12
click at [210, 92] on div "Select Item" at bounding box center [207, 87] width 75 height 10
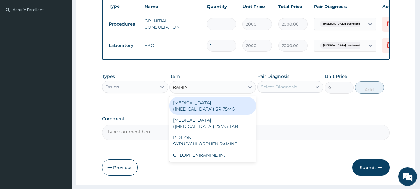
type input "RAMIN"
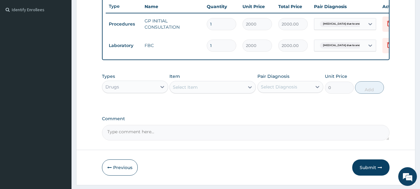
click at [201, 90] on div "Select Item" at bounding box center [207, 87] width 75 height 10
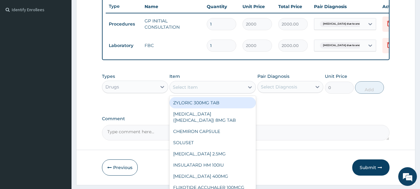
paste input "CHLORPHENIRAMINE"
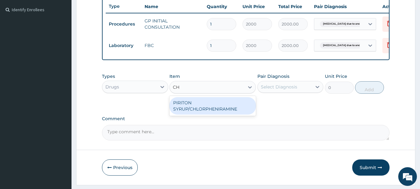
type input "C"
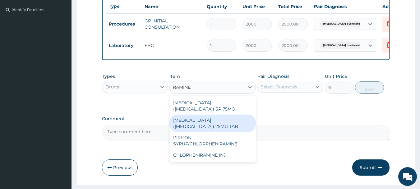
type input "RAMINE"
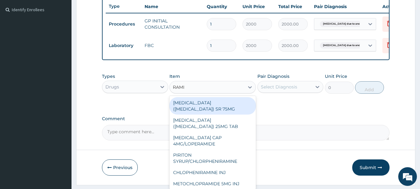
type input "RAMIN"
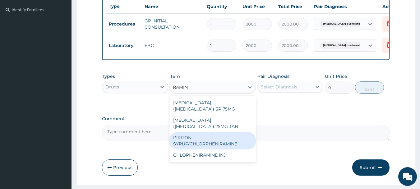
click at [227, 145] on div "PIRITON SYRUP/CHLORPHENIRAMINE" at bounding box center [213, 140] width 87 height 17
type input "300"
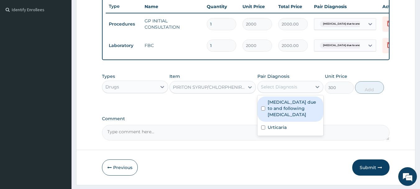
click at [285, 90] on div "Select Diagnosis" at bounding box center [279, 87] width 36 height 6
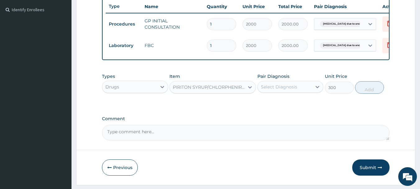
click at [219, 139] on textarea "Comment" at bounding box center [246, 133] width 288 height 16
click at [367, 175] on button "Submit" at bounding box center [371, 167] width 37 height 16
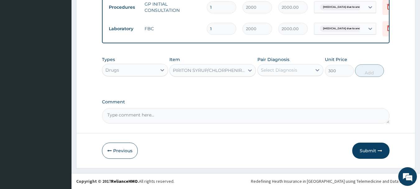
scroll to position [34, 0]
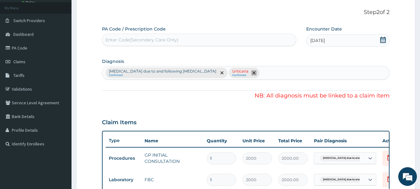
click at [253, 72] on icon "remove selection option" at bounding box center [254, 72] width 3 height 3
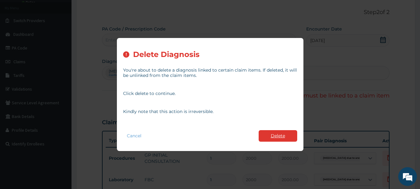
click at [275, 136] on button "Delete" at bounding box center [278, 136] width 39 height 12
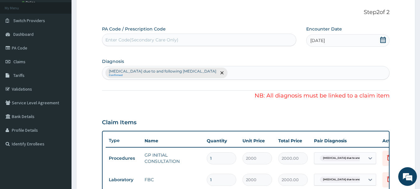
scroll to position [189, 0]
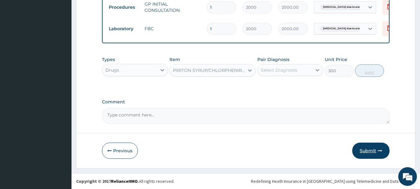
click at [369, 150] on button "Submit" at bounding box center [371, 151] width 37 height 16
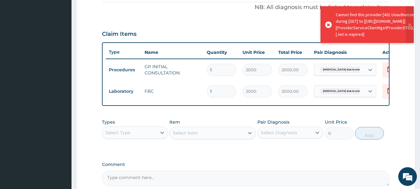
click at [192, 139] on div "Select Item" at bounding box center [213, 133] width 87 height 12
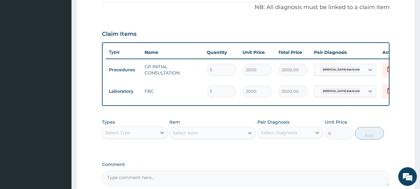
click at [154, 138] on div "Select Type" at bounding box center [129, 133] width 54 height 10
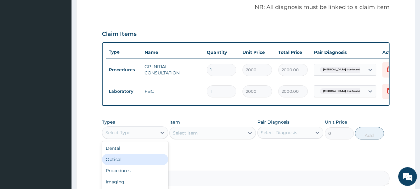
click at [144, 162] on div "Optical" at bounding box center [135, 159] width 66 height 11
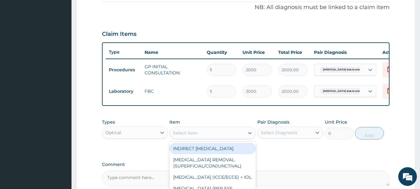
click at [194, 136] on div "Select Item" at bounding box center [185, 133] width 25 height 6
click at [191, 152] on div "INDIRECT OPHTHALMOSCOPY" at bounding box center [213, 148] width 87 height 11
type input "5000"
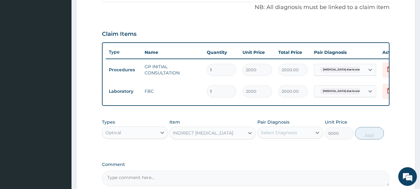
click at [282, 134] on div "Select Diagnosis" at bounding box center [279, 132] width 36 height 6
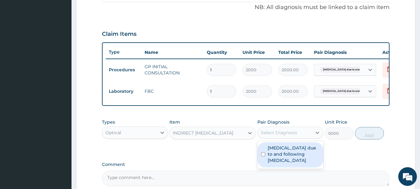
click at [299, 157] on label "Anemia due to and following chemotherapy" at bounding box center [294, 154] width 52 height 19
checkbox input "true"
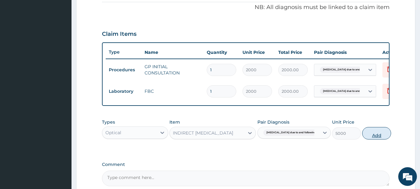
click at [365, 139] on button "Add" at bounding box center [377, 133] width 29 height 12
type input "0"
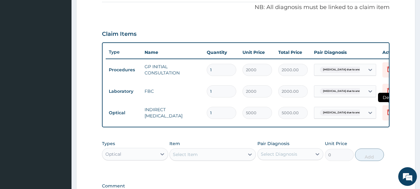
click at [389, 113] on icon at bounding box center [389, 111] width 7 height 7
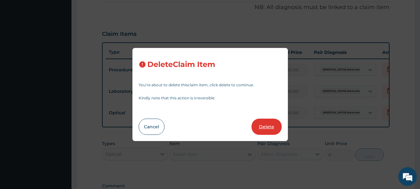
click at [267, 127] on button "Delete" at bounding box center [267, 127] width 30 height 16
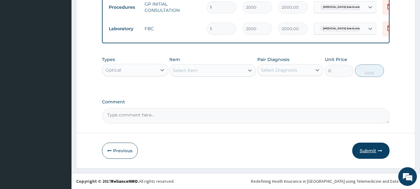
click at [366, 151] on button "Submit" at bounding box center [371, 151] width 37 height 16
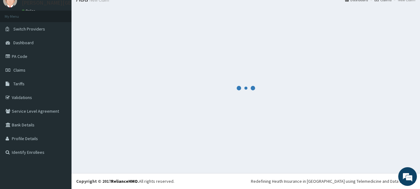
scroll to position [256, 0]
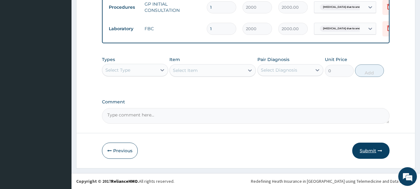
click at [359, 143] on button "Submit" at bounding box center [371, 151] width 37 height 16
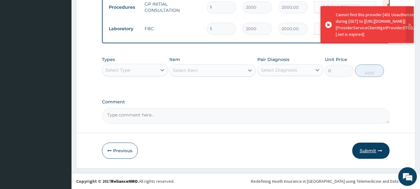
click at [368, 148] on button "Submit" at bounding box center [371, 151] width 37 height 16
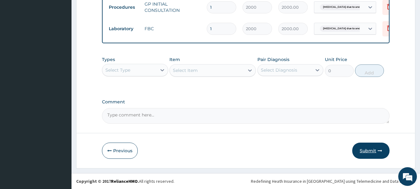
click at [366, 153] on button "Submit" at bounding box center [371, 151] width 37 height 16
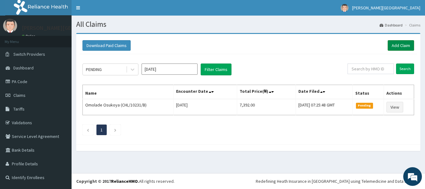
click at [397, 47] on link "Add Claim" at bounding box center [401, 45] width 26 height 11
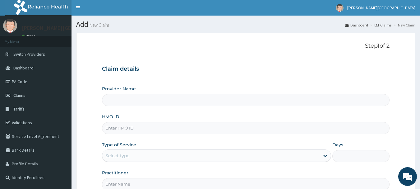
type input "[PERSON_NAME][GEOGRAPHIC_DATA]"
click at [129, 126] on input "HMO ID" at bounding box center [246, 128] width 288 height 12
paste input "OHT/10742/C"
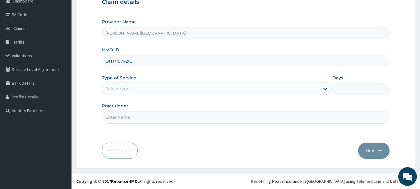
type input "OHT/10742/C"
click at [133, 83] on div "Select type" at bounding box center [216, 88] width 229 height 12
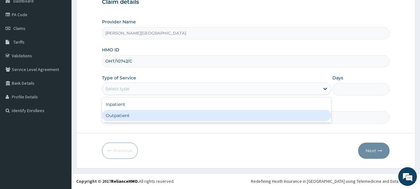
click at [125, 116] on div "Outpatient" at bounding box center [216, 115] width 229 height 11
type input "1"
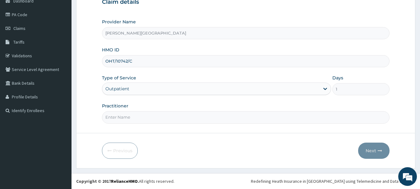
click at [125, 116] on input "Practitioner" at bounding box center [246, 117] width 288 height 12
type input "AA"
click at [375, 151] on button "Next" at bounding box center [373, 151] width 31 height 16
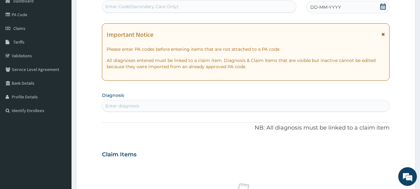
click at [383, 33] on icon at bounding box center [383, 34] width 3 height 4
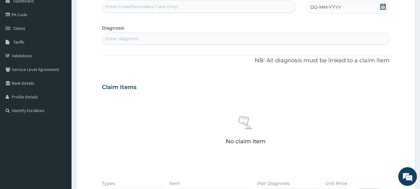
click at [381, 7] on icon at bounding box center [383, 6] width 6 height 6
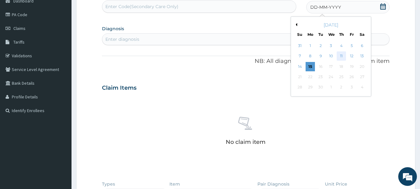
click at [343, 58] on div "11" at bounding box center [341, 56] width 9 height 9
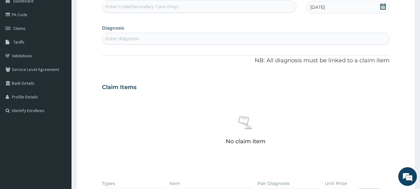
click at [168, 41] on div "Enter diagnosis" at bounding box center [246, 39] width 288 height 10
type input "M"
type input "H"
type input "SICKLE C"
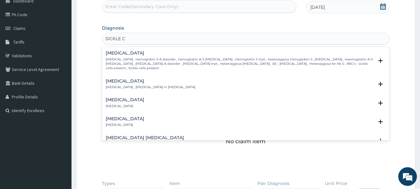
click at [144, 57] on div "Sickle cell trait Sickle cell trait , Hemoglobin S-A disorder , Hemoglobin A-S …" at bounding box center [240, 61] width 269 height 20
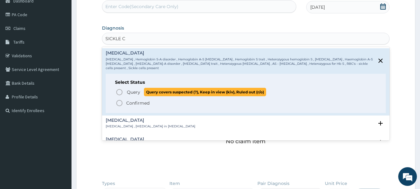
click at [128, 91] on span "Query" at bounding box center [133, 92] width 13 height 6
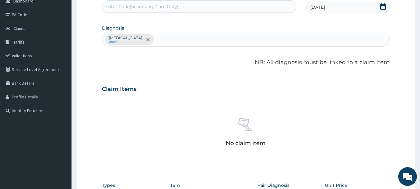
scroll to position [193, 0]
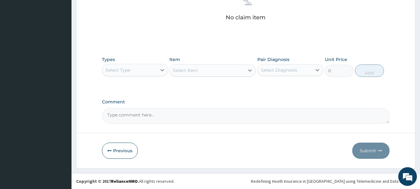
click at [138, 70] on div "Select Type" at bounding box center [129, 70] width 54 height 10
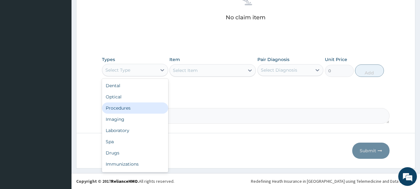
click at [131, 108] on div "Procedures" at bounding box center [135, 107] width 66 height 11
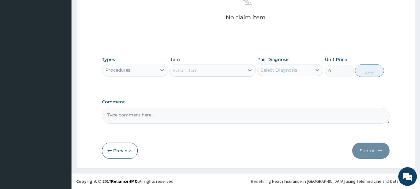
click at [196, 73] on div "Select Item" at bounding box center [185, 70] width 25 height 6
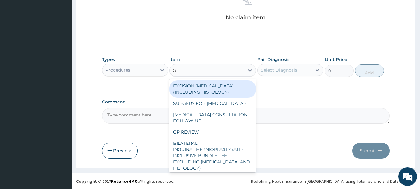
type input "GP"
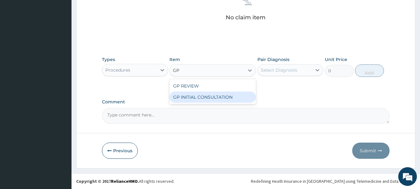
click at [222, 100] on div "GP INITIAL CONSULTATION" at bounding box center [213, 96] width 87 height 11
type input "2000"
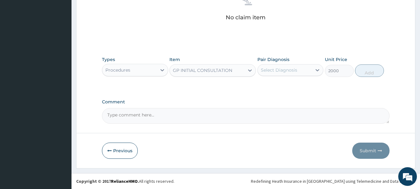
click at [290, 67] on div "Select Diagnosis" at bounding box center [279, 70] width 36 height 6
click at [293, 88] on label "Sickle cell trait" at bounding box center [287, 85] width 39 height 6
checkbox input "true"
drag, startPoint x: 373, startPoint y: 72, endPoint x: 231, endPoint y: 76, distance: 142.3
click at [373, 72] on button "Add" at bounding box center [369, 70] width 29 height 12
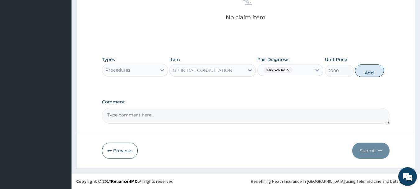
type input "0"
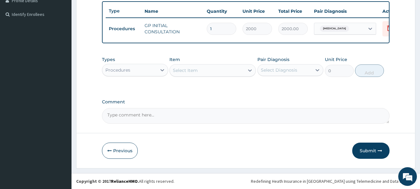
click at [152, 71] on div "Procedures" at bounding box center [129, 70] width 54 height 10
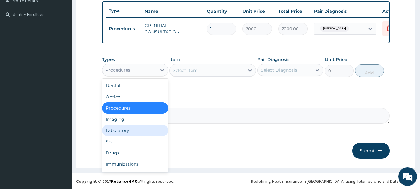
click at [126, 133] on div "Laboratory" at bounding box center [135, 130] width 66 height 11
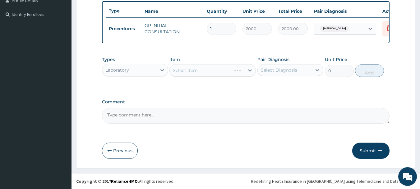
click at [206, 72] on div "Select Item" at bounding box center [213, 70] width 87 height 12
click at [222, 71] on div "Select Item" at bounding box center [207, 70] width 75 height 10
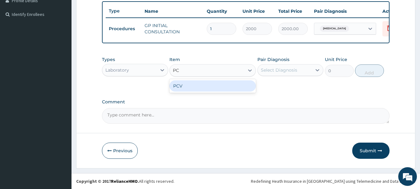
type input "PCV"
click at [230, 83] on div "PCV" at bounding box center [213, 85] width 87 height 11
type input "750"
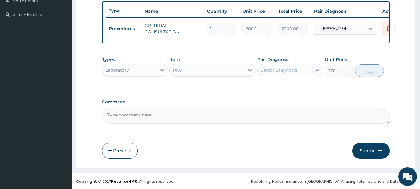
click at [302, 68] on div "Select Diagnosis" at bounding box center [285, 70] width 54 height 10
click at [293, 88] on div "Sickle cell trait" at bounding box center [291, 86] width 66 height 13
checkbox input "true"
click at [368, 68] on button "Add" at bounding box center [369, 70] width 29 height 12
type input "0"
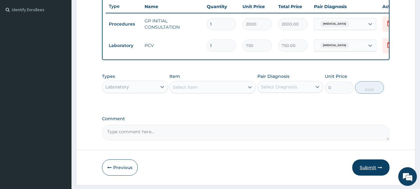
click at [369, 173] on button "Submit" at bounding box center [371, 167] width 37 height 16
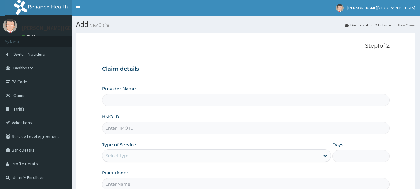
click at [147, 131] on input "HMO ID" at bounding box center [246, 128] width 288 height 12
paste input "WIU/10048/E"
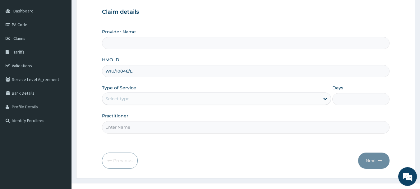
scroll to position [67, 0]
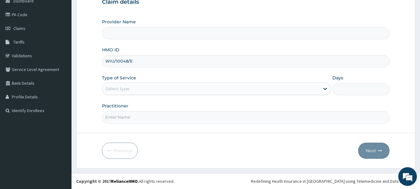
type input "WIU/10048/E"
click at [139, 89] on div "Select type" at bounding box center [211, 89] width 218 height 10
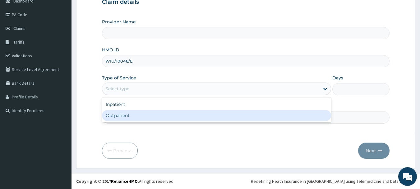
click at [135, 117] on div "Outpatient" at bounding box center [216, 115] width 229 height 11
type input "1"
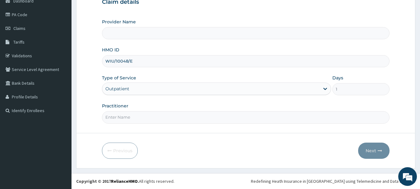
click at [134, 118] on input "Practitioner" at bounding box center [246, 117] width 288 height 12
type input "AA"
click at [366, 149] on button "Next" at bounding box center [373, 151] width 31 height 16
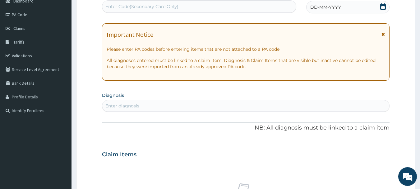
click at [386, 34] on div "Important Notice Please enter PA codes before entering items that are not attac…" at bounding box center [246, 51] width 288 height 57
click at [383, 4] on icon at bounding box center [384, 6] width 6 height 6
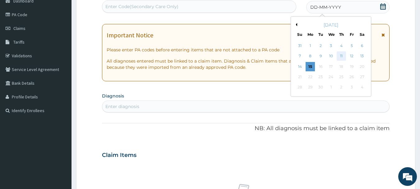
click at [339, 56] on div "11" at bounding box center [341, 56] width 9 height 9
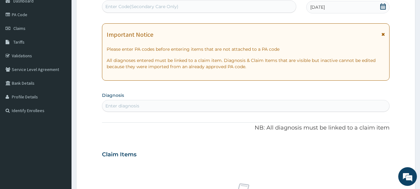
click at [383, 34] on icon at bounding box center [383, 34] width 3 height 4
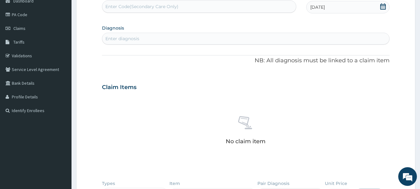
click at [133, 42] on div "Enter diagnosis" at bounding box center [246, 39] width 288 height 10
type input "[MEDICAL_DATA]"
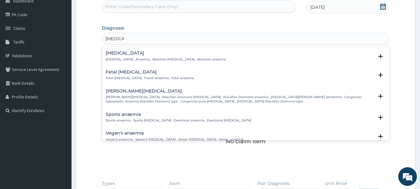
click at [159, 62] on div "[MEDICAL_DATA] [MEDICAL_DATA] , Anaemia , Absolute [MEDICAL_DATA] , Absolute an…" at bounding box center [246, 58] width 281 height 14
click at [154, 55] on h4 "[MEDICAL_DATA]" at bounding box center [166, 53] width 120 height 5
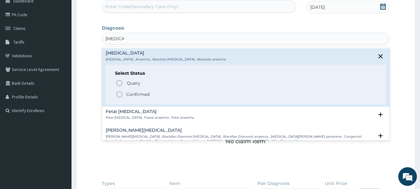
click at [149, 95] on p "Confirmed" at bounding box center [137, 94] width 23 height 6
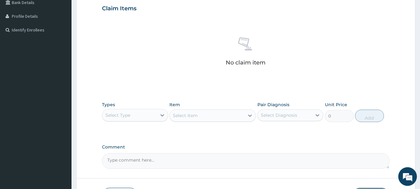
scroll to position [193, 0]
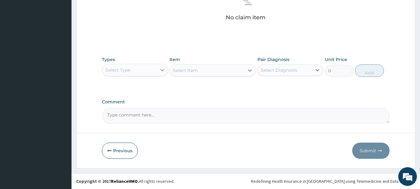
click at [157, 72] on div at bounding box center [162, 69] width 11 height 11
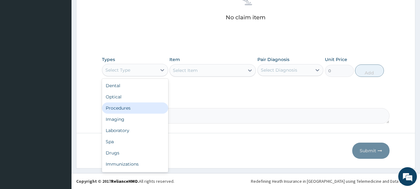
click at [140, 106] on div "Procedures" at bounding box center [135, 107] width 66 height 11
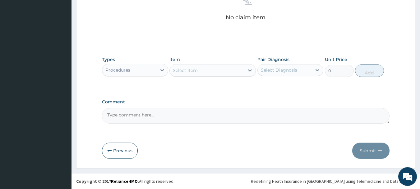
click at [190, 72] on div "Select Item" at bounding box center [185, 70] width 25 height 6
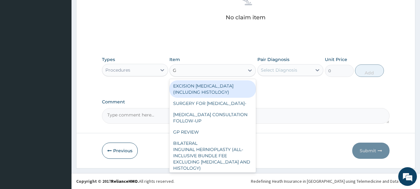
type input "GP"
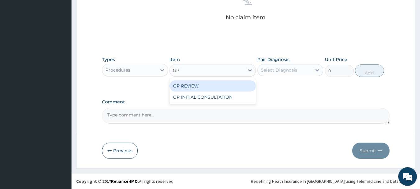
click at [191, 83] on div "GP REVIEW" at bounding box center [213, 85] width 87 height 11
type input "1500"
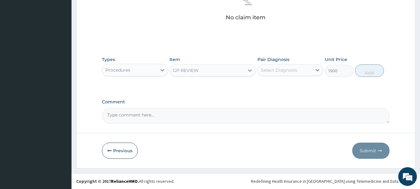
click at [286, 73] on div "Select Diagnosis" at bounding box center [279, 70] width 36 height 6
click at [282, 83] on label "[MEDICAL_DATA]" at bounding box center [287, 85] width 39 height 6
checkbox input "true"
click at [367, 72] on button "Add" at bounding box center [369, 70] width 29 height 12
type input "0"
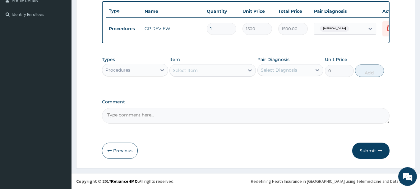
scroll to position [168, 0]
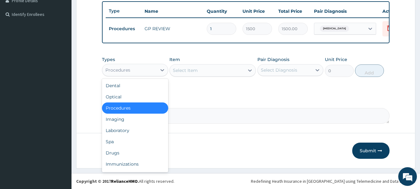
click at [149, 71] on div "Procedures" at bounding box center [129, 70] width 54 height 10
click at [131, 134] on div "Laboratory" at bounding box center [135, 130] width 66 height 11
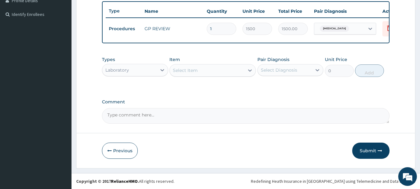
click at [185, 73] on div "Select Item" at bounding box center [207, 70] width 75 height 10
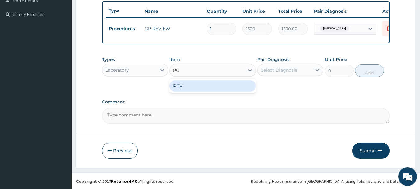
type input "PCV"
click at [200, 87] on div "PCV" at bounding box center [213, 85] width 87 height 11
type input "750"
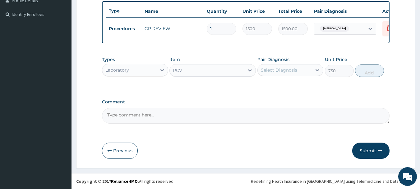
click at [282, 67] on div "Select Diagnosis" at bounding box center [279, 70] width 36 height 6
click at [288, 87] on div "[MEDICAL_DATA]" at bounding box center [291, 86] width 66 height 13
checkbox input "true"
click at [368, 74] on button "Add" at bounding box center [369, 70] width 29 height 12
type input "0"
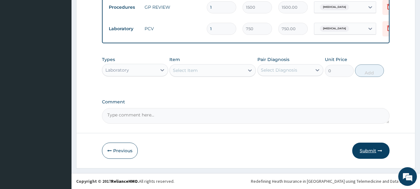
click at [379, 153] on button "Submit" at bounding box center [371, 151] width 37 height 16
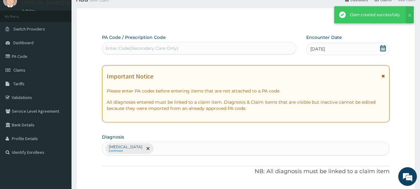
scroll to position [189, 0]
